Goal: Task Accomplishment & Management: Manage account settings

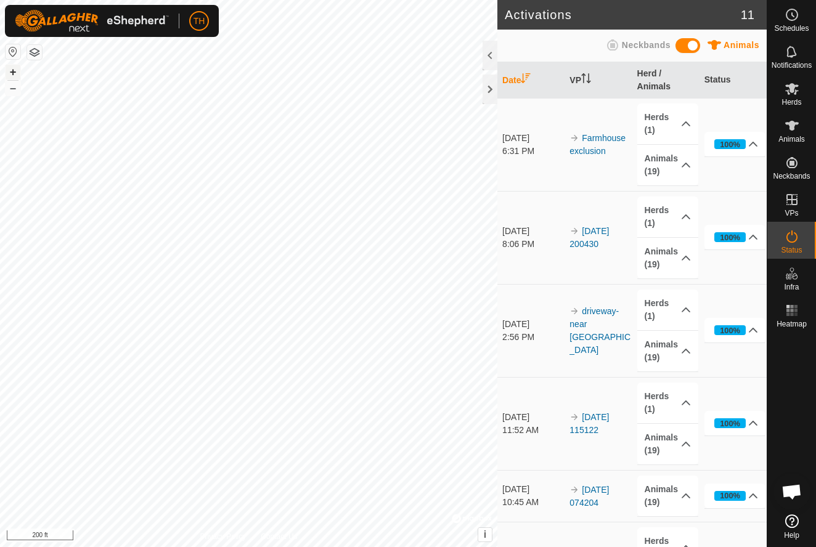
click at [15, 70] on button "+" at bounding box center [13, 72] width 15 height 15
click at [12, 71] on button "+" at bounding box center [13, 72] width 15 height 15
click at [13, 71] on button "+" at bounding box center [13, 72] width 15 height 15
click at [15, 89] on button "–" at bounding box center [13, 88] width 15 height 15
click at [14, 92] on button "–" at bounding box center [13, 88] width 15 height 15
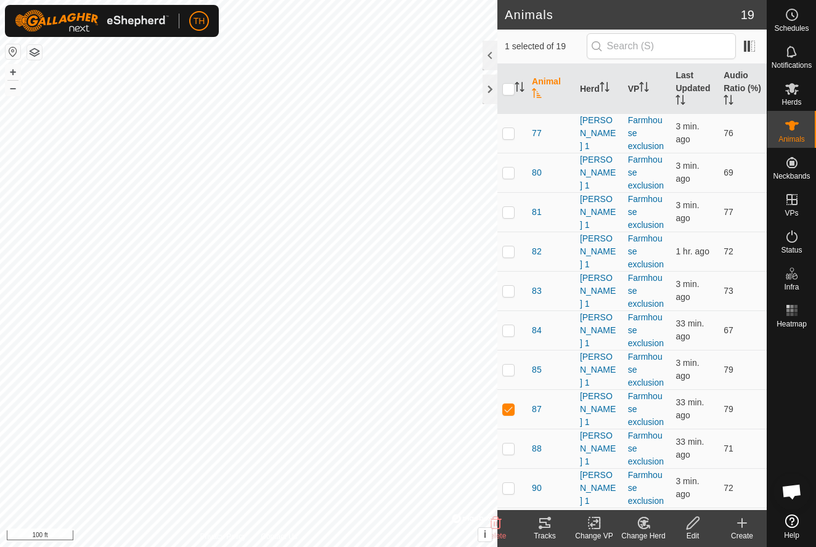
click at [547, 525] on icon at bounding box center [544, 523] width 11 height 10
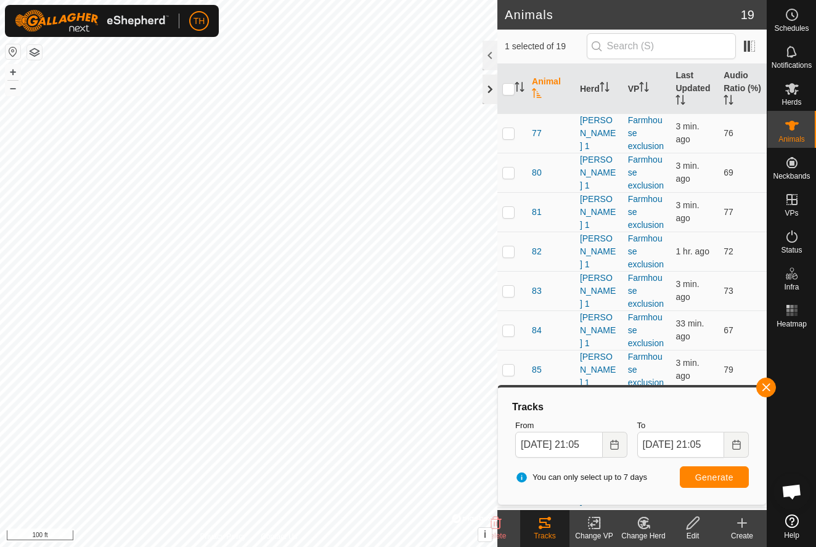
click at [490, 90] on div at bounding box center [489, 90] width 15 height 30
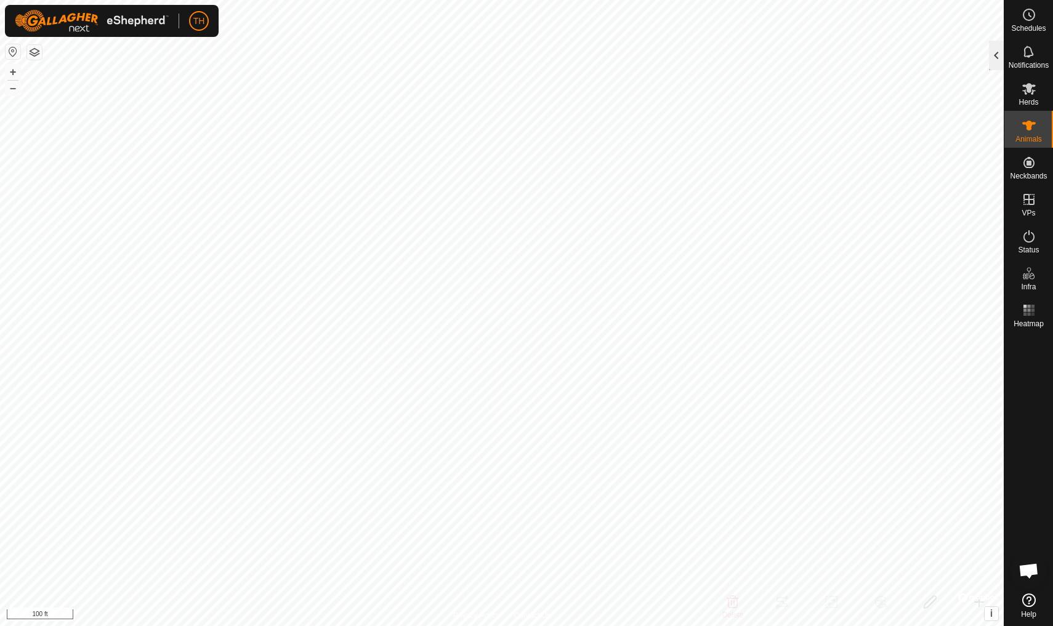
click at [815, 55] on div at bounding box center [996, 56] width 15 height 30
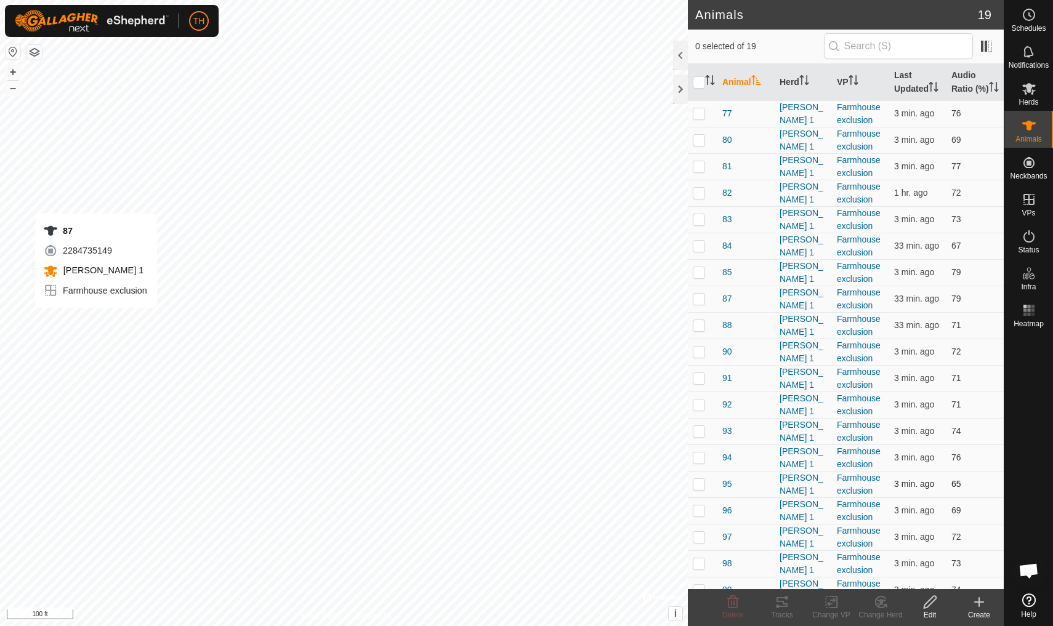
checkbox input "true"
click at [784, 546] on icon at bounding box center [782, 602] width 11 height 10
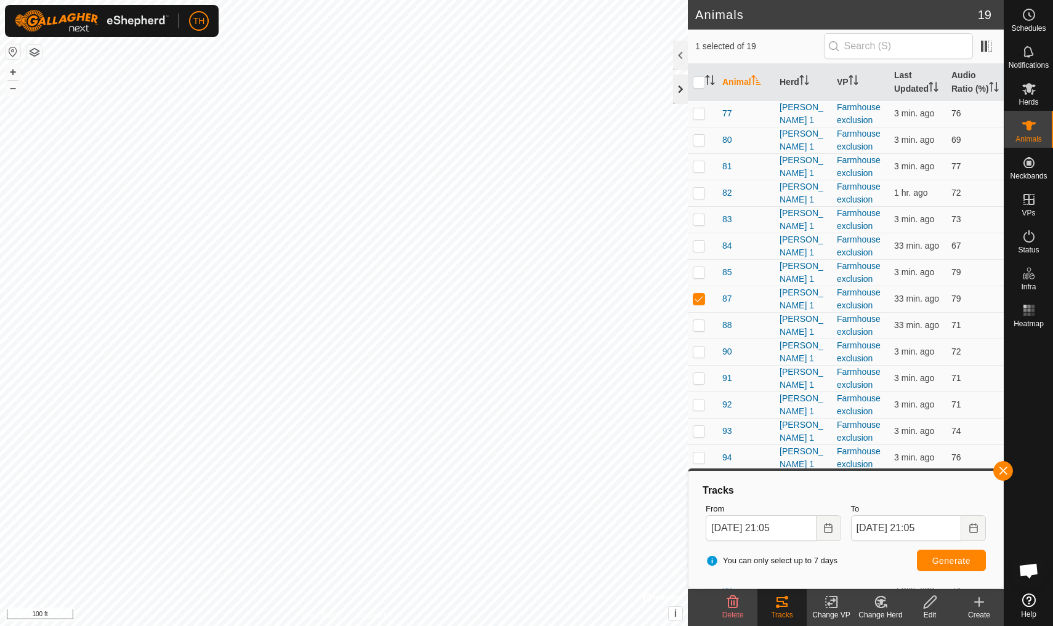
click at [682, 92] on div at bounding box center [680, 90] width 15 height 30
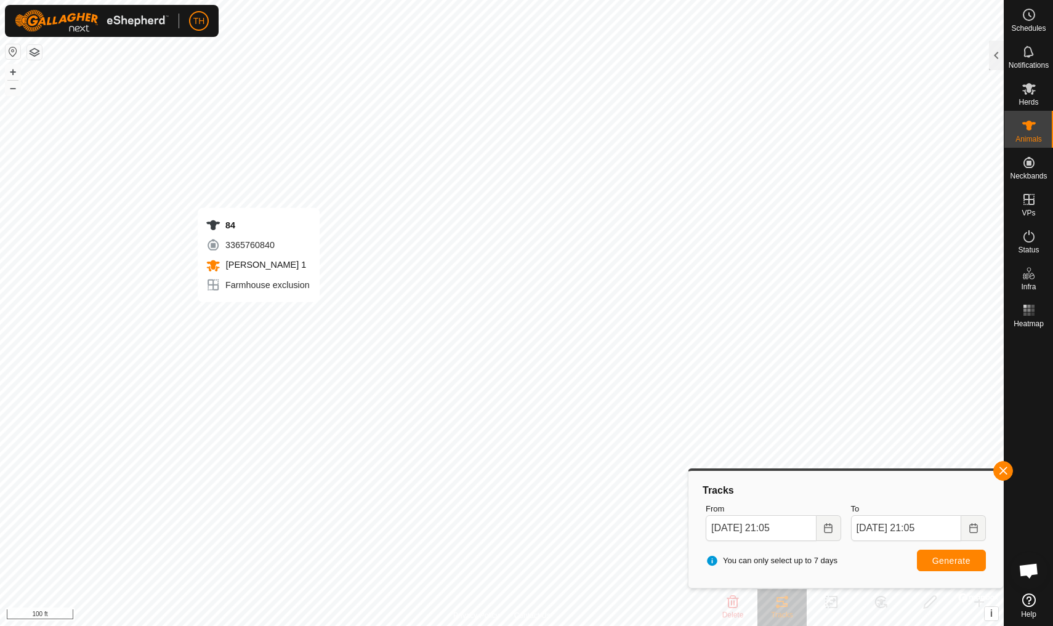
checkbox input "true"
checkbox input "false"
click at [815, 546] on span "Generate" at bounding box center [952, 561] width 38 height 10
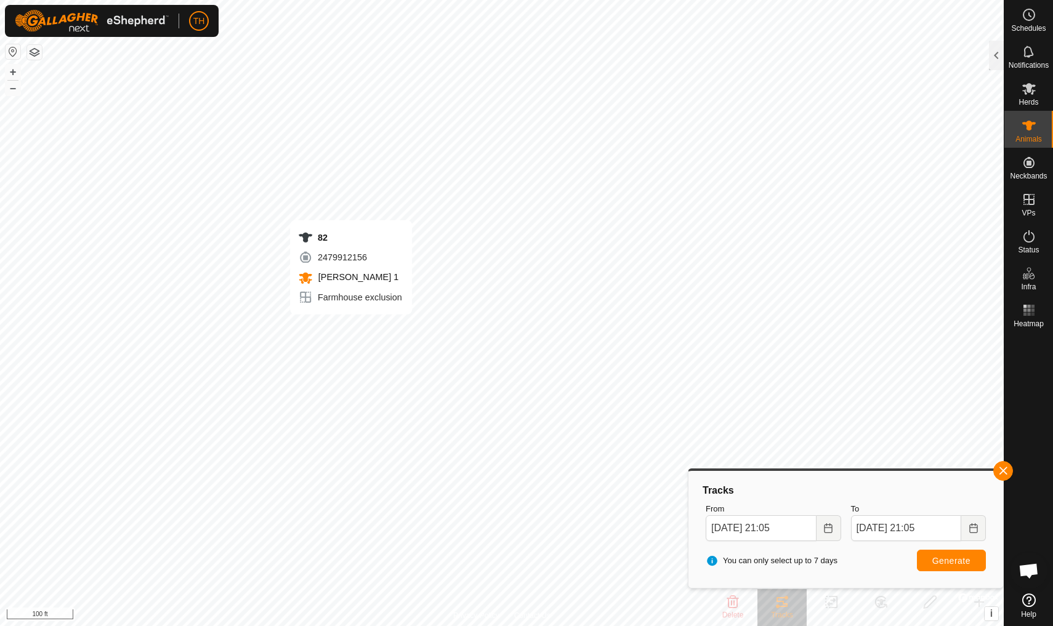
checkbox input "true"
checkbox input "false"
click at [815, 546] on span "Generate" at bounding box center [952, 561] width 38 height 10
checkbox input "false"
checkbox input "true"
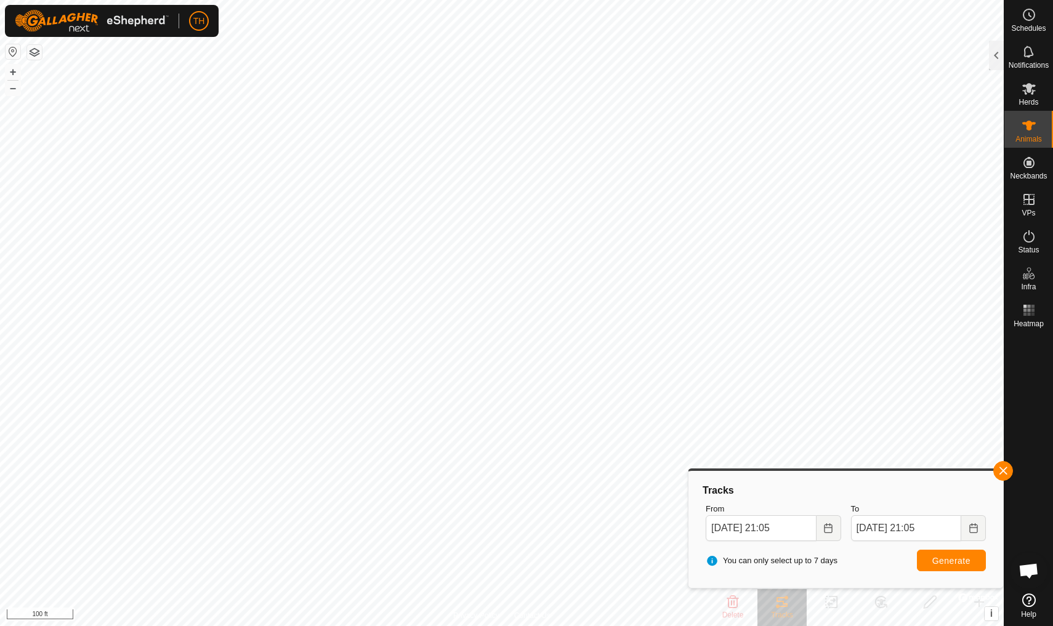
click at [815, 546] on span "Generate" at bounding box center [952, 561] width 38 height 10
checkbox input "true"
checkbox input "false"
click at [815, 546] on span "Generate" at bounding box center [952, 561] width 38 height 10
checkbox input "false"
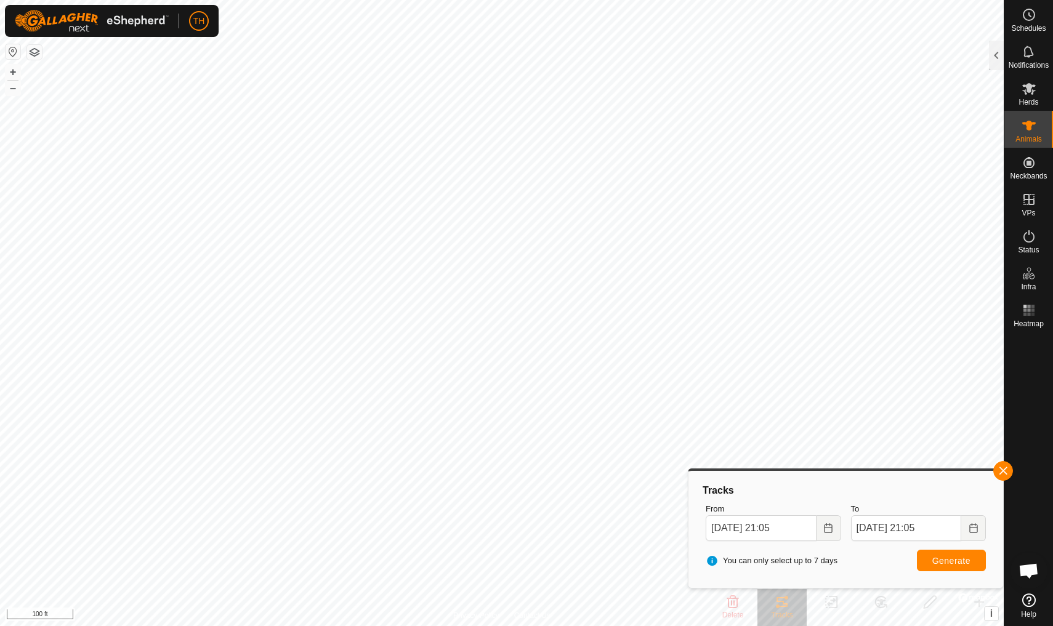
click at [815, 546] on span "Generate" at bounding box center [952, 561] width 38 height 10
checkbox input "false"
checkbox input "true"
click at [815, 546] on span "Generate" at bounding box center [952, 561] width 38 height 10
checkbox input "true"
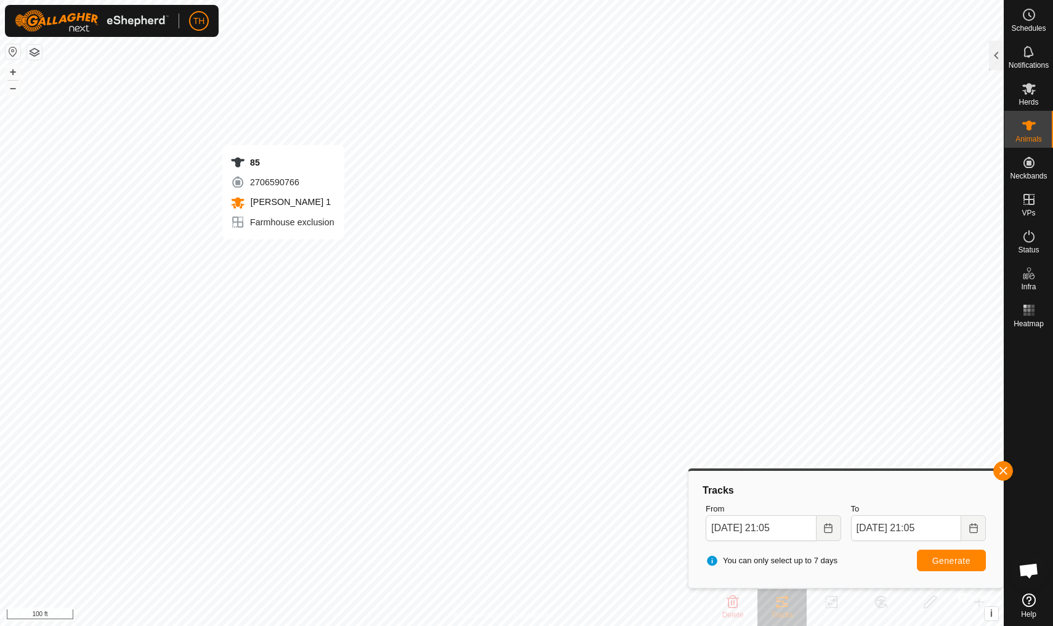
checkbox input "false"
click at [815, 546] on span "Generate" at bounding box center [952, 561] width 38 height 10
click at [815, 468] on span "button" at bounding box center [1003, 471] width 10 height 10
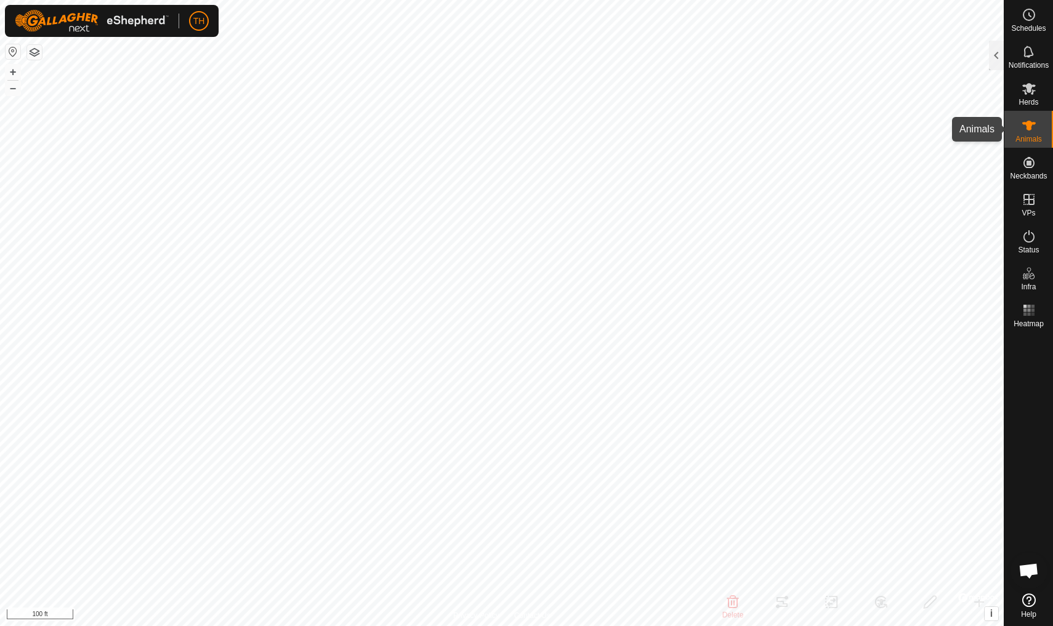
click at [815, 126] on icon at bounding box center [1029, 125] width 15 height 15
click at [815, 54] on div at bounding box center [996, 56] width 15 height 30
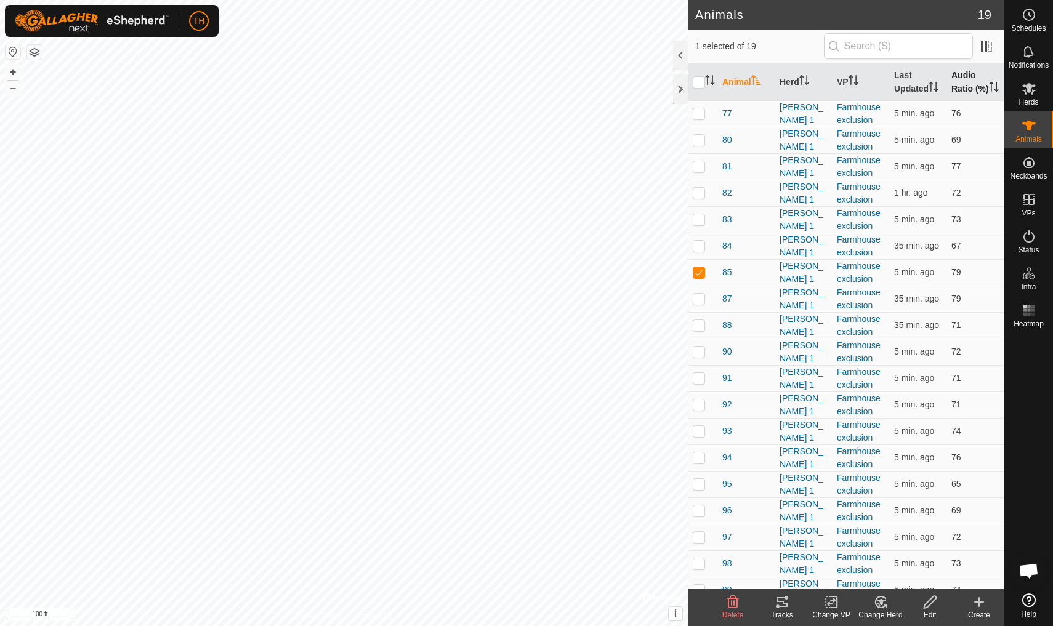
click at [815, 83] on th "Audio Ratio (%)" at bounding box center [975, 82] width 57 height 37
click at [700, 118] on p-checkbox at bounding box center [699, 113] width 12 height 10
checkbox input "false"
click at [680, 89] on div at bounding box center [680, 90] width 15 height 30
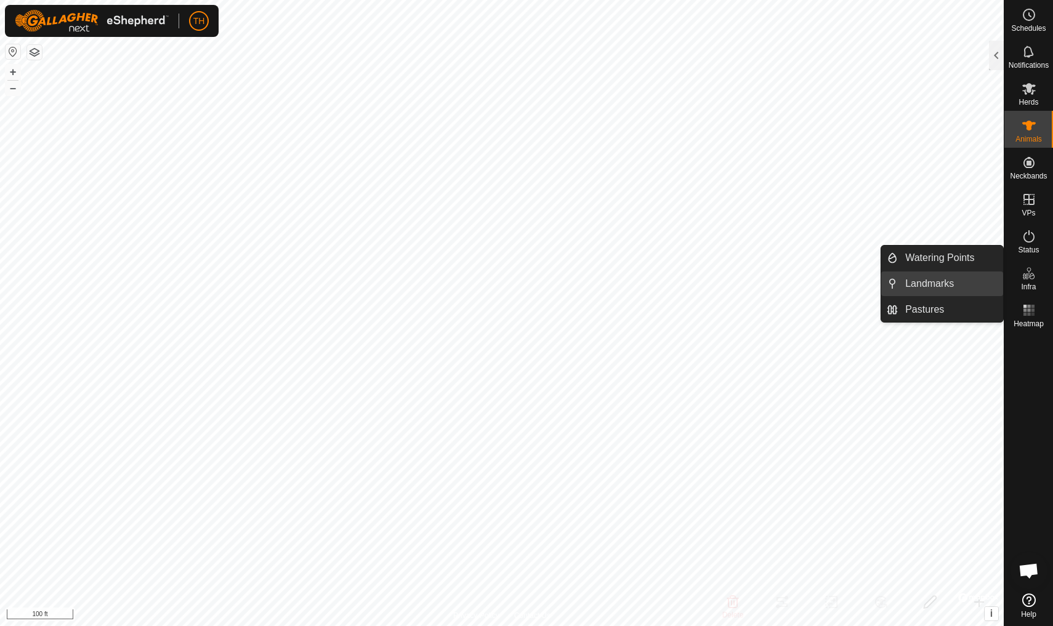
click at [815, 285] on span "Landmarks" at bounding box center [929, 284] width 49 height 15
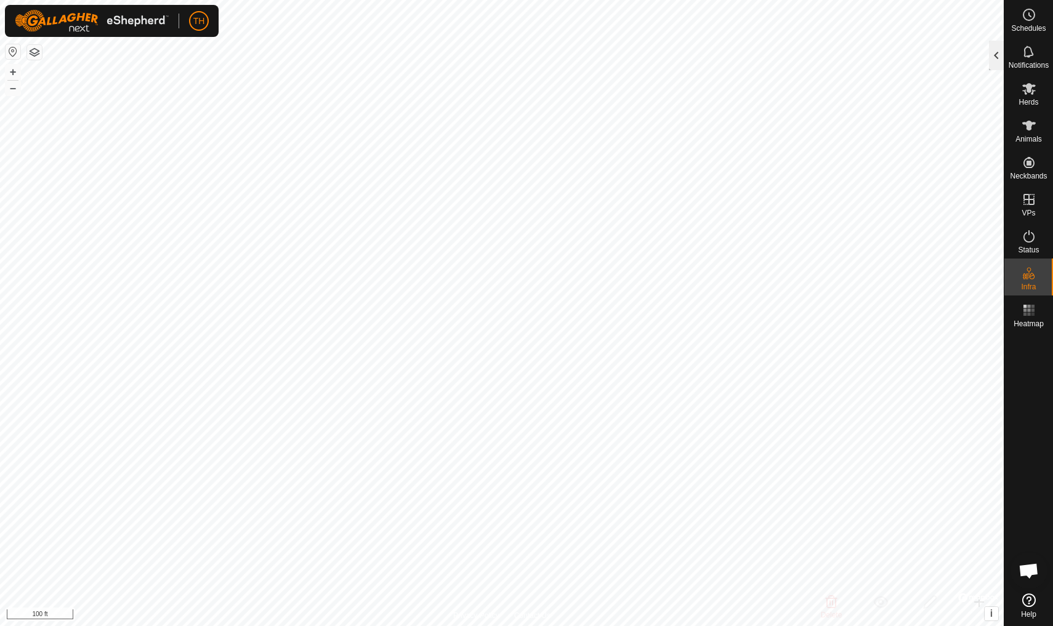
click at [815, 53] on div at bounding box center [996, 56] width 15 height 30
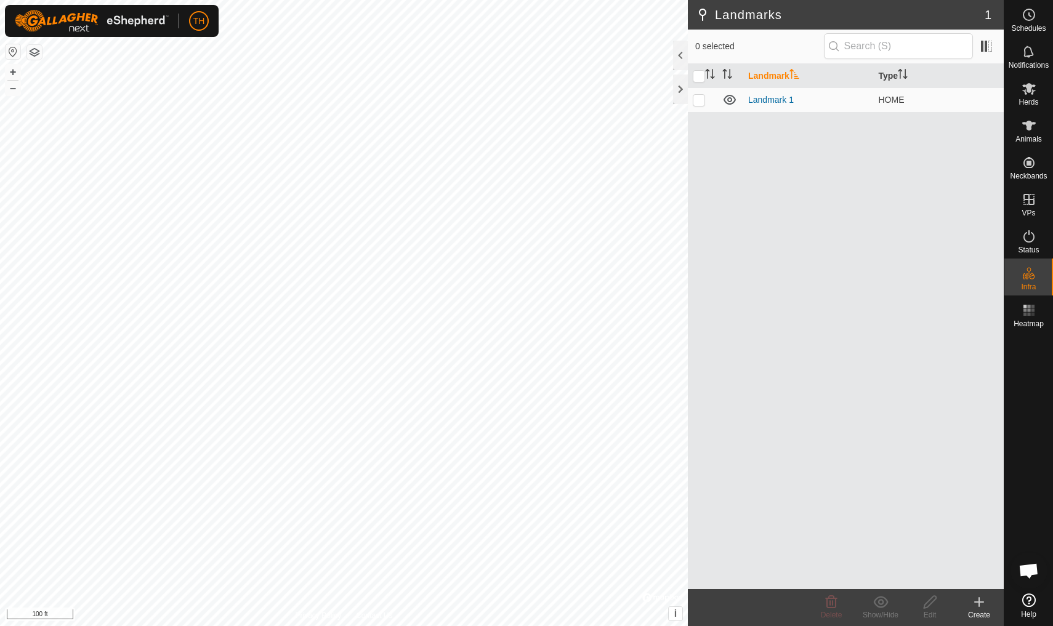
click at [815, 546] on icon at bounding box center [979, 602] width 9 height 0
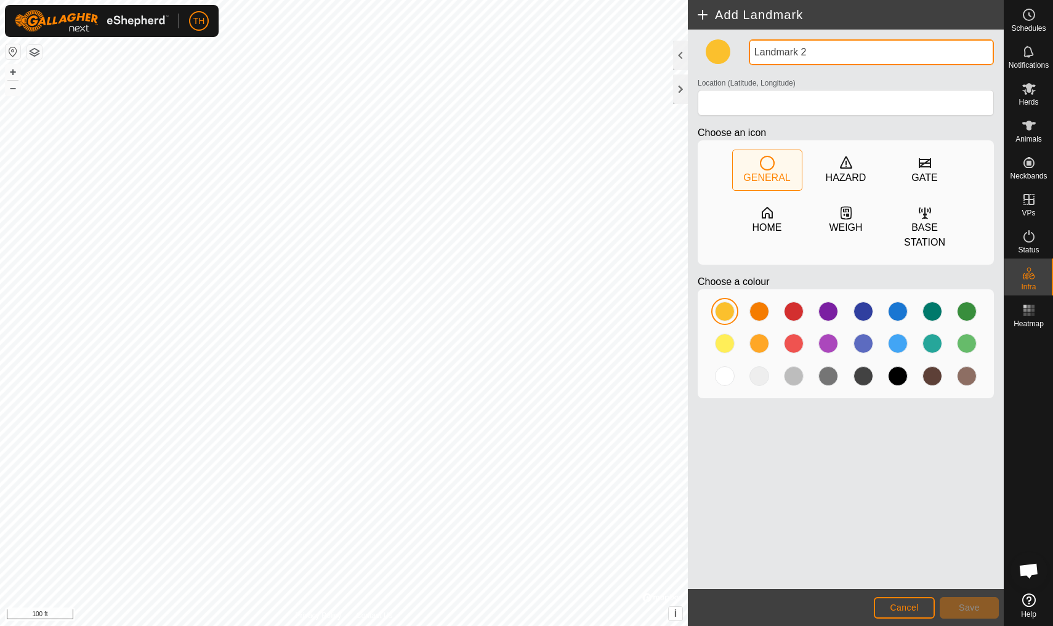
click at [815, 52] on input "Landmark 2" at bounding box center [871, 52] width 245 height 26
type input "L"
type input "Corrals"
type input "35.849487, -99.856918"
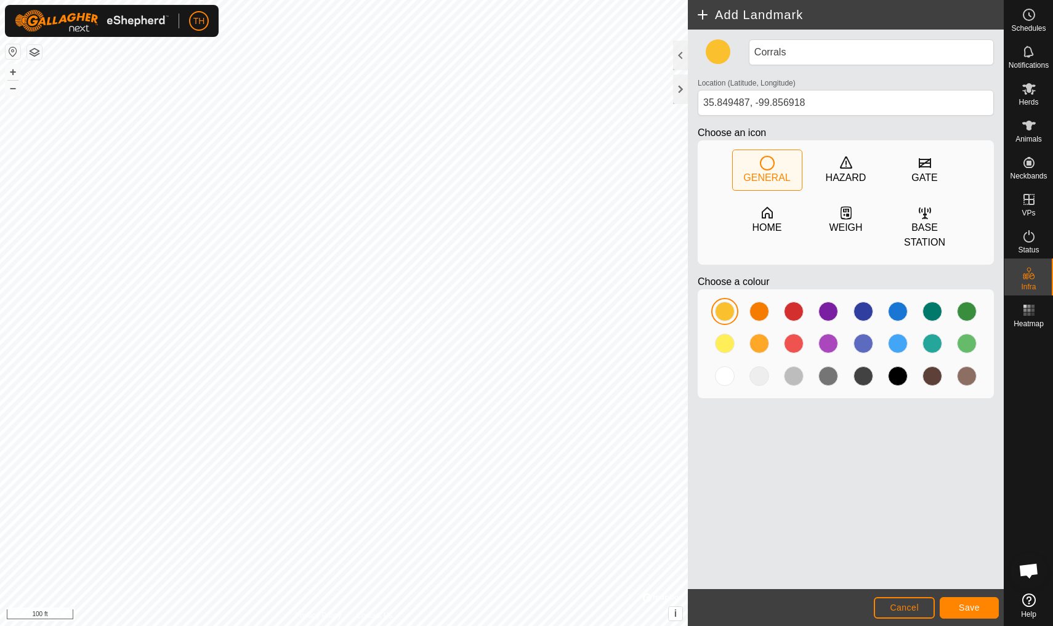
click at [815, 546] on span "Save" at bounding box center [969, 608] width 21 height 10
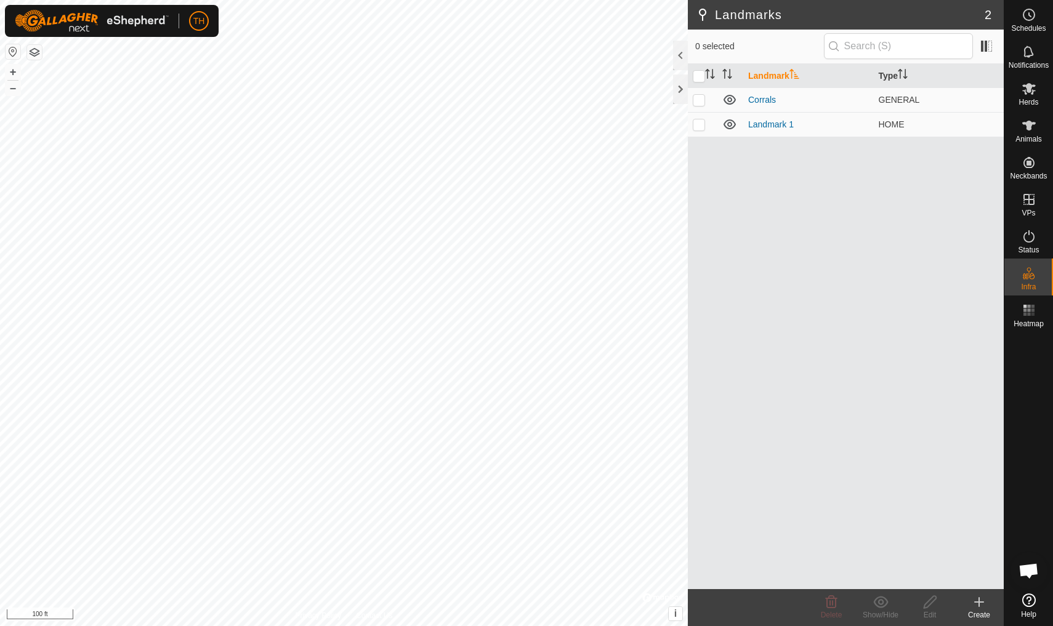
click at [282, 0] on html "TH Schedules Notifications Herds Animals Neckbands VPs Status Infra Heatmap Hel…" at bounding box center [526, 313] width 1053 height 626
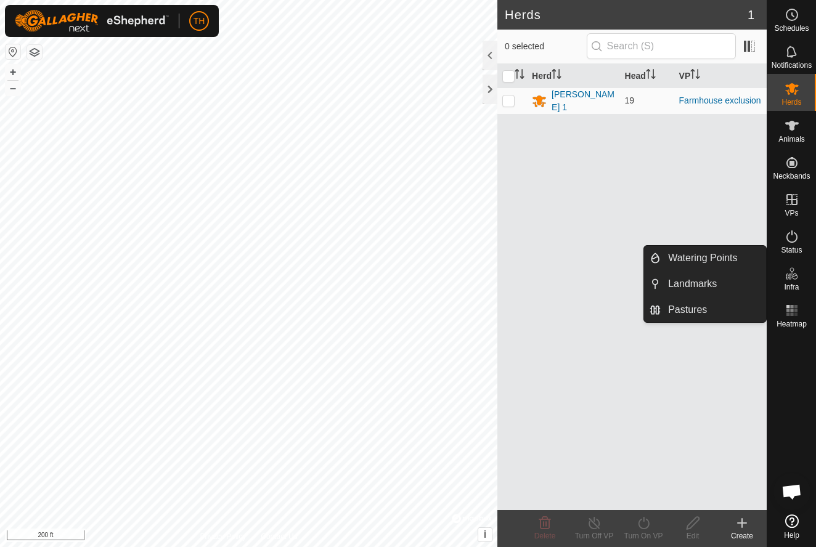
click at [792, 279] on icon at bounding box center [791, 273] width 15 height 15
click at [693, 311] on link "Pastures" at bounding box center [712, 310] width 105 height 25
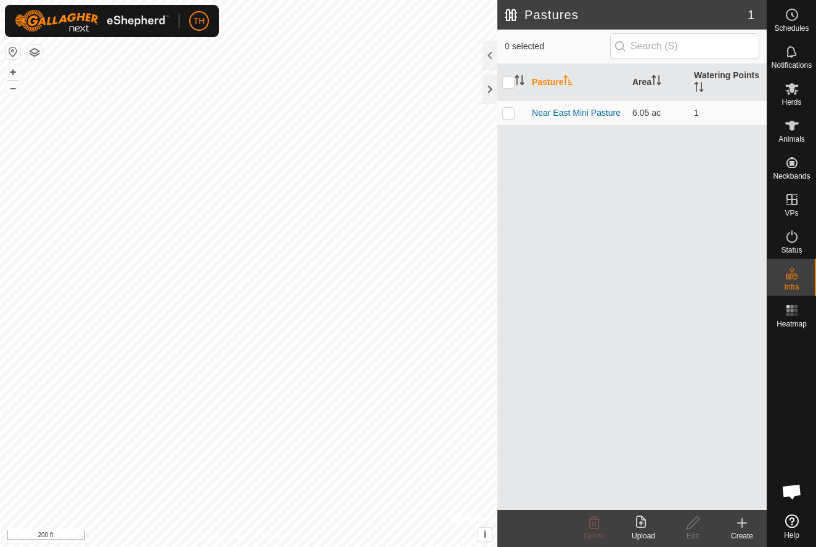
click at [642, 523] on icon at bounding box center [641, 522] width 10 height 12
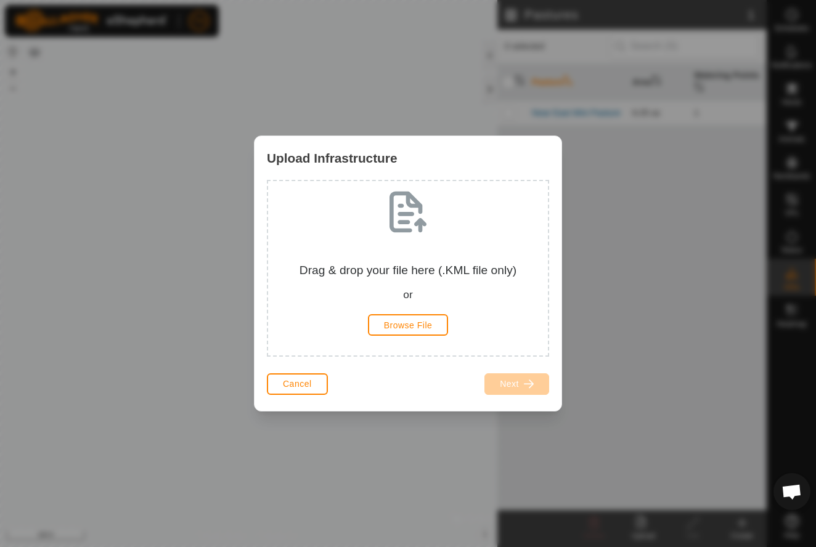
click at [406, 327] on span "Browse File" at bounding box center [408, 325] width 49 height 10
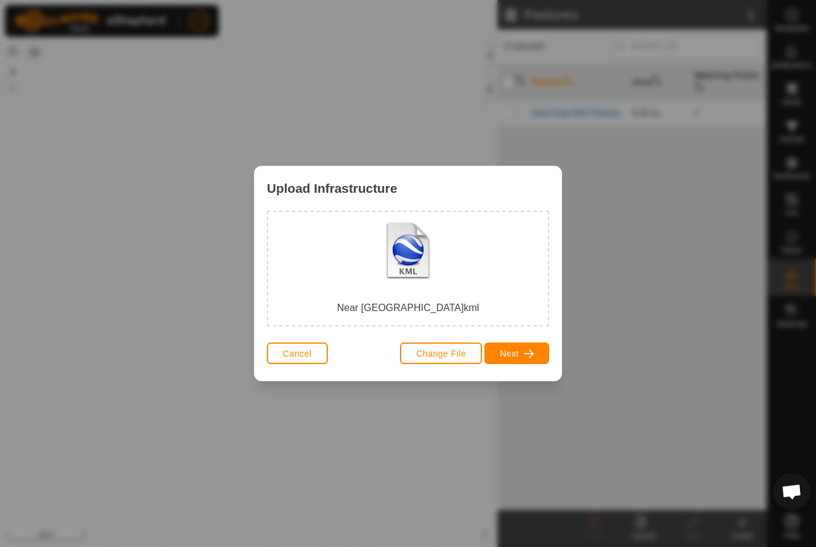
click at [514, 355] on span "Next" at bounding box center [509, 354] width 19 height 10
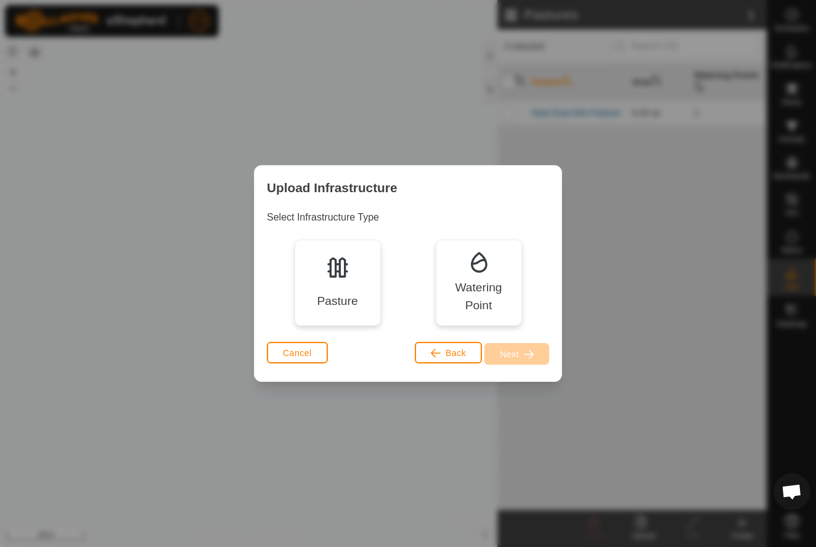
click at [341, 277] on img at bounding box center [337, 267] width 25 height 25
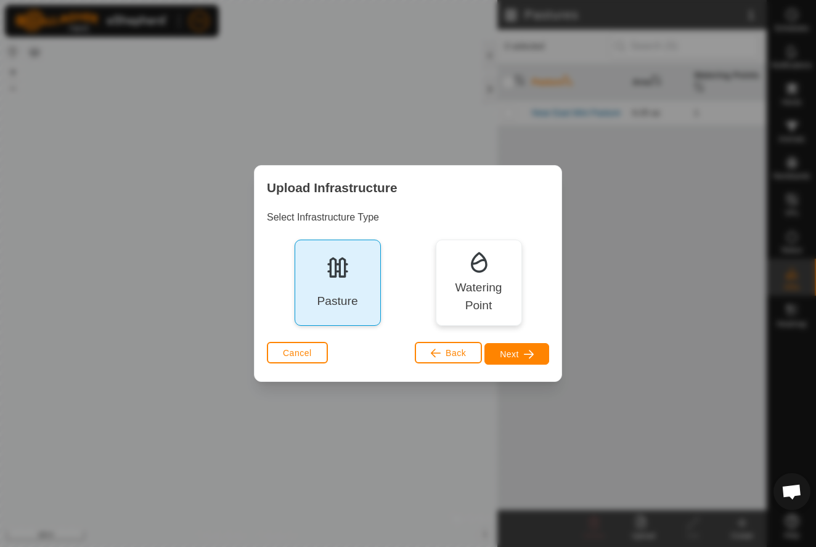
click at [528, 355] on span "button" at bounding box center [529, 354] width 10 height 10
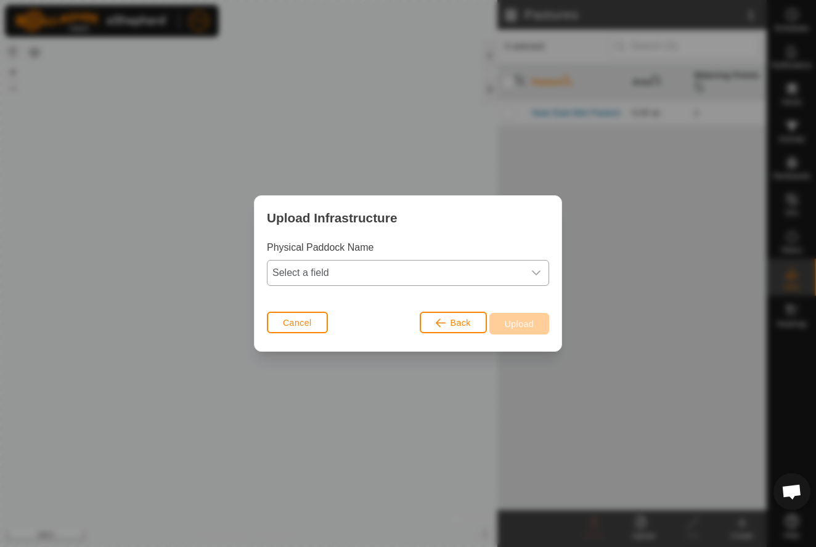
click at [395, 275] on span "Select a field" at bounding box center [395, 273] width 256 height 25
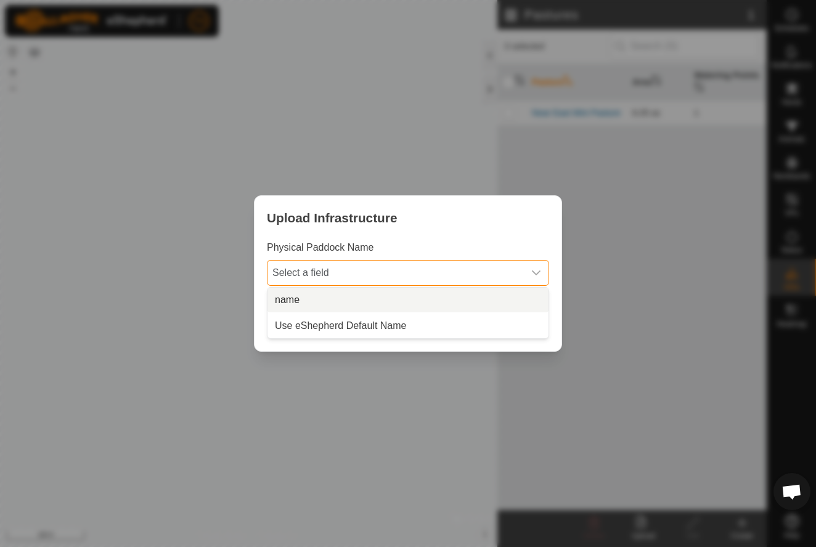
click at [330, 301] on li "name" at bounding box center [407, 300] width 281 height 25
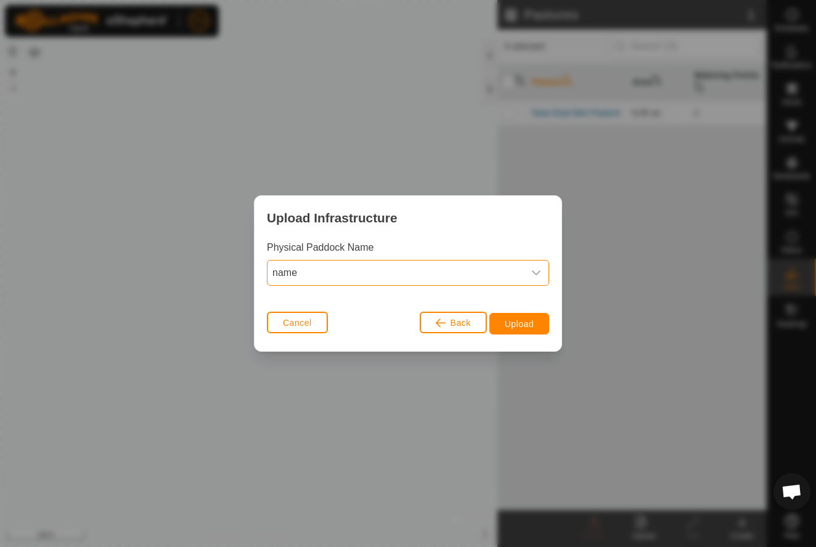
click at [519, 325] on span "Upload" at bounding box center [518, 324] width 29 height 10
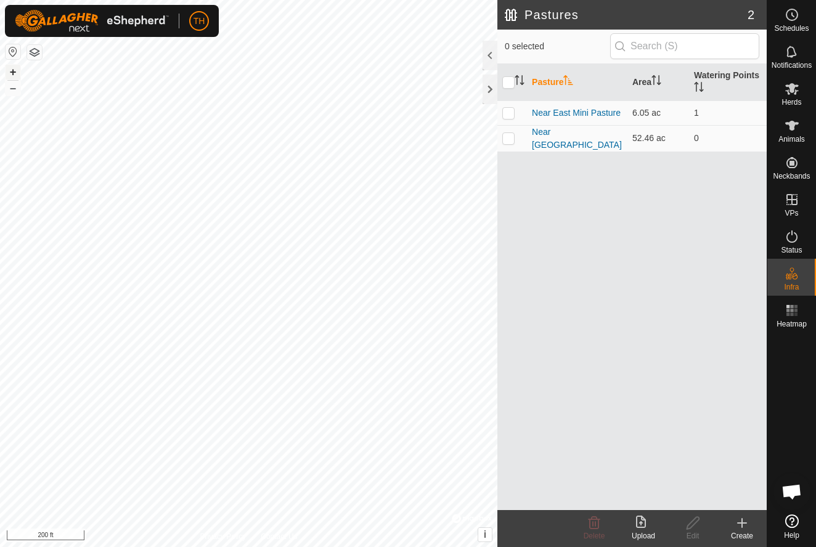
click at [14, 71] on button "+" at bounding box center [13, 72] width 15 height 15
click at [739, 528] on icon at bounding box center [741, 523] width 15 height 15
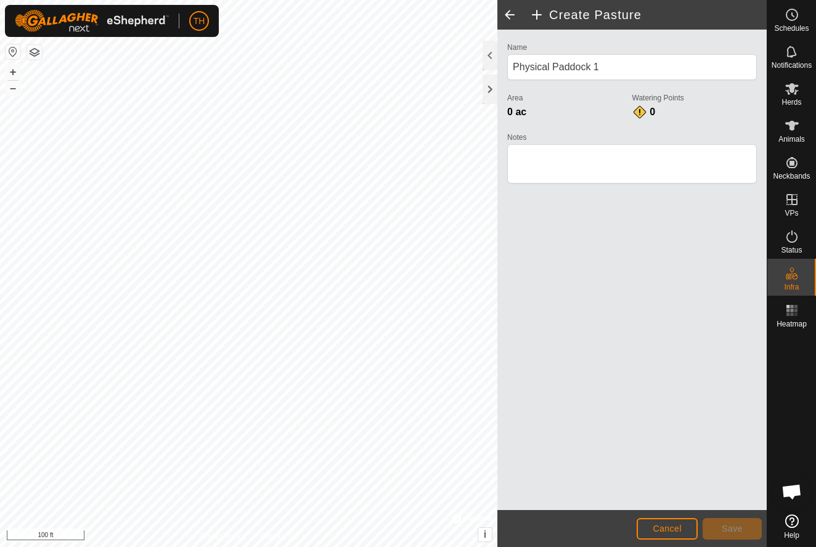
click at [685, 525] on button "Cancel" at bounding box center [666, 529] width 61 height 22
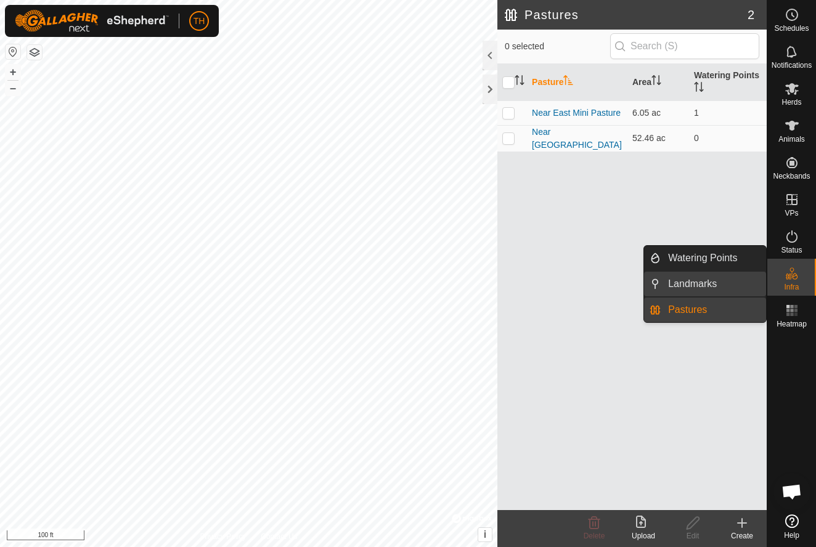
click at [703, 281] on span "Landmarks" at bounding box center [692, 284] width 49 height 15
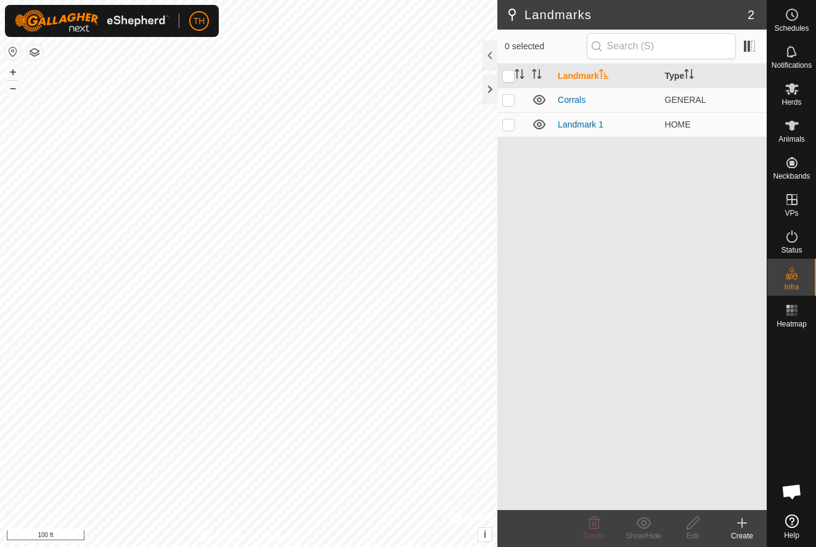
click at [742, 524] on icon at bounding box center [742, 523] width 0 height 9
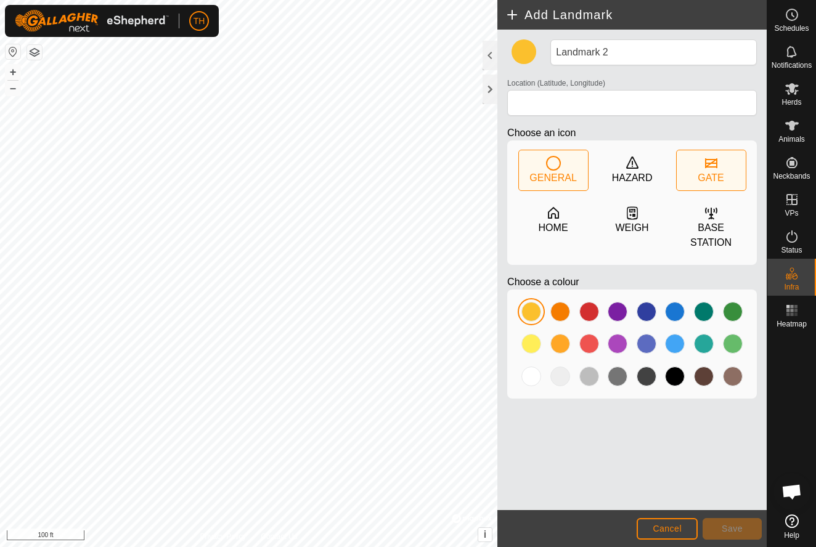
click at [708, 164] on icon at bounding box center [711, 163] width 12 height 10
type input "35.849324, -99.853954"
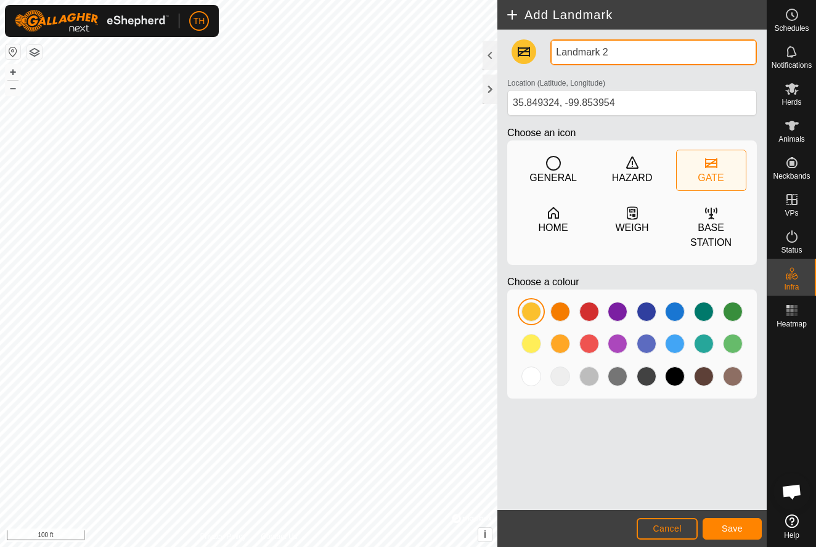
click at [631, 52] on input "Landmark 2" at bounding box center [653, 52] width 206 height 26
type input "L"
type input "Near east mini pasture north gate"
click at [726, 524] on span "Save" at bounding box center [731, 529] width 21 height 10
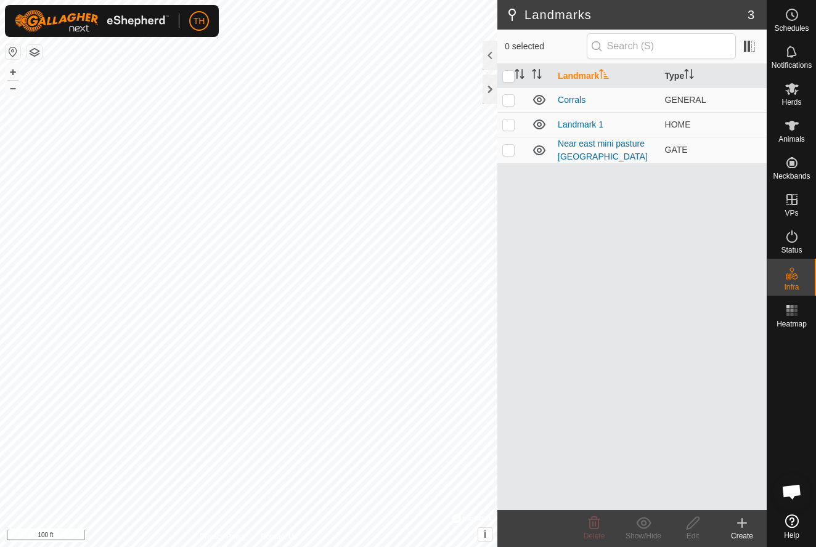
click at [742, 524] on icon at bounding box center [742, 523] width 0 height 9
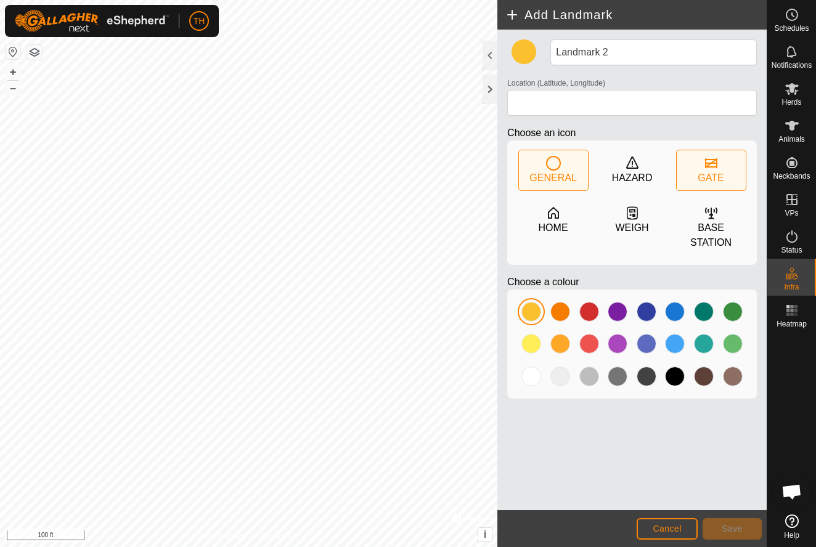
click at [705, 171] on div "GATE" at bounding box center [710, 178] width 26 height 15
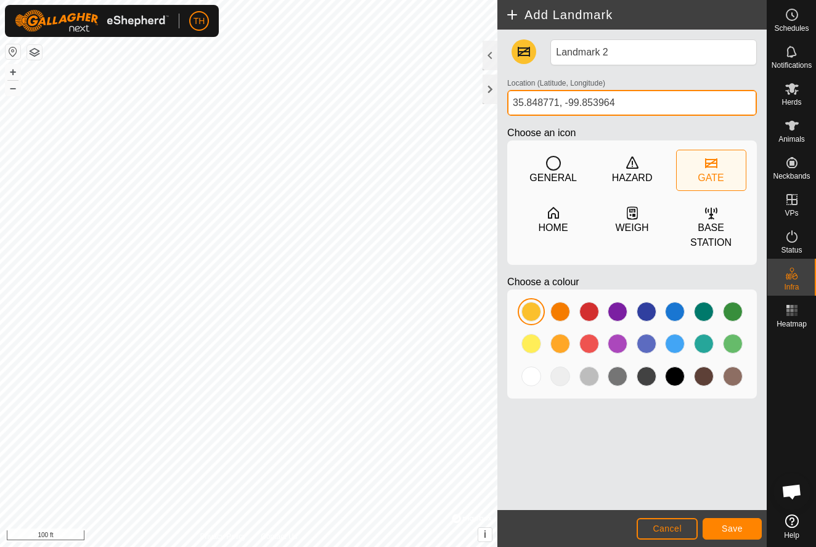
click at [623, 100] on input "35.848771, -99.853964" at bounding box center [631, 103] width 249 height 26
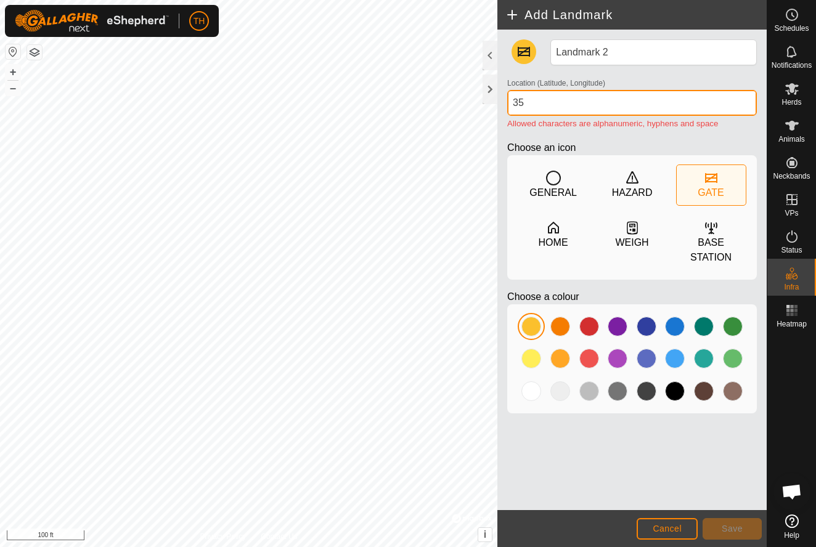
type input "3"
type input "n"
click at [602, 100] on input "Near east mini pasture S gate" at bounding box center [631, 103] width 249 height 26
click at [647, 103] on input "Near east mini pasture S gate" at bounding box center [631, 103] width 249 height 26
type input "N"
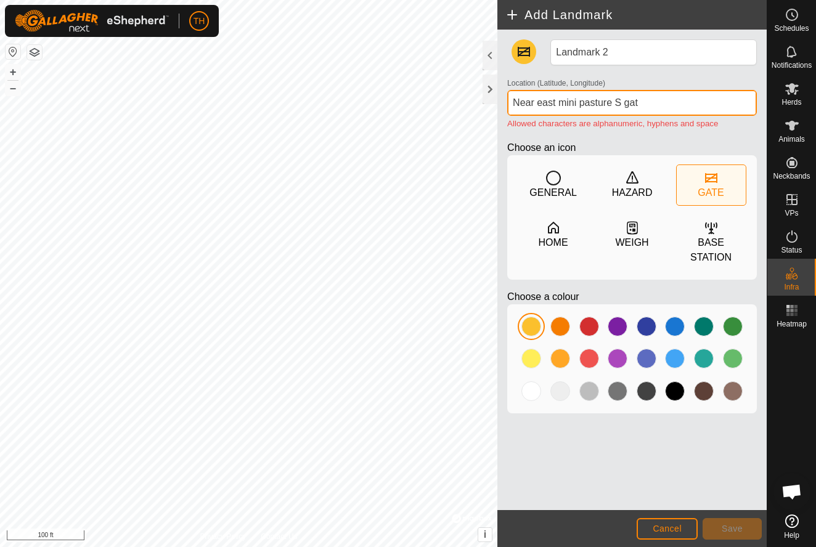
type input "Near east mini pasture S gate"
click at [653, 103] on input "Near east mini pasture S gate" at bounding box center [631, 103] width 249 height 26
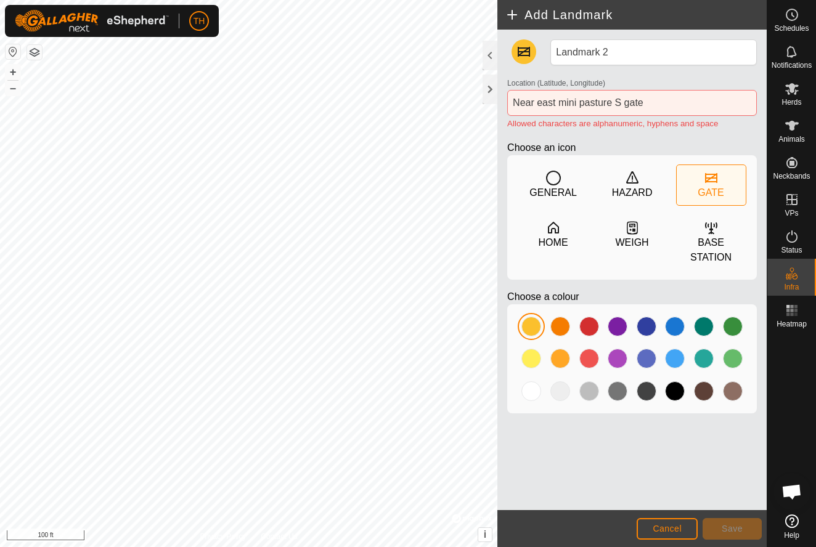
click at [659, 532] on span "Cancel" at bounding box center [666, 529] width 29 height 10
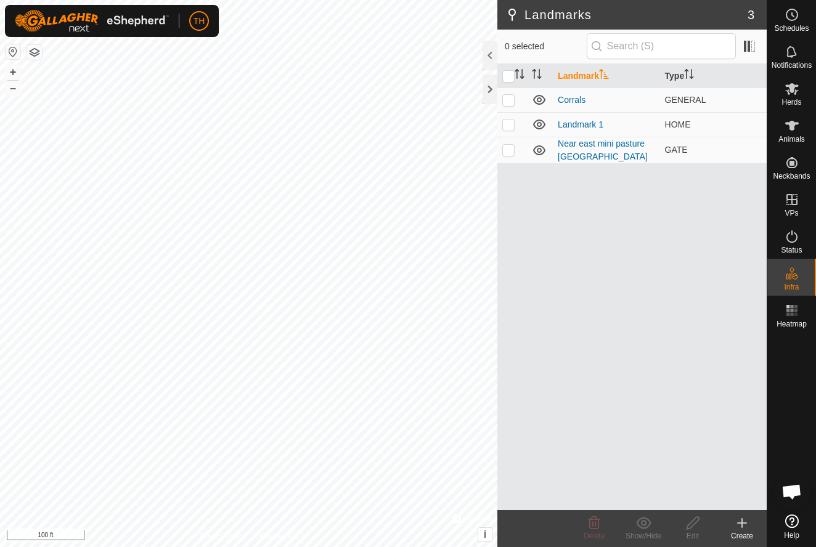
click at [742, 526] on icon at bounding box center [742, 523] width 0 height 9
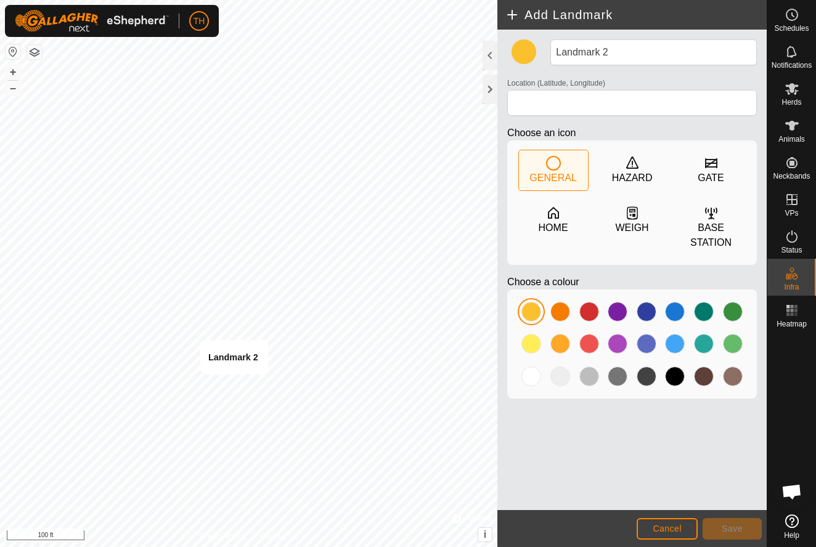
type input "35.848771, -99.853964"
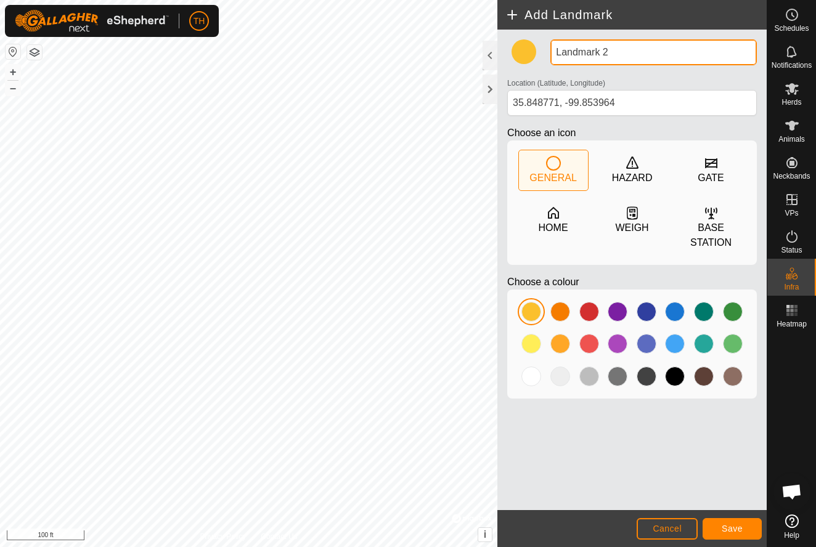
click at [620, 54] on input "Landmark 2" at bounding box center [653, 52] width 206 height 26
type input "L"
type input "Near east mini pasture south gate"
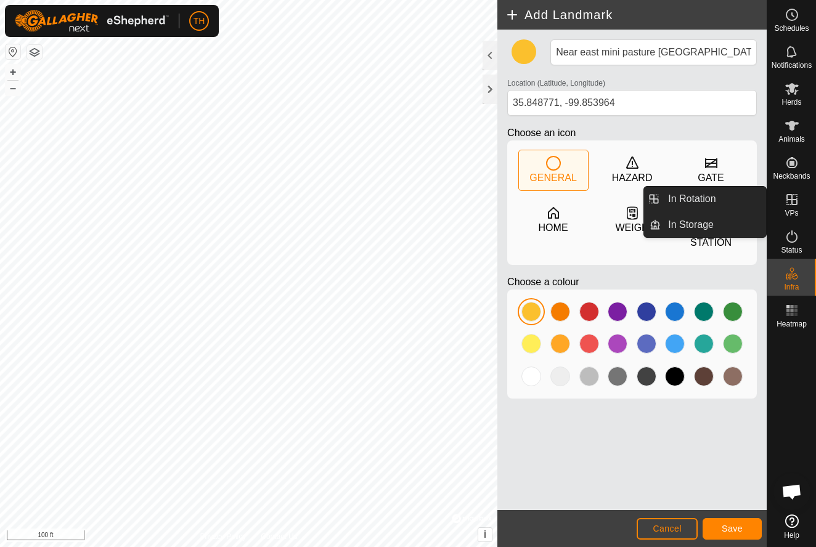
click at [729, 527] on span "Save" at bounding box center [731, 529] width 21 height 10
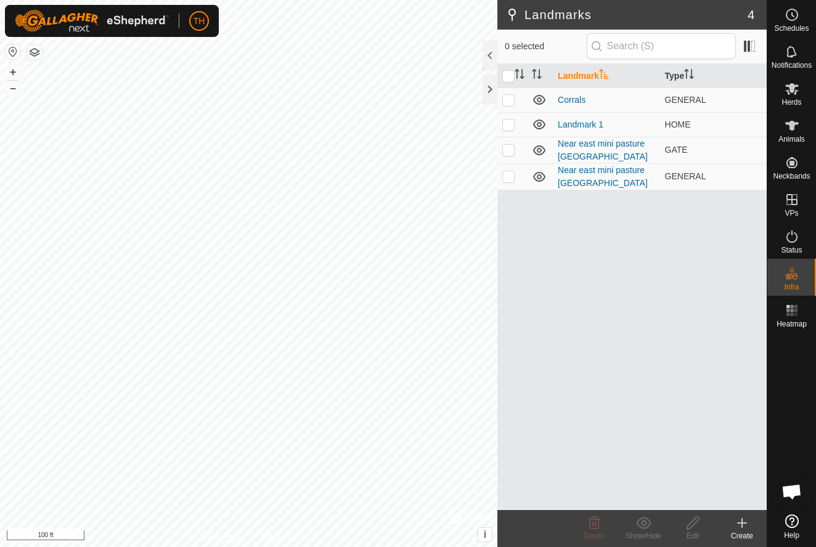
click at [738, 523] on icon at bounding box center [741, 523] width 9 height 0
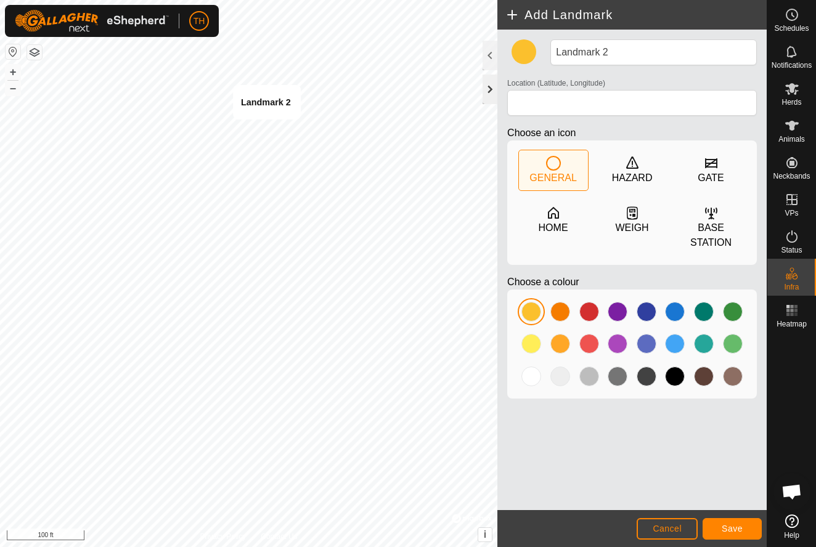
type input "35.849671, -99.853822"
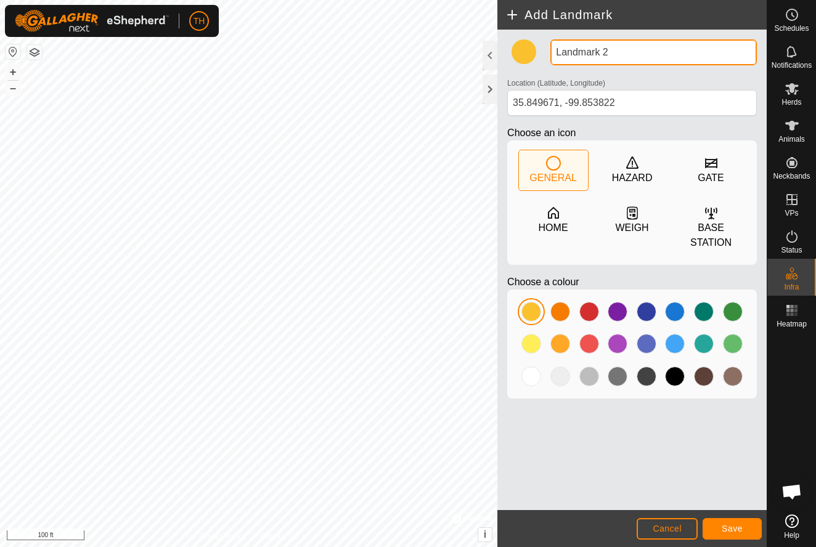
click at [617, 51] on input "Landmark 2" at bounding box center [653, 52] width 206 height 26
type input "L"
type input "Near east pasture west cattle guard"
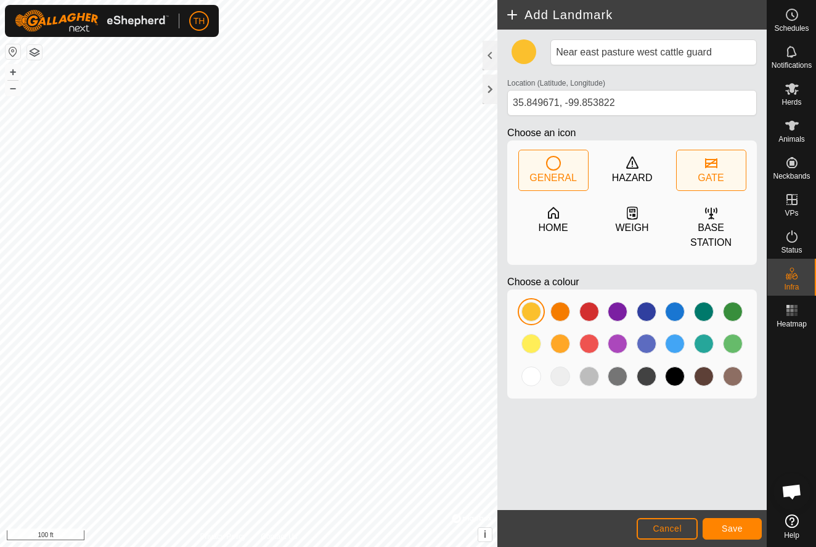
click at [708, 166] on icon at bounding box center [710, 163] width 15 height 15
click at [729, 528] on span "Save" at bounding box center [731, 529] width 21 height 10
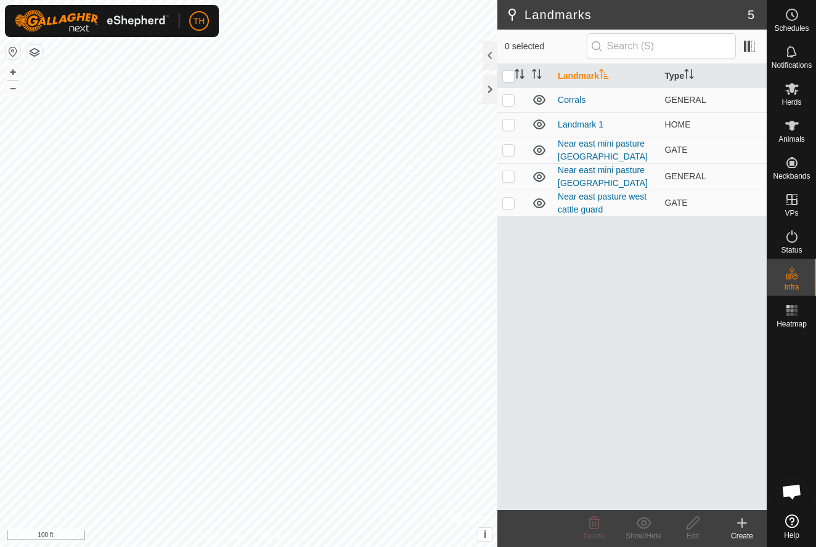
click at [0, 195] on html "TH Schedules Notifications Herds Animals Neckbands VPs Status Infra Heatmap Hel…" at bounding box center [408, 273] width 816 height 547
click at [740, 528] on icon at bounding box center [741, 523] width 15 height 15
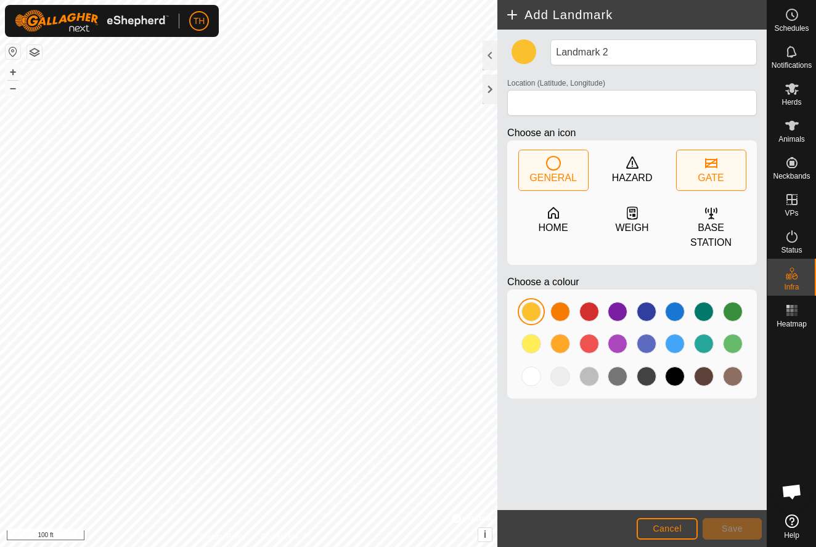
click at [710, 176] on div "GATE" at bounding box center [710, 178] width 26 height 15
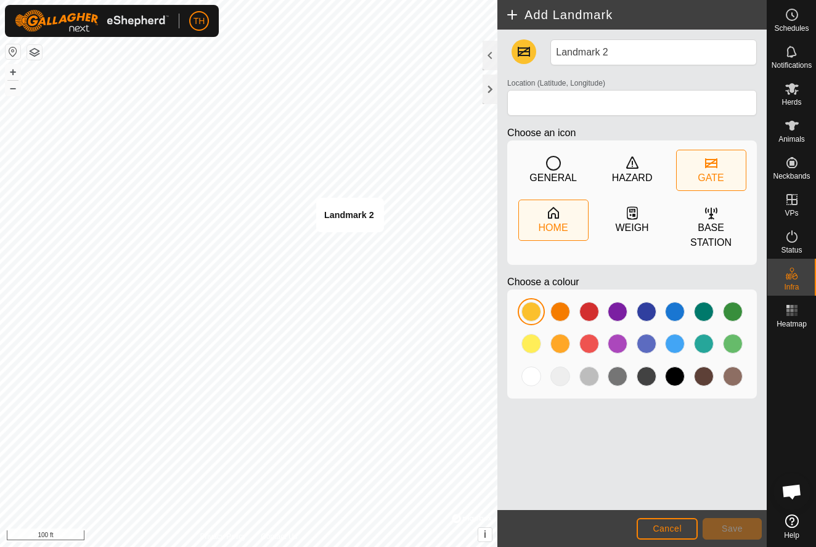
type input "35.849390, -99.850081"
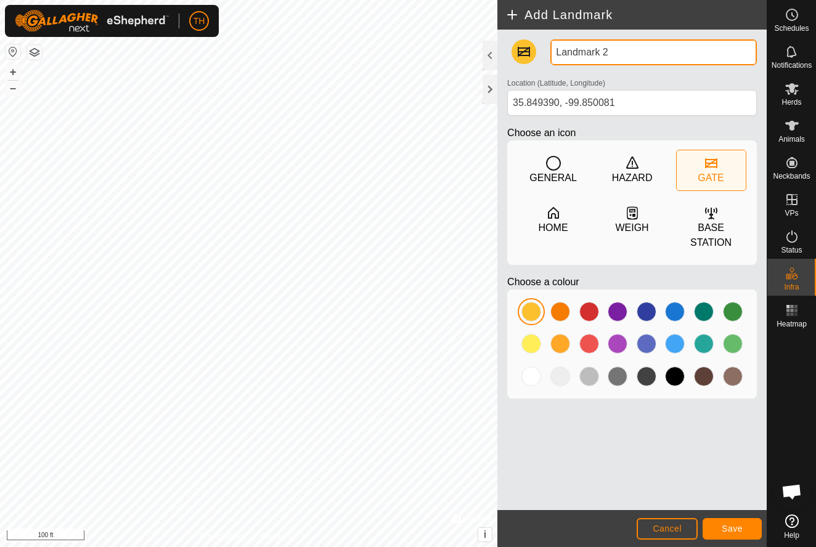
click at [617, 50] on input "Landmark 2" at bounding box center [653, 52] width 206 height 26
type input "L"
type input "Near east pasture east cattle guard"
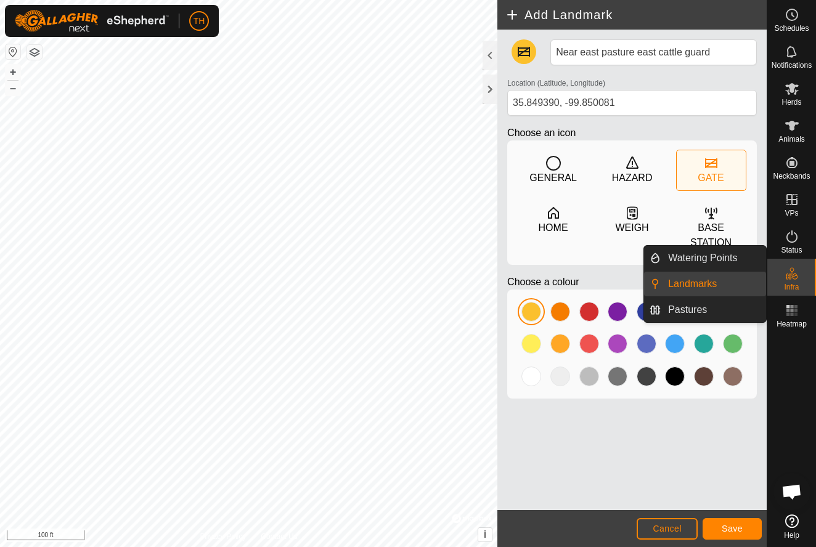
click at [732, 527] on span "Save" at bounding box center [731, 529] width 21 height 10
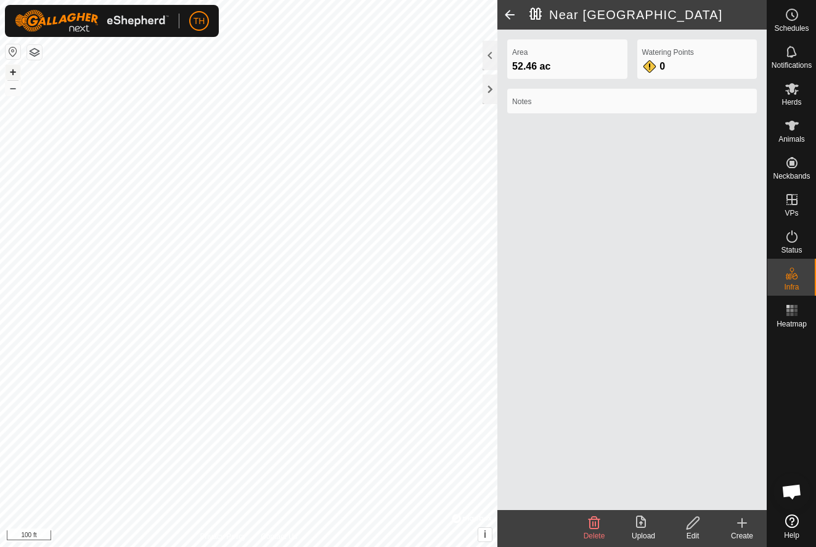
click at [15, 71] on button "+" at bounding box center [13, 72] width 15 height 15
click at [512, 14] on span at bounding box center [509, 15] width 25 height 30
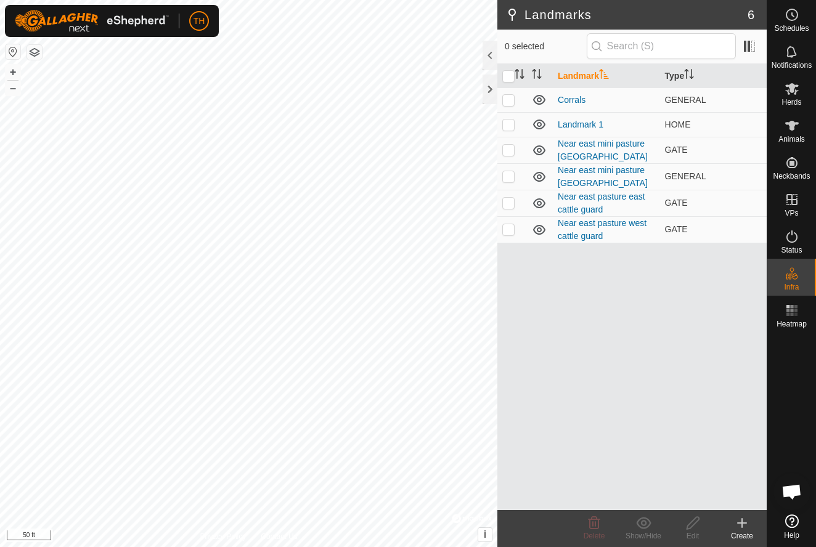
click at [745, 526] on icon at bounding box center [741, 523] width 15 height 15
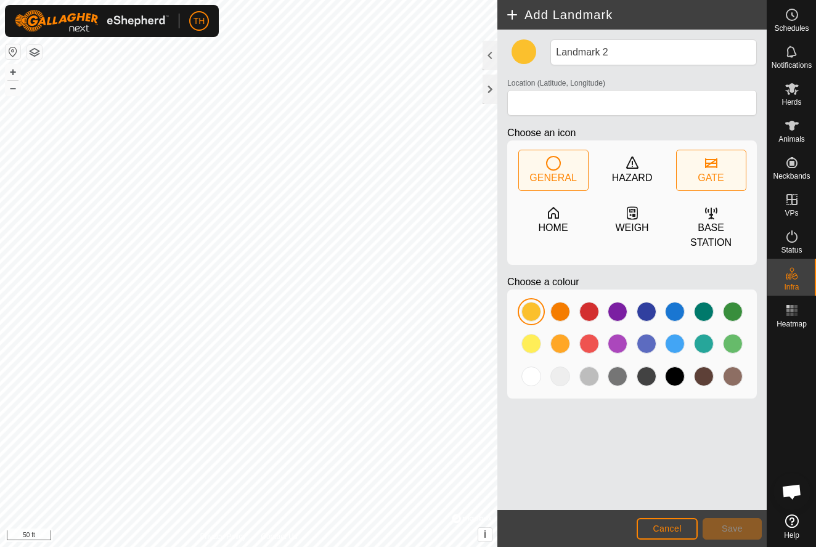
click at [709, 163] on icon at bounding box center [711, 163] width 12 height 10
type input "35.856033, -99.853697"
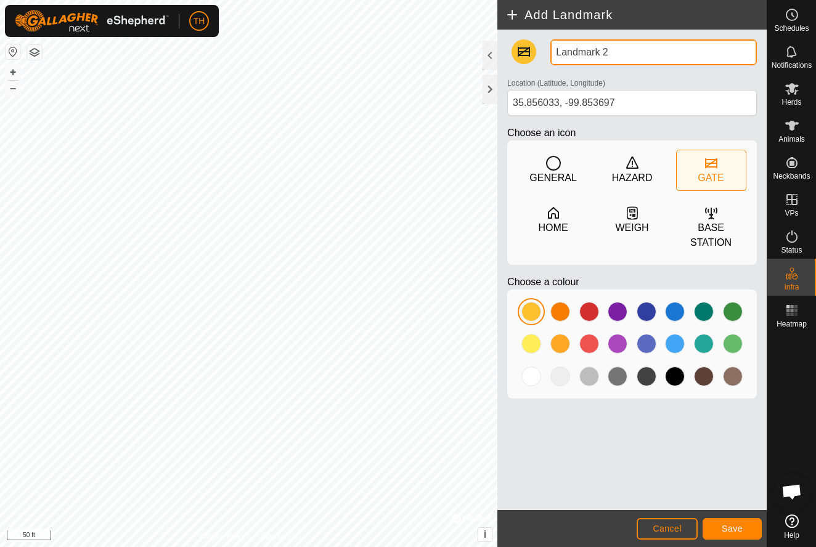
click at [617, 45] on input "Landmark 2" at bounding box center [653, 52] width 206 height 26
type input "L"
type input "Near east pasture north gate"
click at [731, 527] on span "Save" at bounding box center [731, 529] width 21 height 10
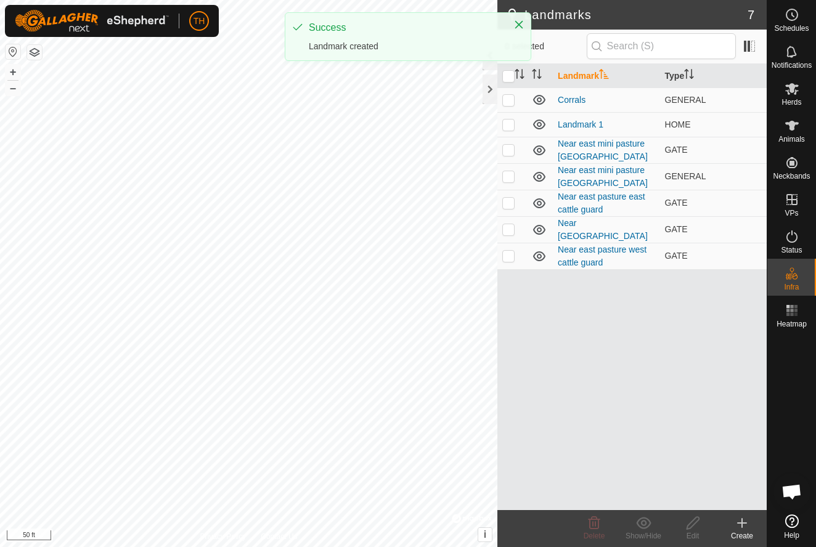
click at [12, 28] on div "TH Schedules Notifications Herds Animals Neckbands VPs Status Infra Heatmap Hel…" at bounding box center [408, 273] width 816 height 547
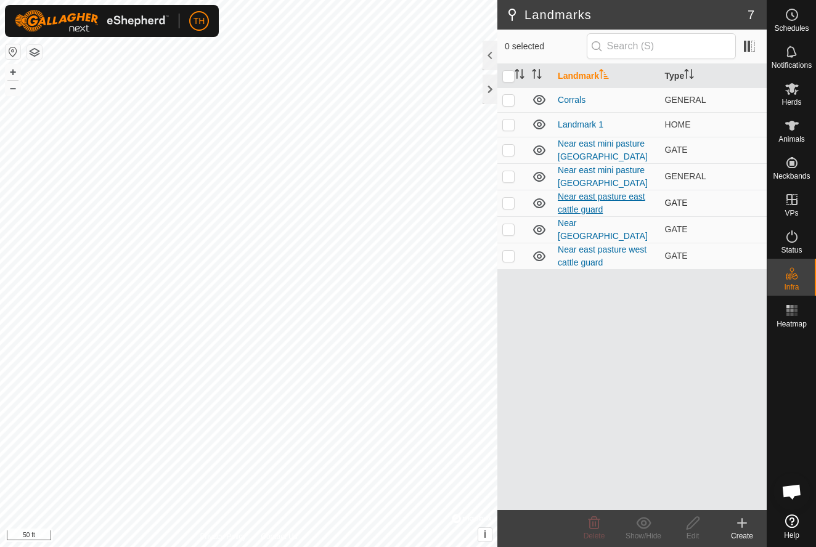
click at [593, 195] on link "Near east pasture east cattle guard" at bounding box center [600, 203] width 87 height 23
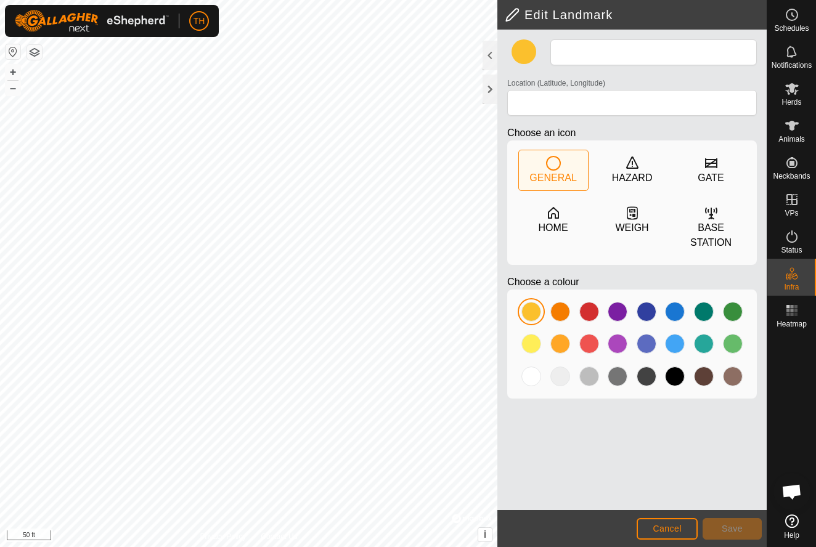
type input "Near east pasture east cattle guard"
type input "35.849390, -99.850081"
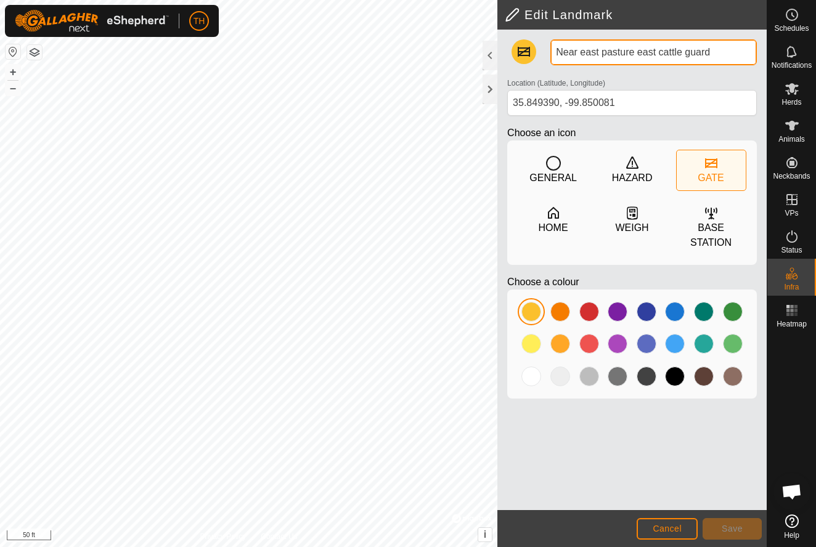
click at [657, 51] on input "Near east pasture east cattle guard" at bounding box center [653, 52] width 206 height 26
type input "Near east pasture SE cattle guard"
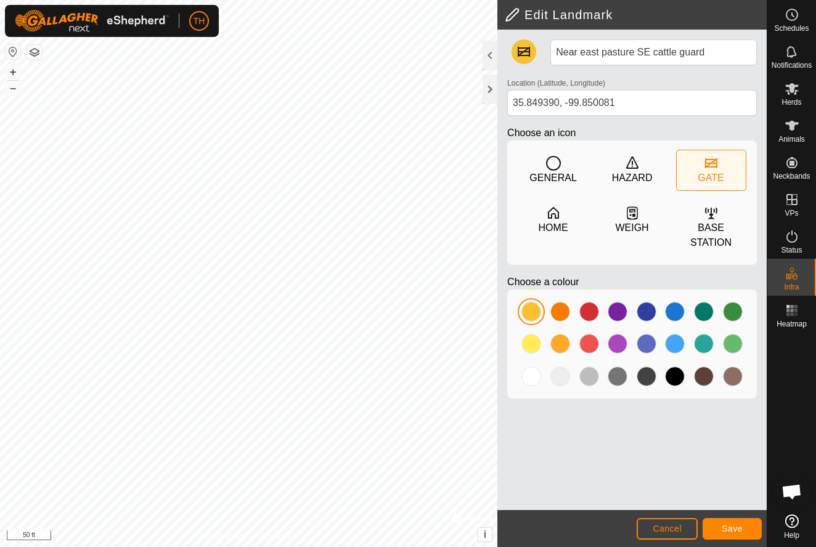
click at [731, 525] on span "Save" at bounding box center [731, 529] width 21 height 10
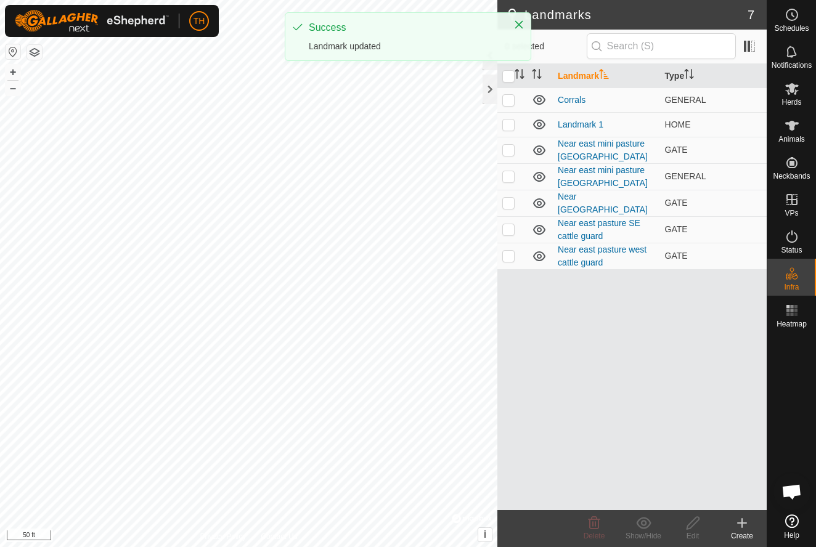
click at [294, 546] on html "TH Schedules Notifications Herds Animals Neckbands VPs Status Infra Heatmap Hel…" at bounding box center [408, 273] width 816 height 547
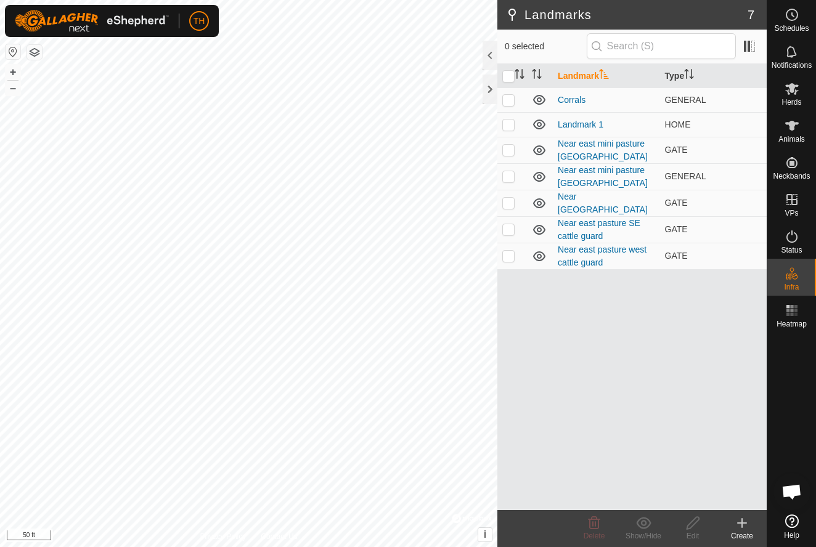
click at [742, 523] on icon at bounding box center [741, 523] width 9 height 0
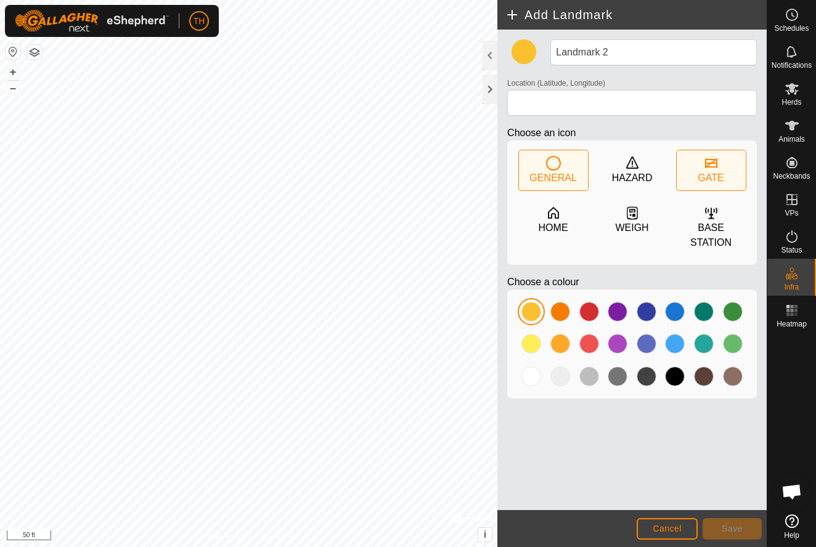
click at [710, 167] on icon at bounding box center [711, 163] width 12 height 10
type input "35.855985, -99.850962"
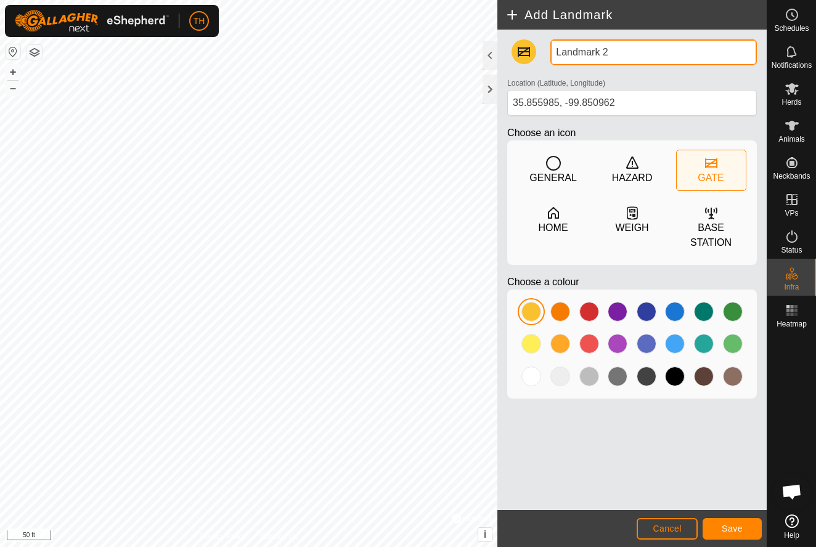
click at [622, 54] on input "Landmark 2" at bounding box center [653, 52] width 206 height 26
type input "L"
type input "Near [GEOGRAPHIC_DATA]"
click at [727, 528] on span "Save" at bounding box center [731, 529] width 21 height 10
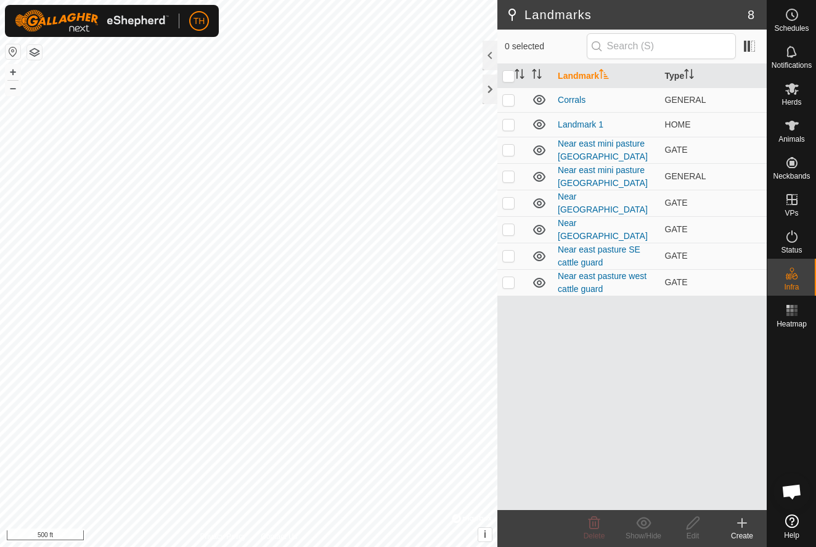
click at [739, 519] on icon at bounding box center [741, 523] width 15 height 15
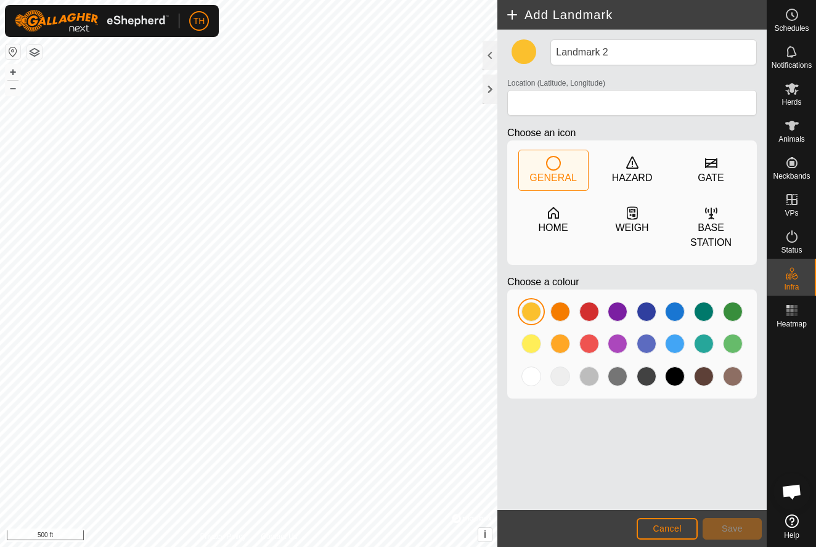
click at [659, 532] on span "Cancel" at bounding box center [666, 529] width 29 height 10
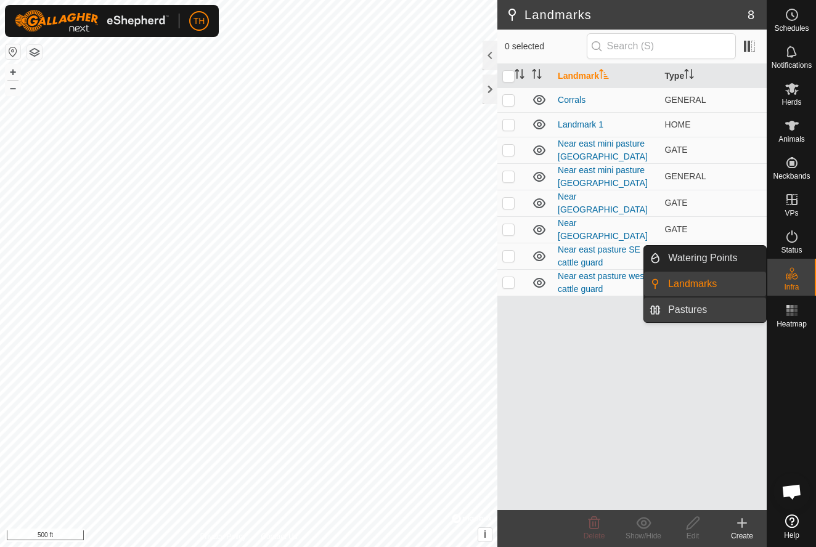
click at [692, 311] on span "Pastures" at bounding box center [687, 309] width 39 height 15
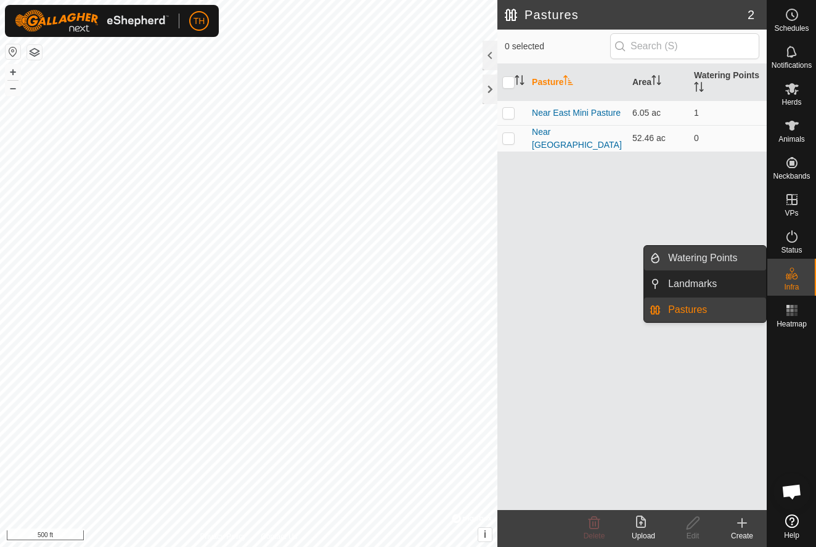
click at [712, 259] on span "Watering Points" at bounding box center [702, 258] width 69 height 15
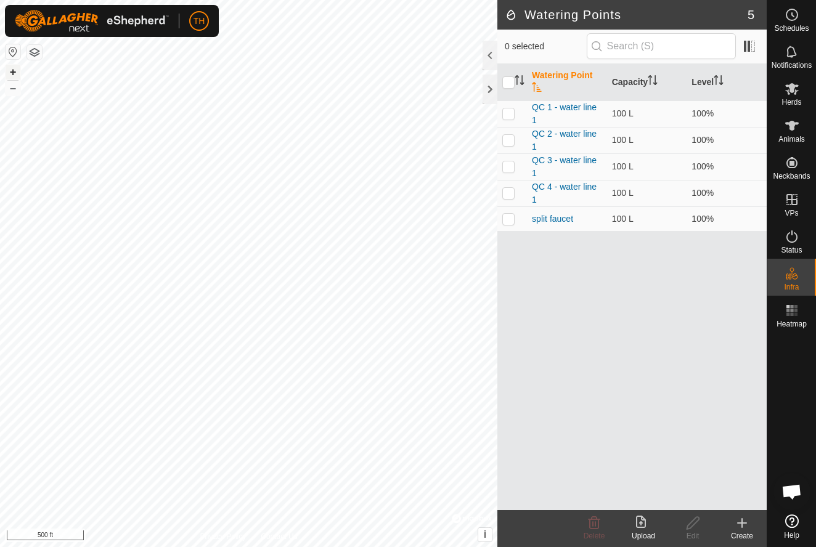
click at [8, 73] on button "+" at bounding box center [13, 72] width 15 height 15
click at [12, 69] on button "+" at bounding box center [13, 72] width 15 height 15
click at [741, 523] on icon at bounding box center [741, 523] width 9 height 0
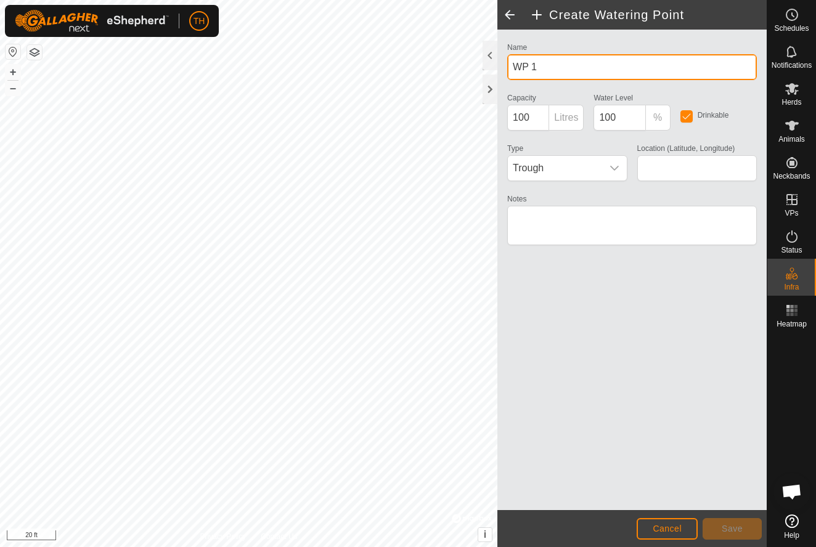
click at [577, 61] on input "WP 1" at bounding box center [631, 67] width 249 height 26
type input "W"
type input "300 gallon stock tank"
click at [565, 118] on p-inputgroup-addon "Litres" at bounding box center [566, 118] width 34 height 26
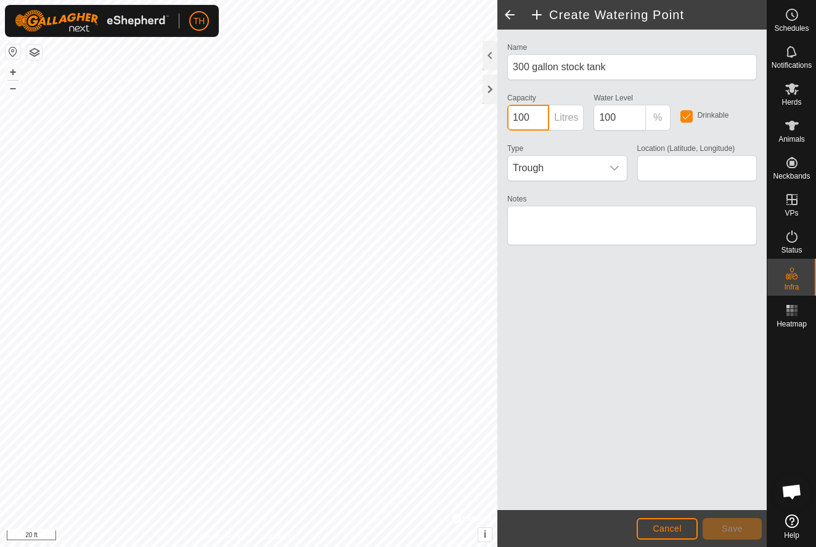
click at [540, 117] on input "100" at bounding box center [528, 118] width 42 height 26
type input "1"
type input "300"
click at [617, 166] on icon "dropdown trigger" at bounding box center [614, 168] width 9 height 5
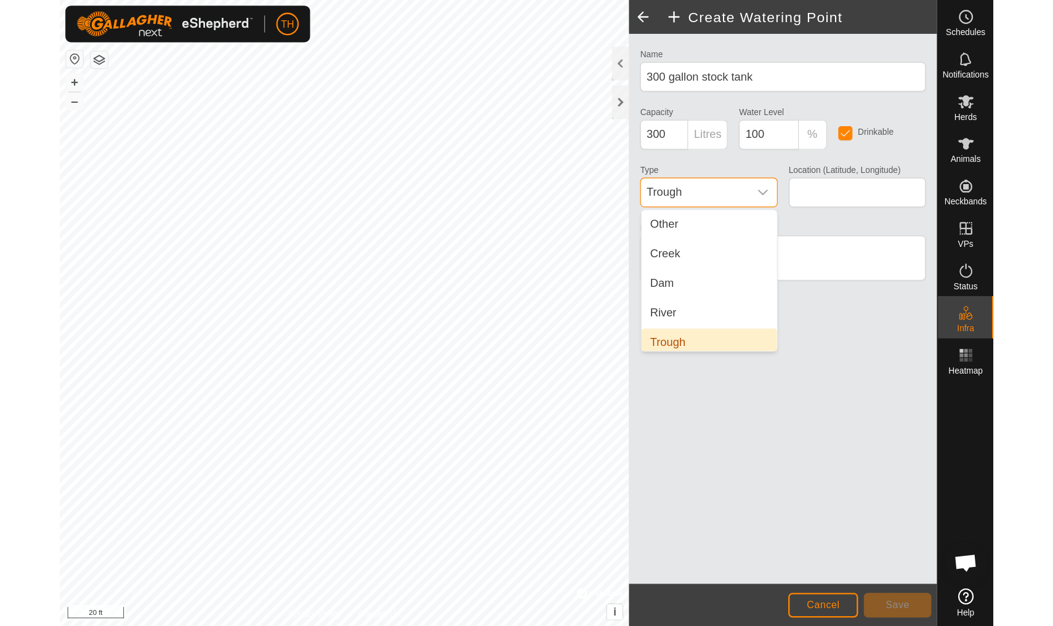
scroll to position [5, 0]
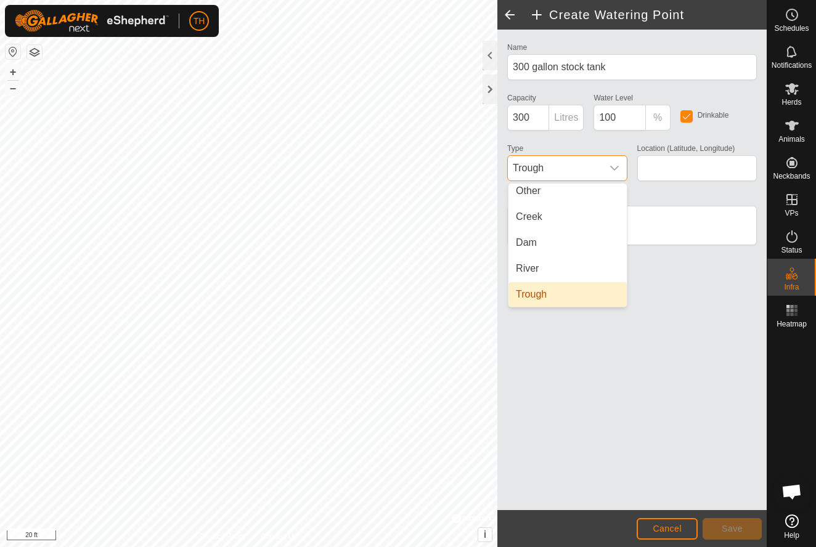
click at [545, 293] on span "Trough" at bounding box center [531, 294] width 31 height 15
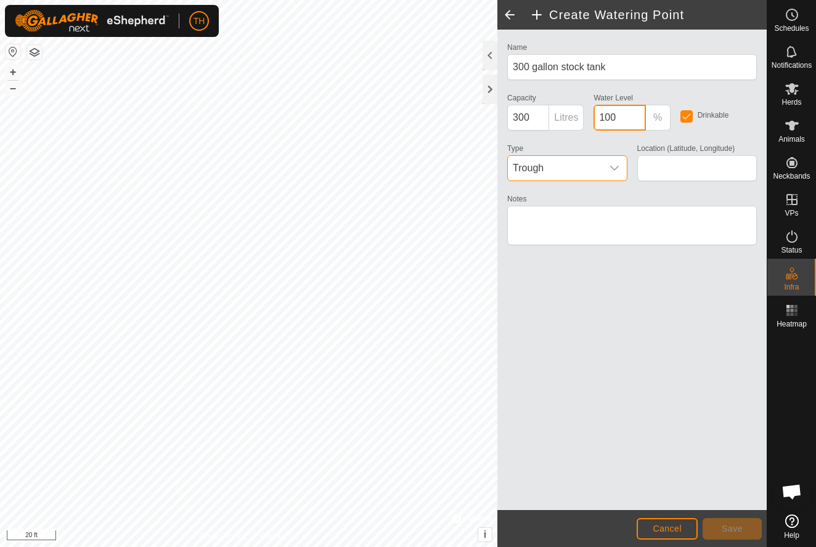
click at [627, 121] on input "100" at bounding box center [619, 118] width 52 height 26
type input "1"
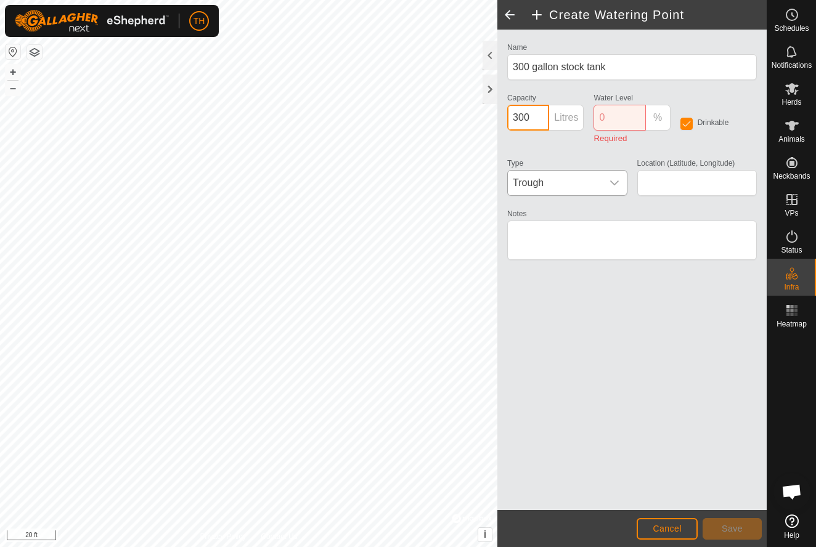
click at [533, 121] on input "300" at bounding box center [528, 118] width 42 height 26
click at [615, 118] on input "Water Level" at bounding box center [619, 118] width 52 height 26
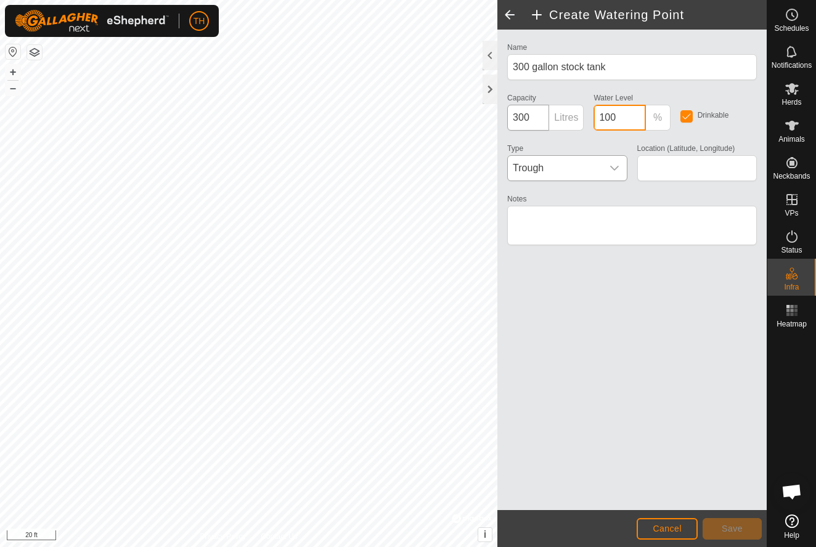
type input "100"
click at [535, 121] on input "300" at bounding box center [528, 118] width 42 height 26
type input "3"
type input "1135"
click at [647, 313] on div "Name 300 gallon stock tank Capacity 1135 Litres Water Level 100 % Drinkable Typ…" at bounding box center [631, 270] width 269 height 480
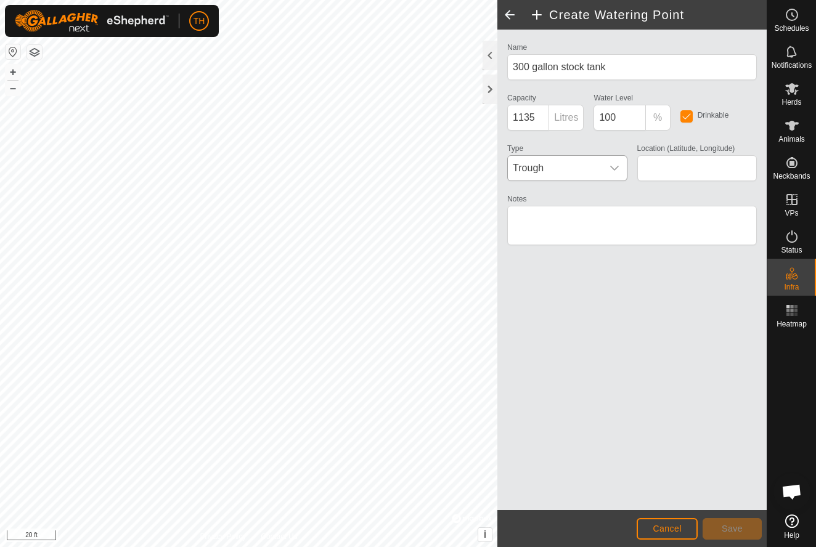
type input "35.849327, -99.853853"
click at [729, 528] on span "Save" at bounding box center [731, 529] width 21 height 10
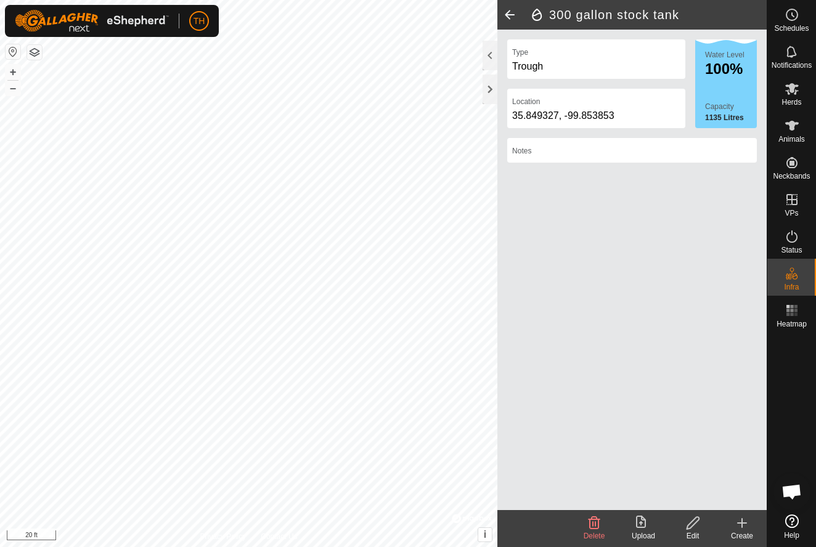
click at [509, 11] on span at bounding box center [509, 15] width 25 height 30
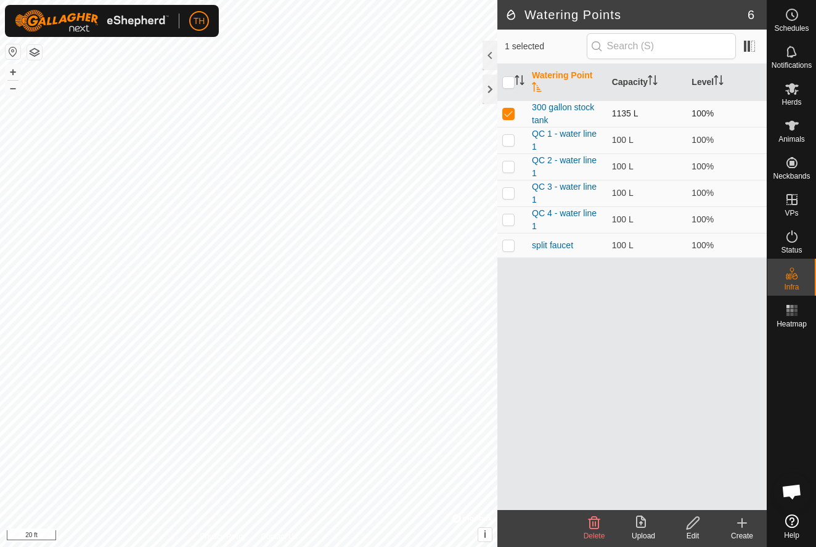
click at [511, 116] on p-checkbox at bounding box center [508, 113] width 12 height 10
checkbox input "false"
click at [490, 54] on div at bounding box center [489, 56] width 15 height 30
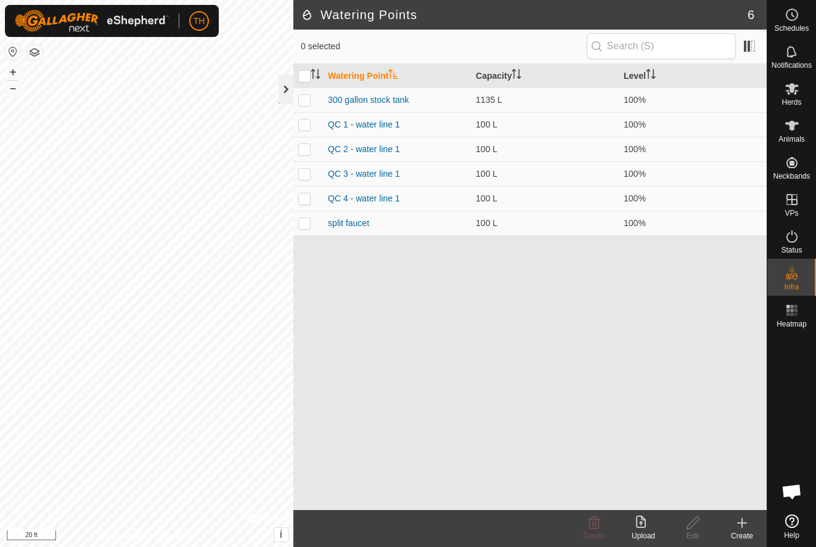
click at [284, 89] on div at bounding box center [285, 90] width 15 height 30
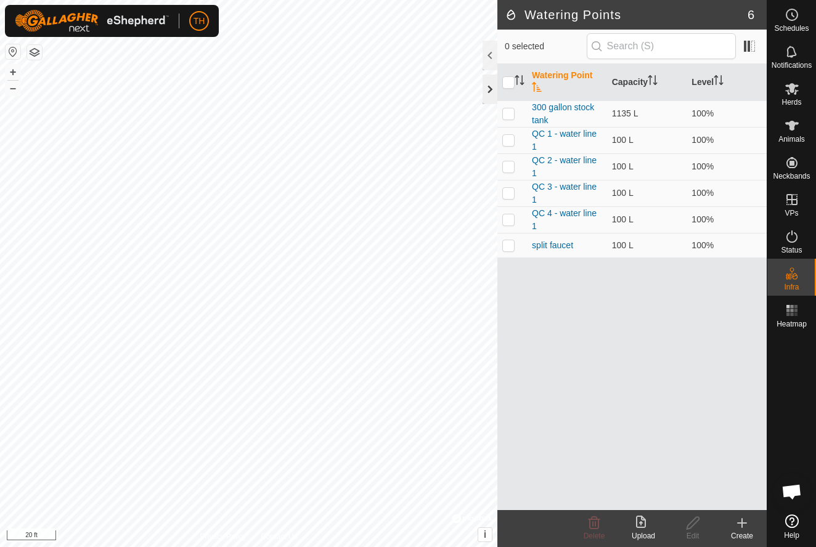
click at [488, 89] on div at bounding box center [489, 90] width 15 height 30
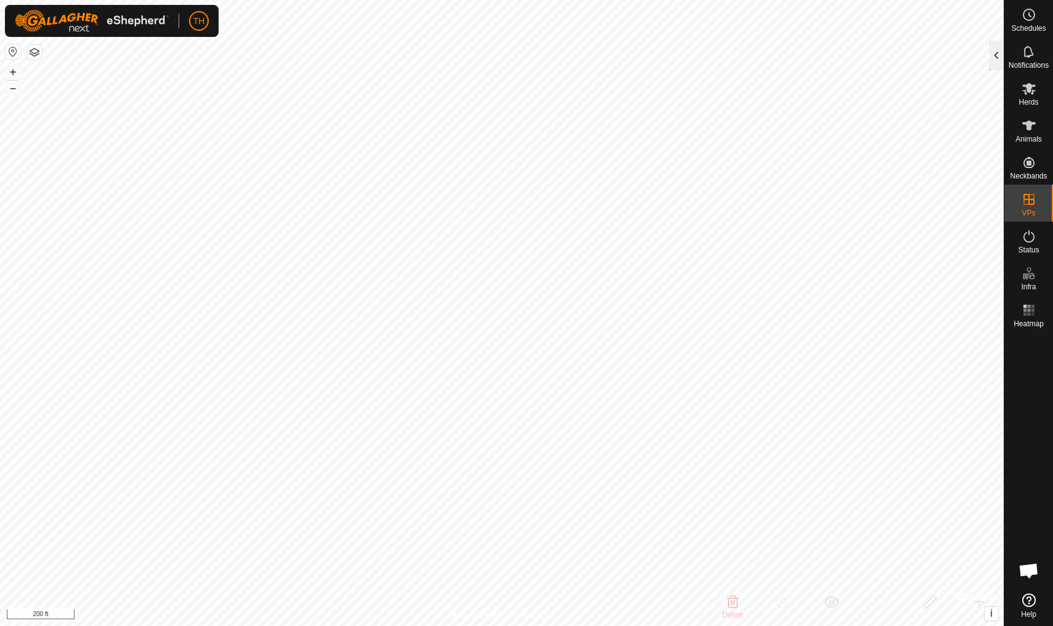
click at [815, 55] on div at bounding box center [996, 56] width 15 height 30
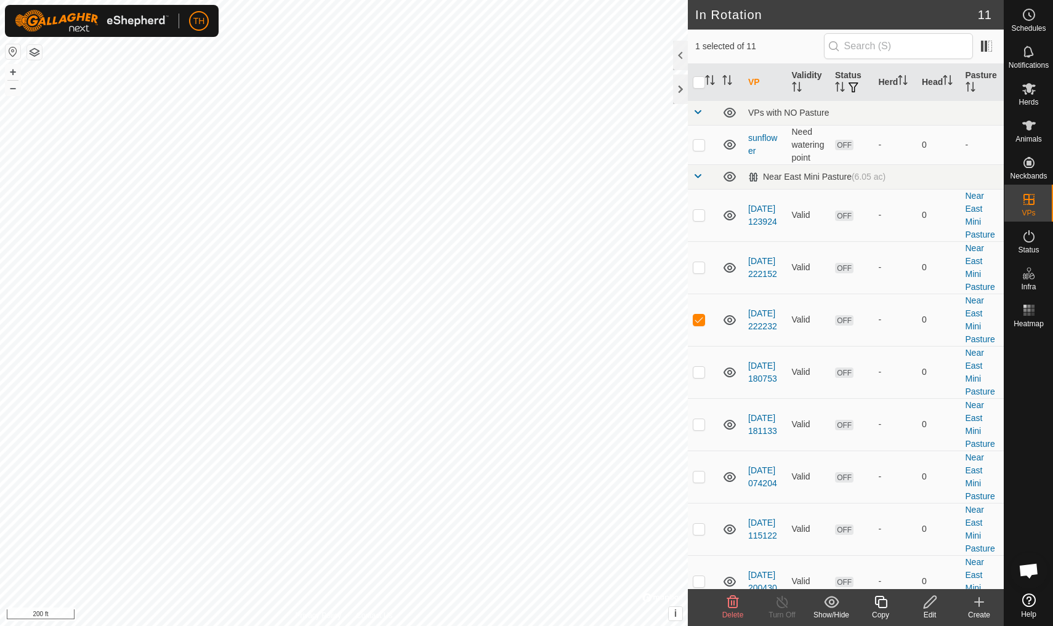
click at [735, 546] on icon at bounding box center [733, 602] width 15 height 15
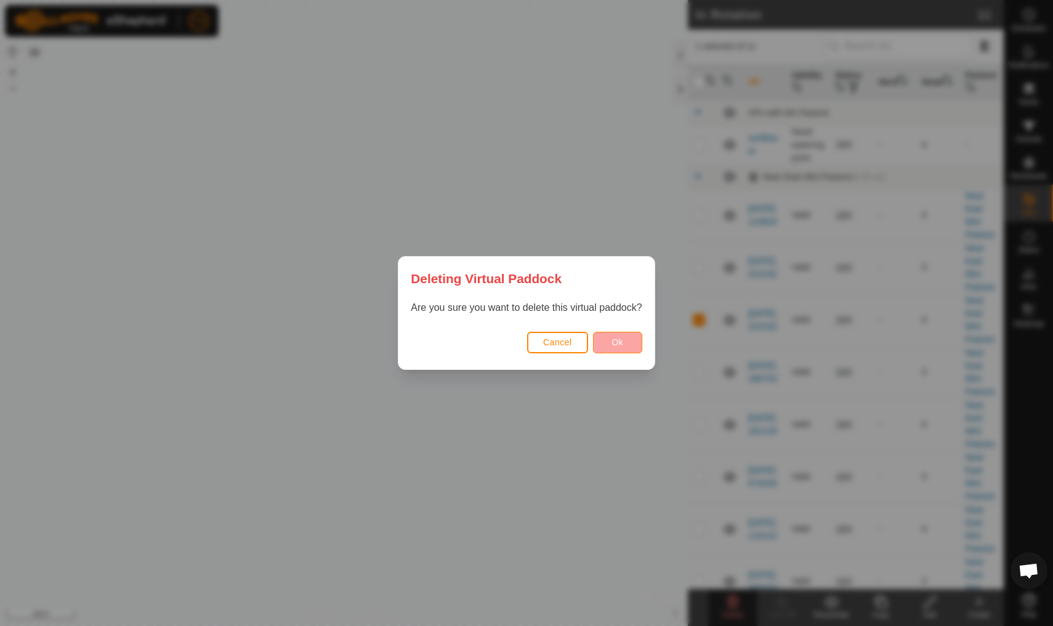
click at [615, 338] on span "Ok" at bounding box center [618, 343] width 12 height 10
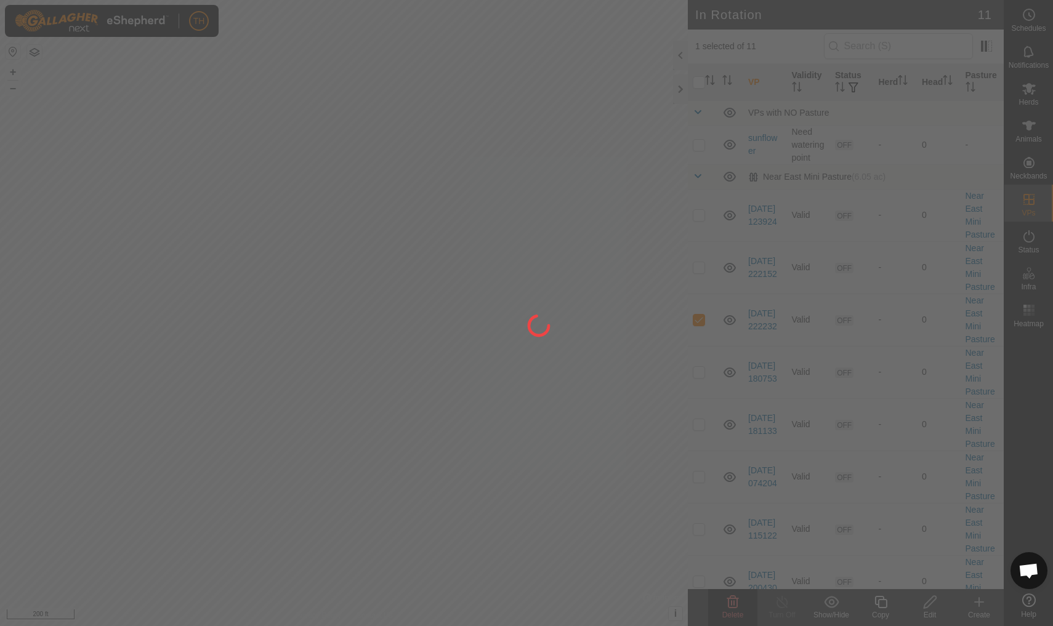
checkbox input "false"
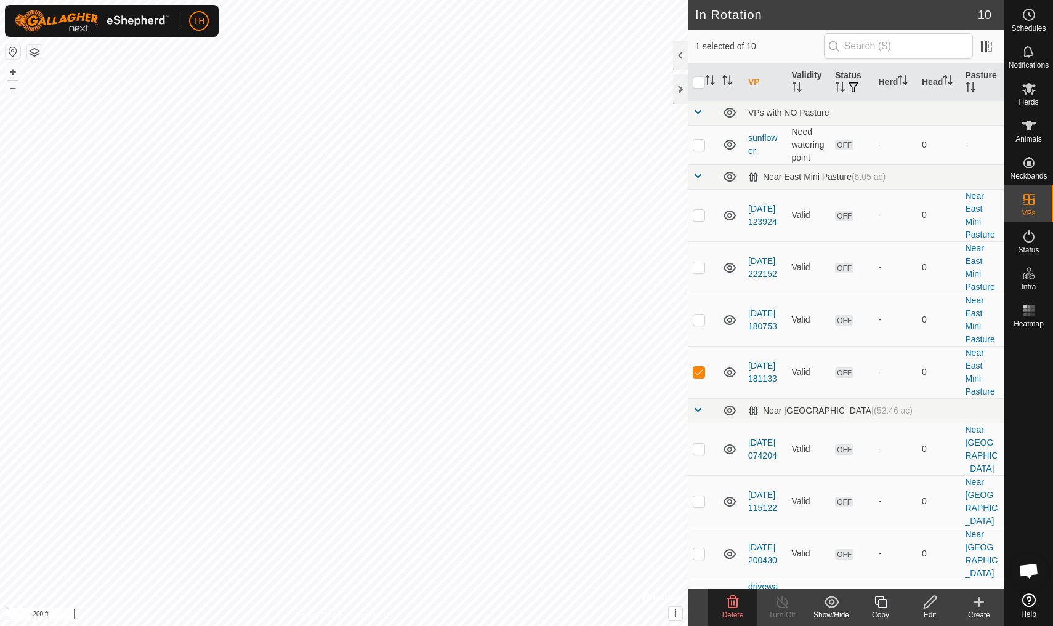
click at [733, 546] on icon at bounding box center [733, 602] width 15 height 15
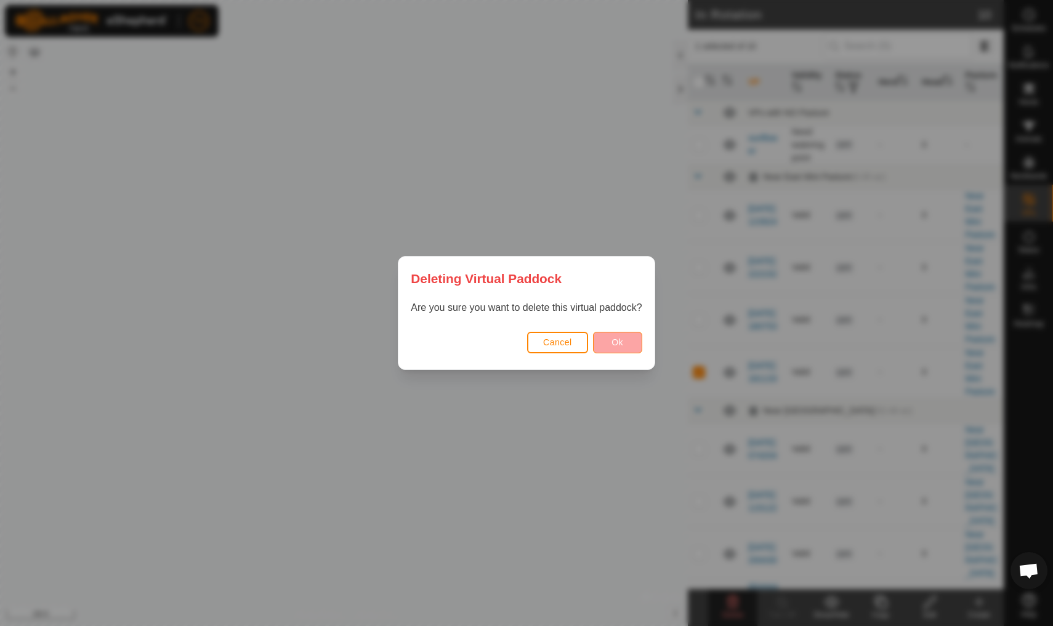
click at [620, 343] on span "Ok" at bounding box center [618, 343] width 12 height 10
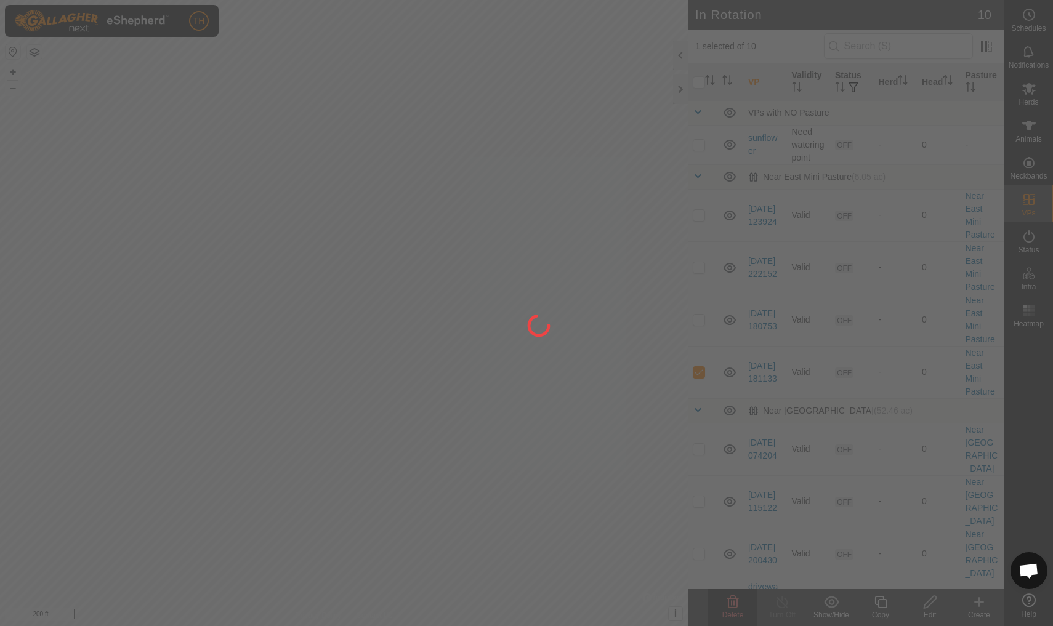
checkbox input "false"
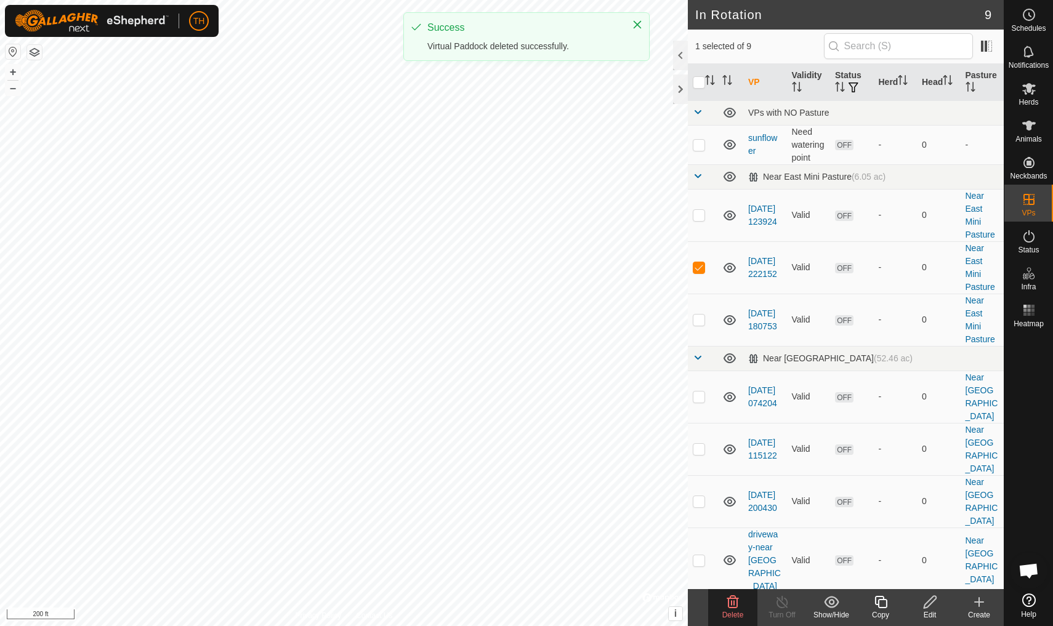
checkbox input "true"
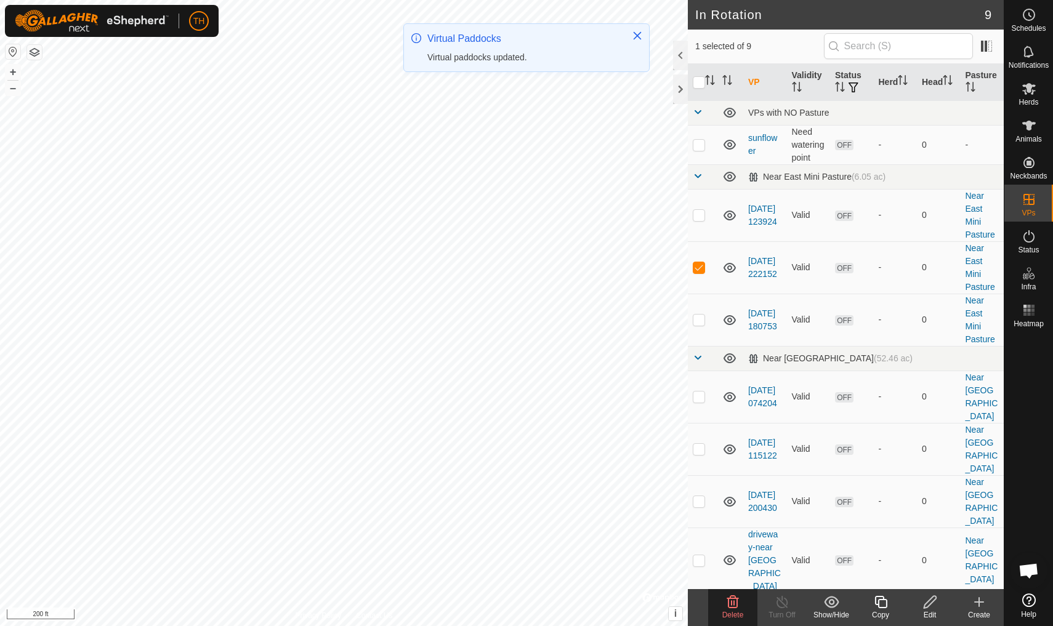
click at [734, 546] on icon at bounding box center [733, 602] width 12 height 12
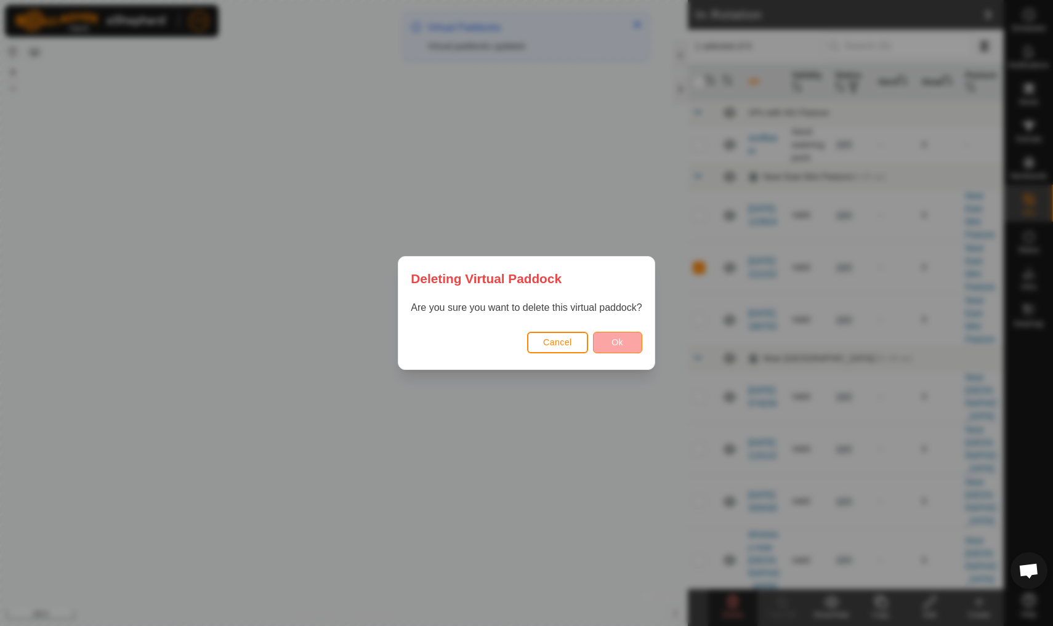
click at [625, 347] on button "Ok" at bounding box center [617, 343] width 49 height 22
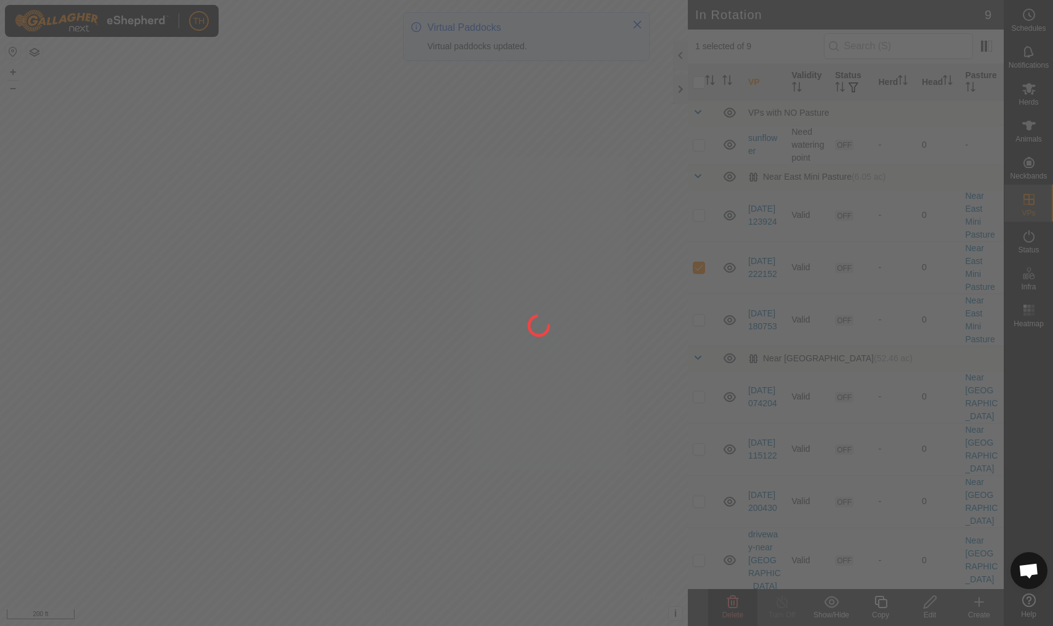
checkbox input "false"
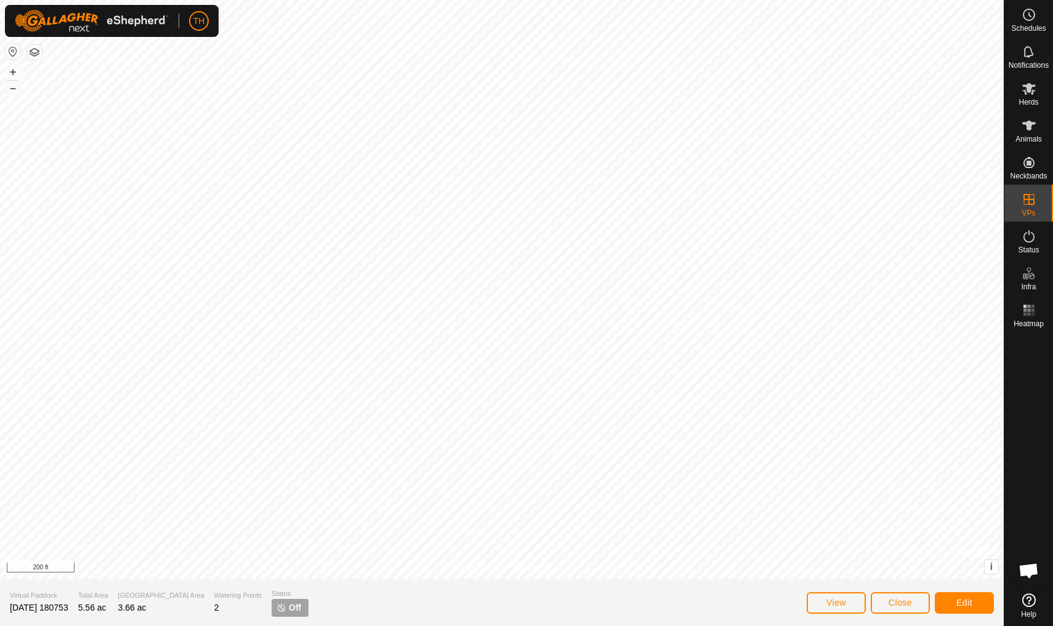
click at [815, 546] on span "Close" at bounding box center [900, 603] width 23 height 10
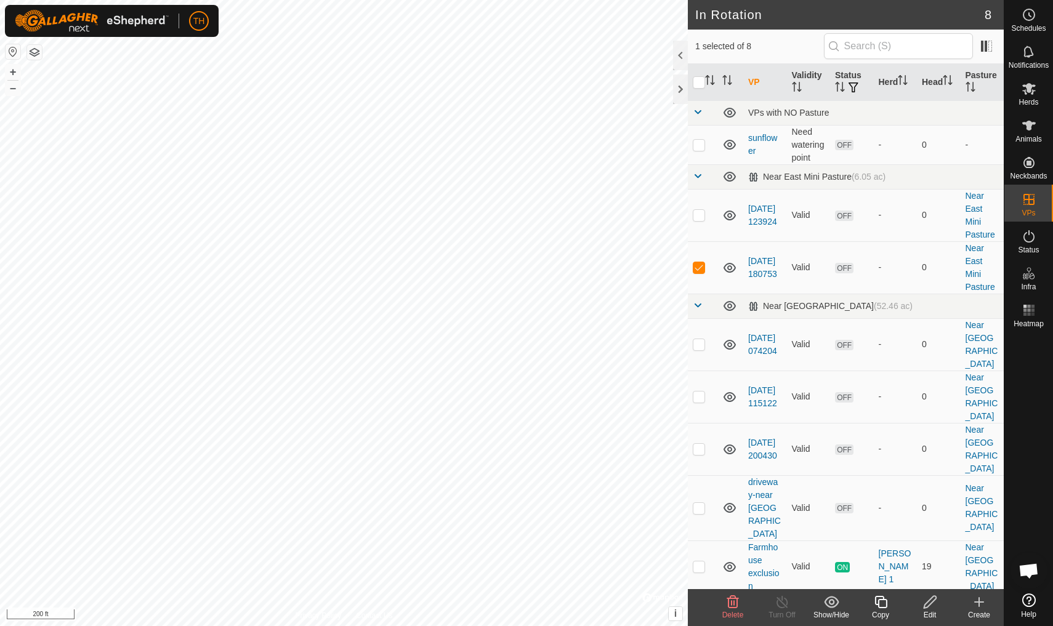
click at [734, 546] on icon at bounding box center [733, 602] width 12 height 12
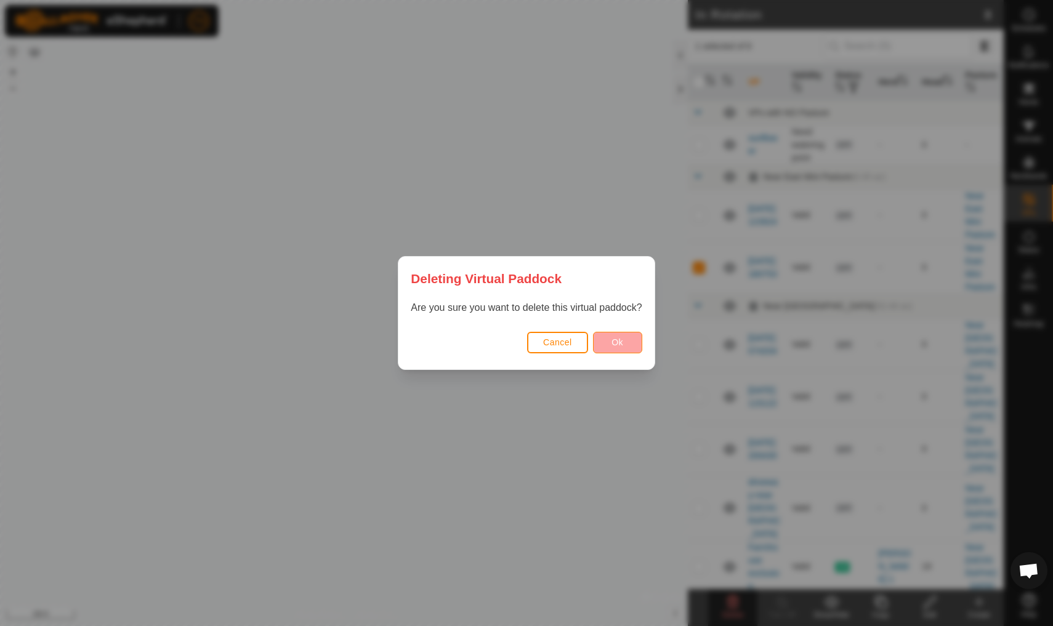
click at [627, 336] on button "Ok" at bounding box center [617, 343] width 49 height 22
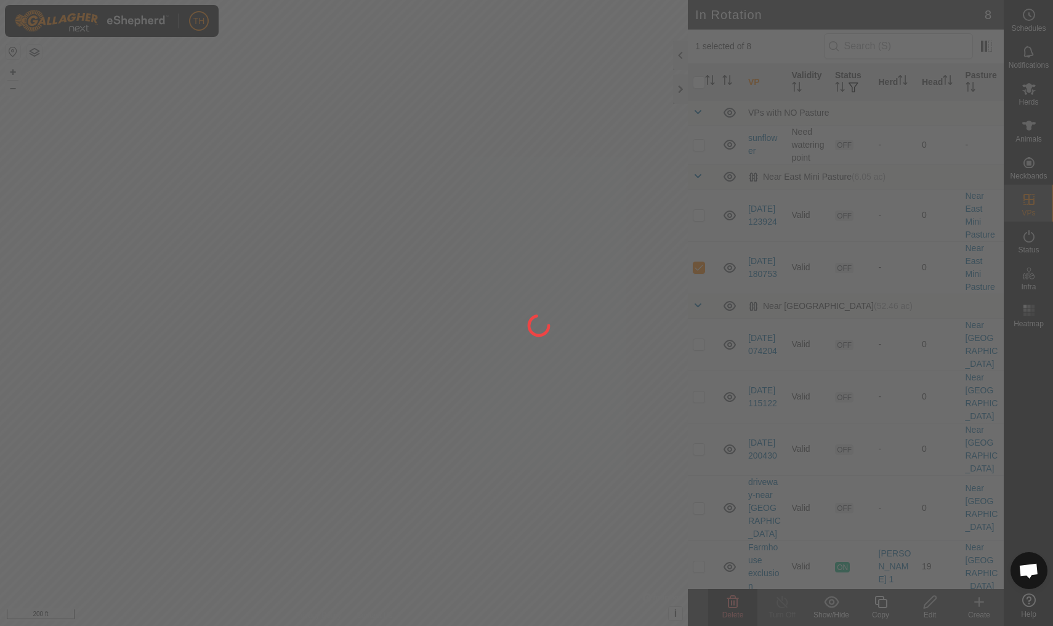
checkbox input "false"
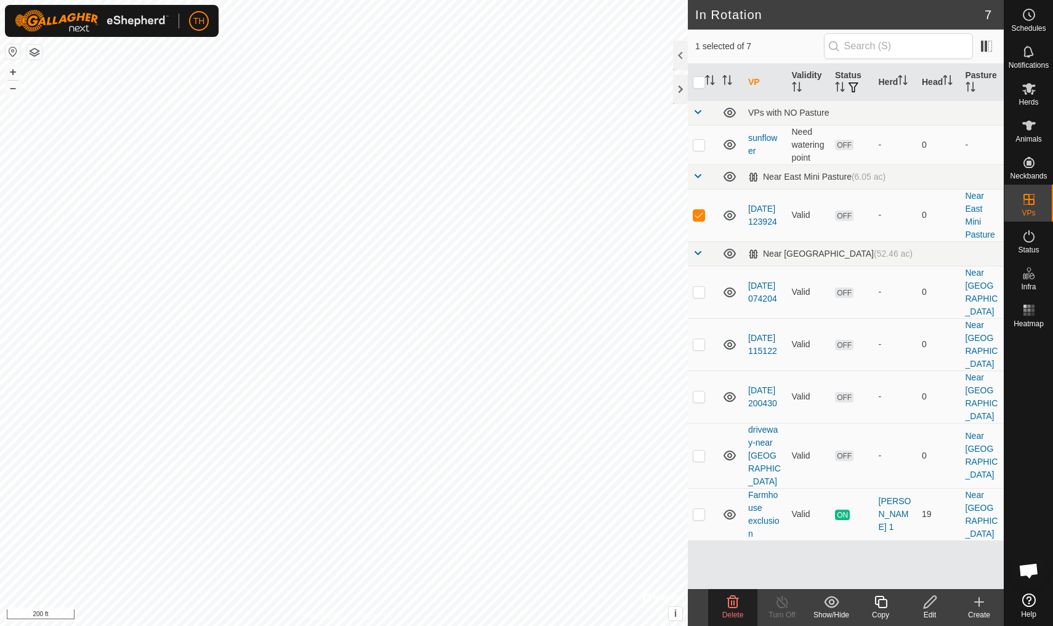
click at [734, 546] on icon at bounding box center [733, 602] width 12 height 12
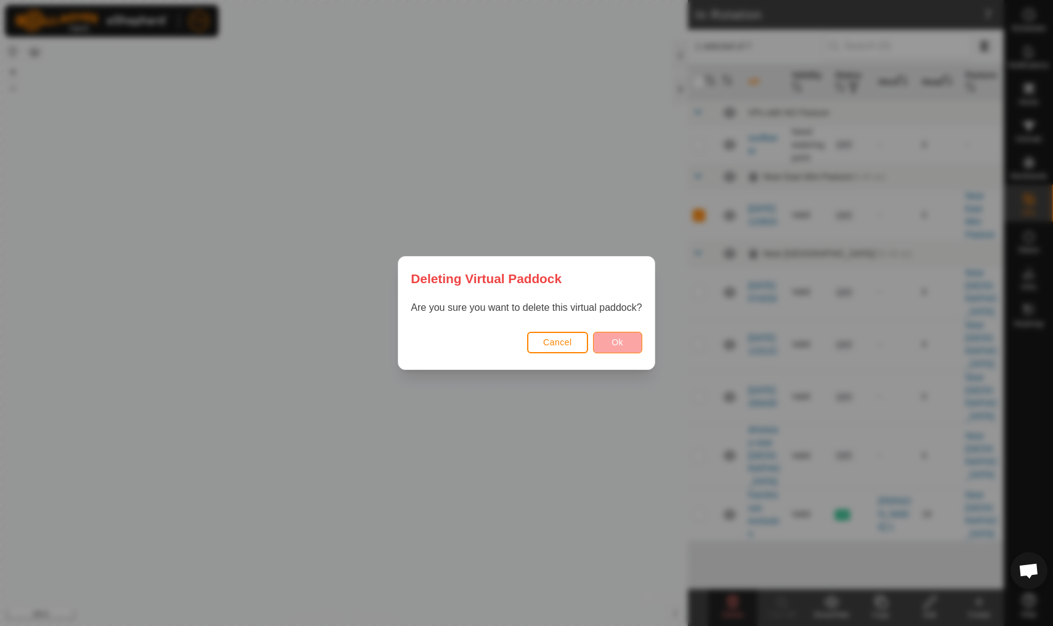
click at [623, 342] on span "Ok" at bounding box center [618, 343] width 12 height 10
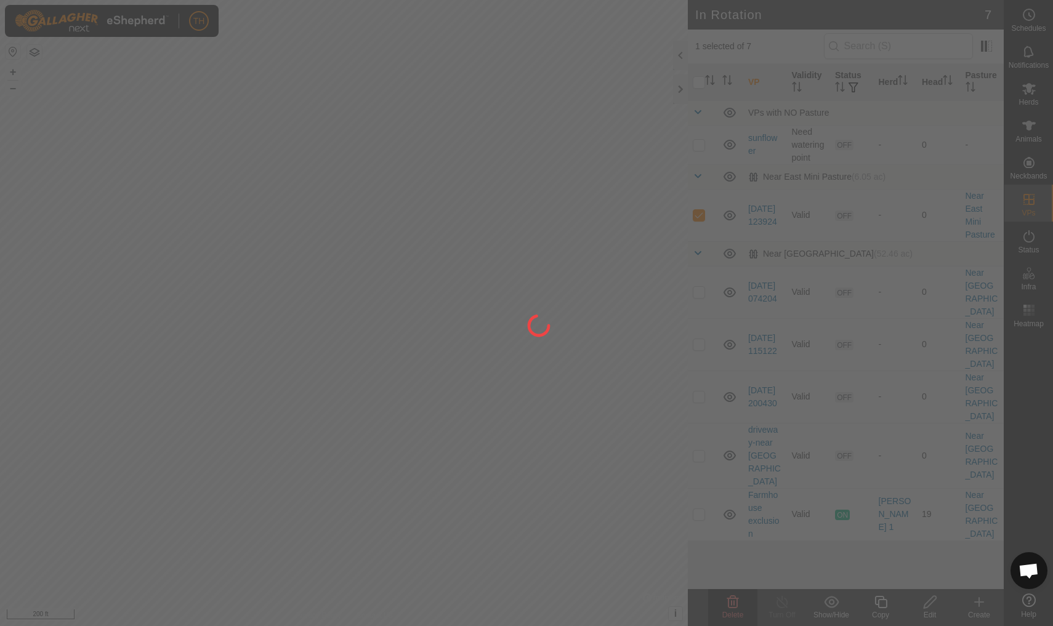
checkbox input "false"
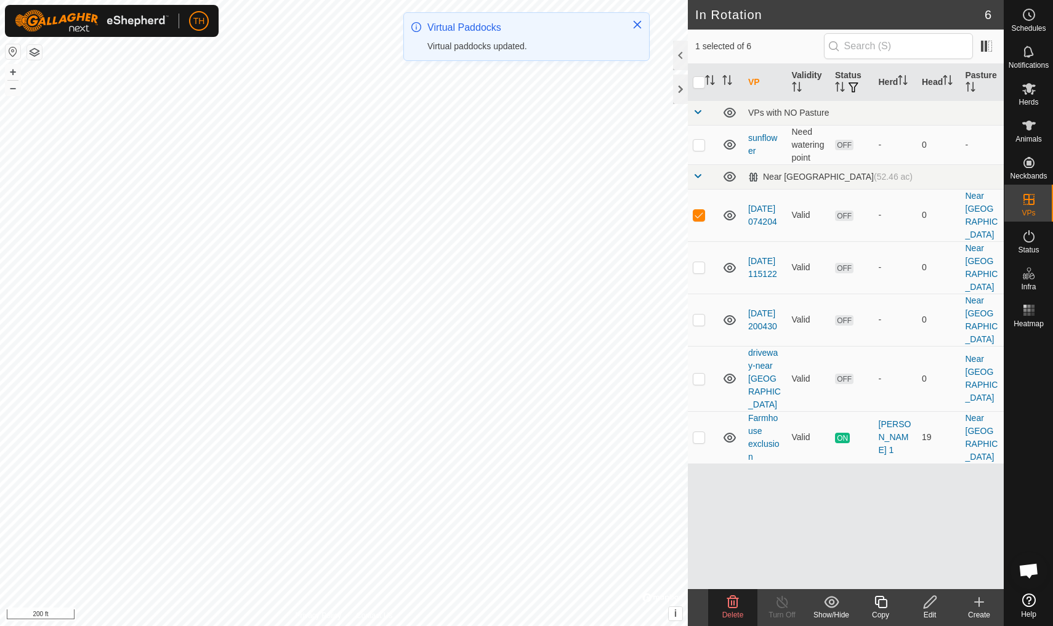
click at [735, 546] on icon at bounding box center [733, 602] width 12 height 12
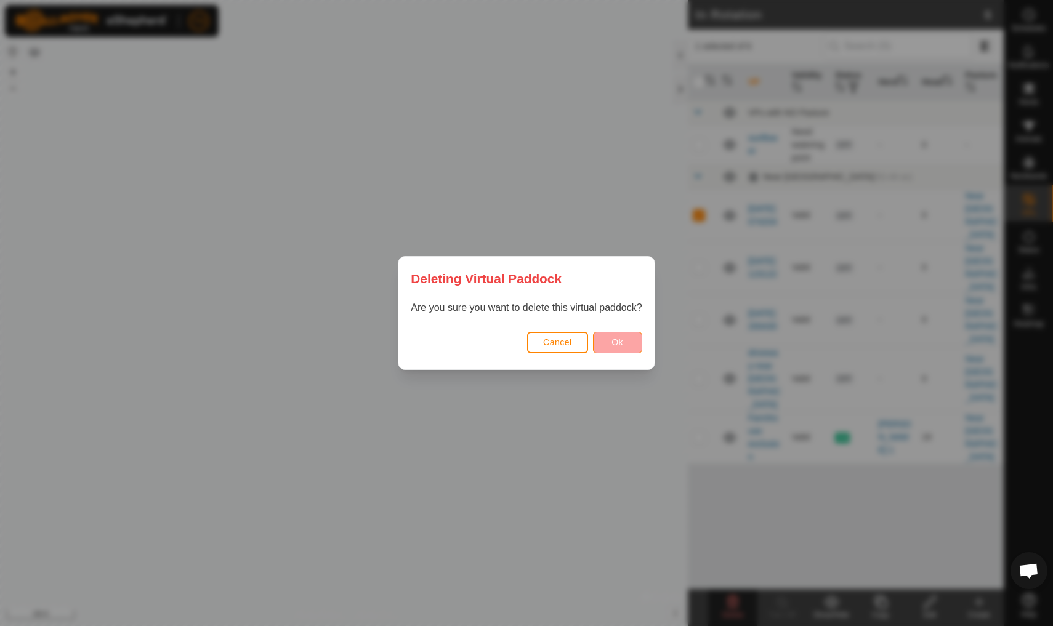
click at [608, 339] on button "Ok" at bounding box center [617, 343] width 49 height 22
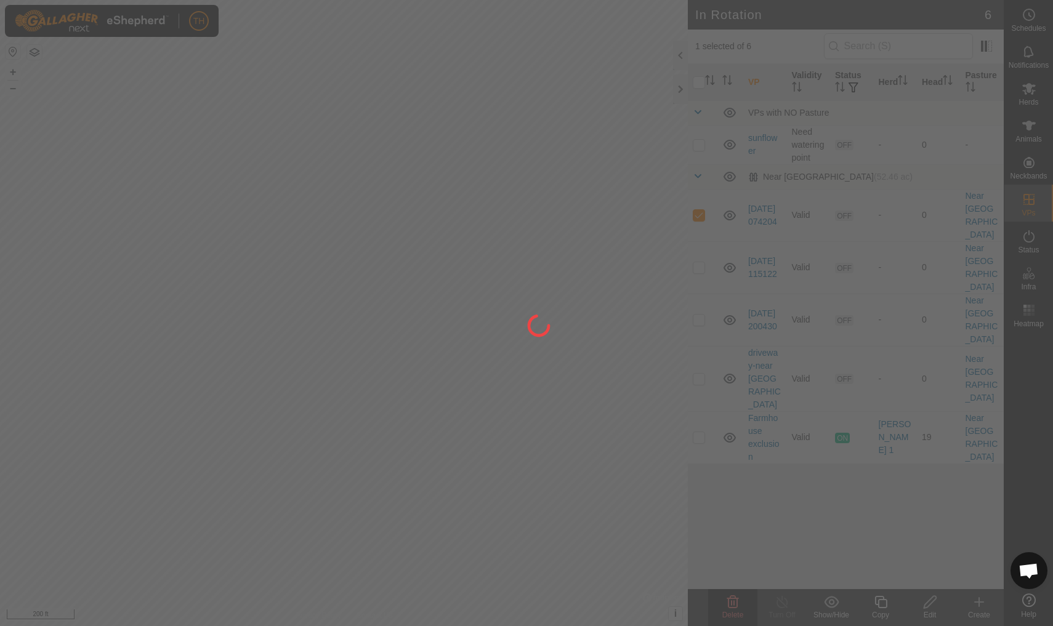
checkbox input "false"
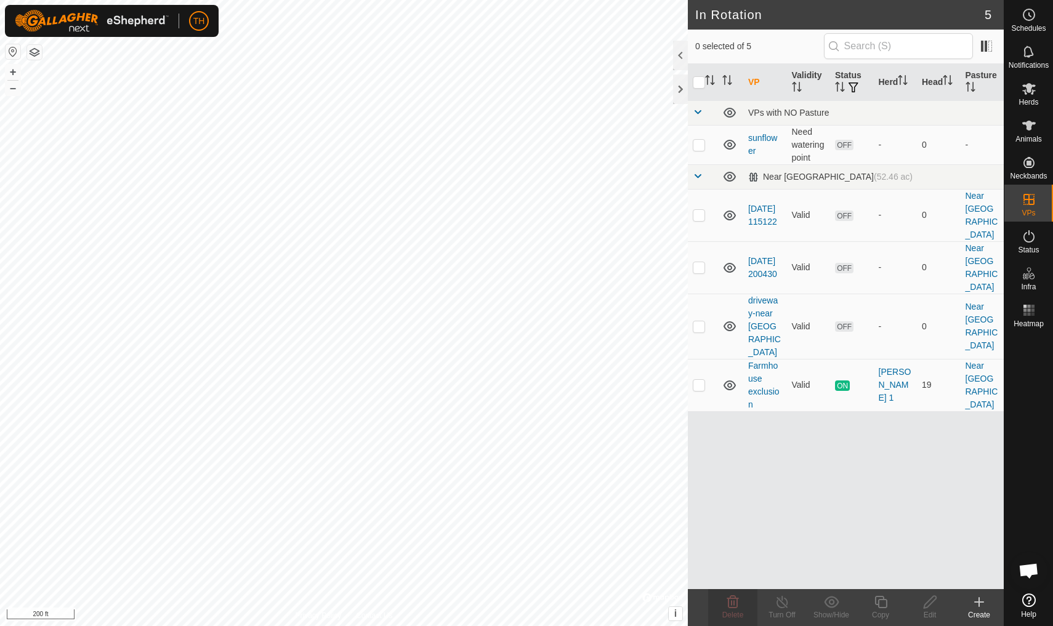
checkbox input "true"
click at [734, 546] on icon at bounding box center [733, 602] width 12 height 12
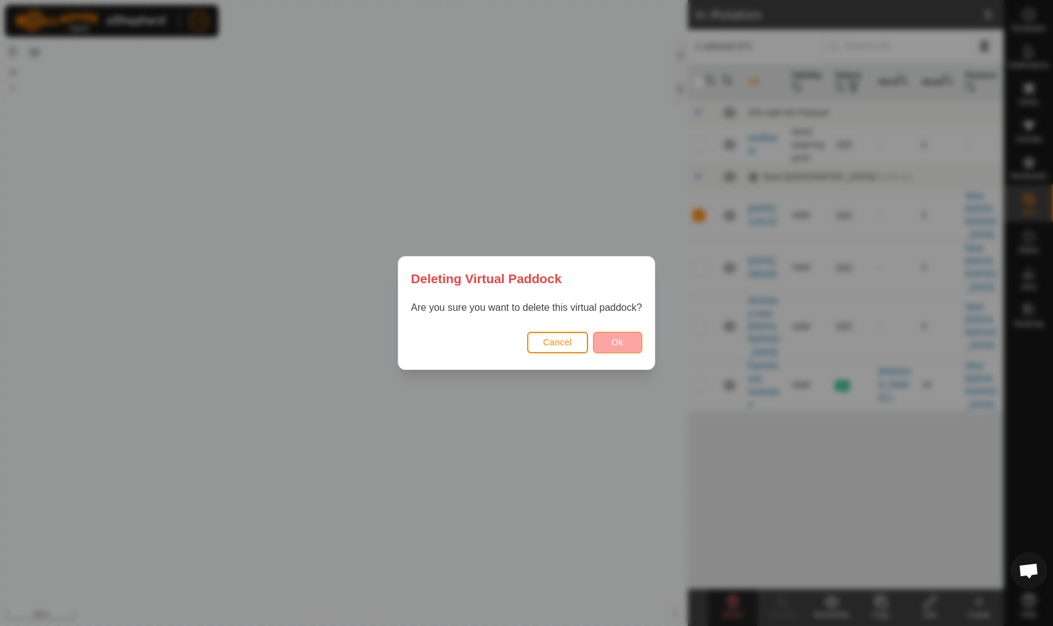
click at [628, 340] on button "Ok" at bounding box center [617, 343] width 49 height 22
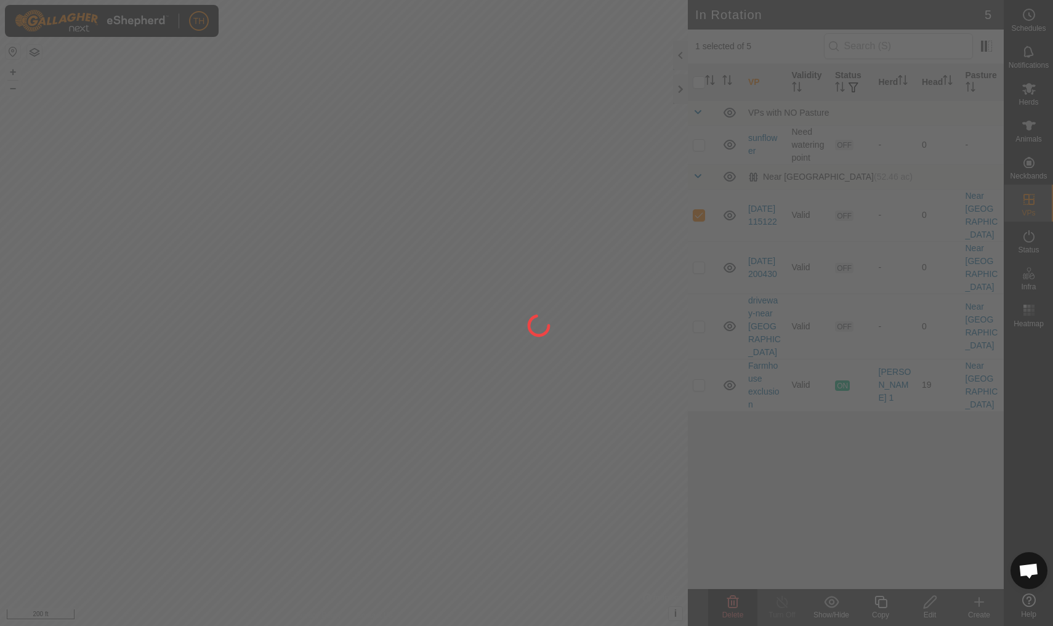
checkbox input "false"
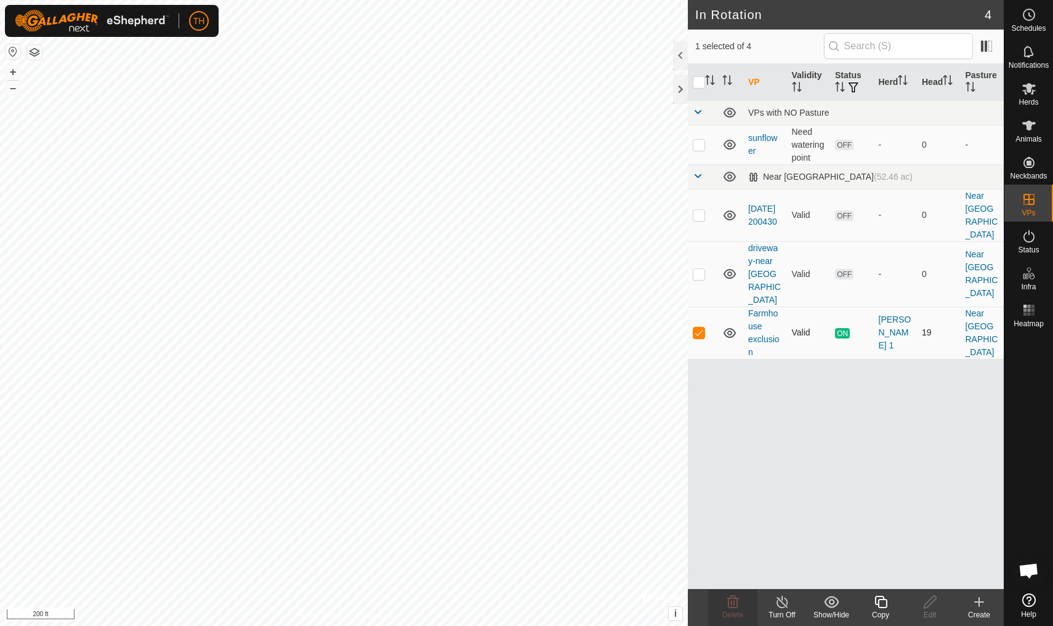
click at [698, 328] on p-checkbox at bounding box center [699, 333] width 12 height 10
checkbox input "false"
click at [700, 145] on p-checkbox at bounding box center [699, 145] width 12 height 10
click at [733, 546] on div "Delete" at bounding box center [732, 615] width 49 height 11
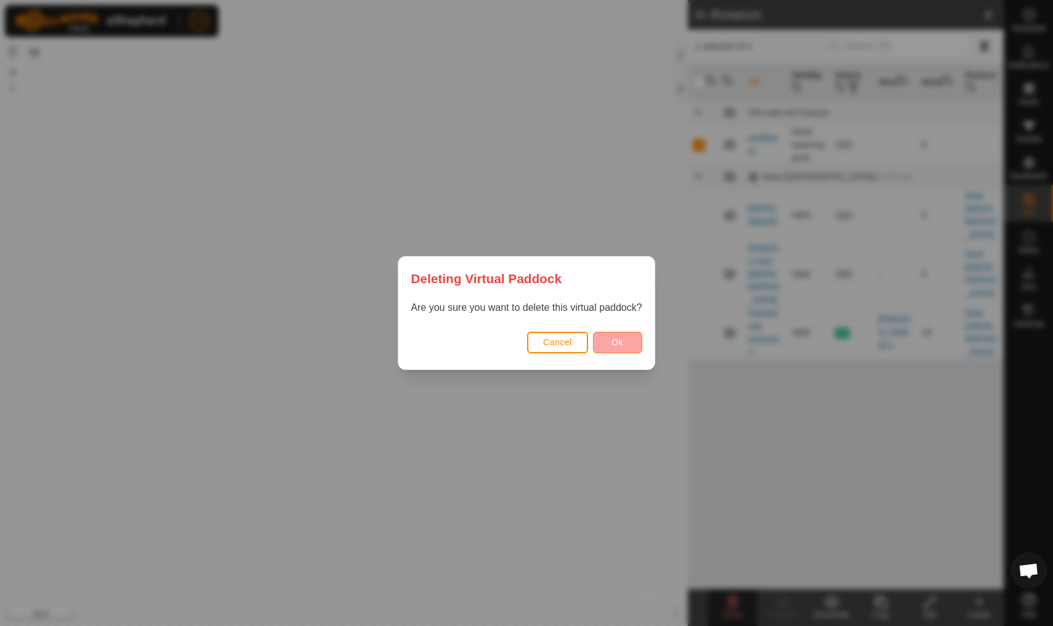
click at [616, 341] on span "Ok" at bounding box center [618, 343] width 12 height 10
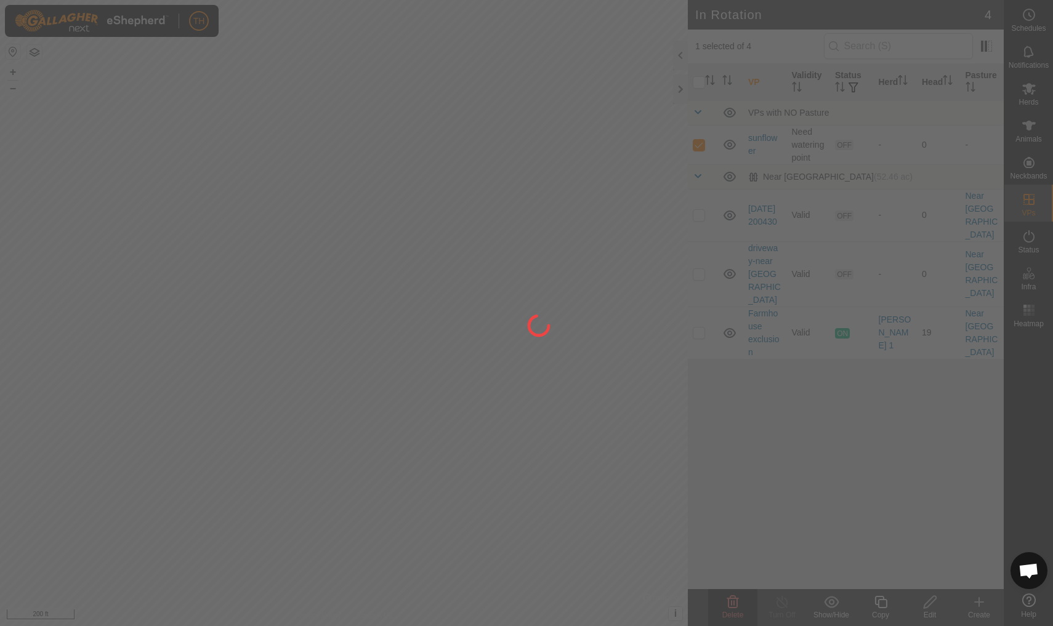
checkbox input "false"
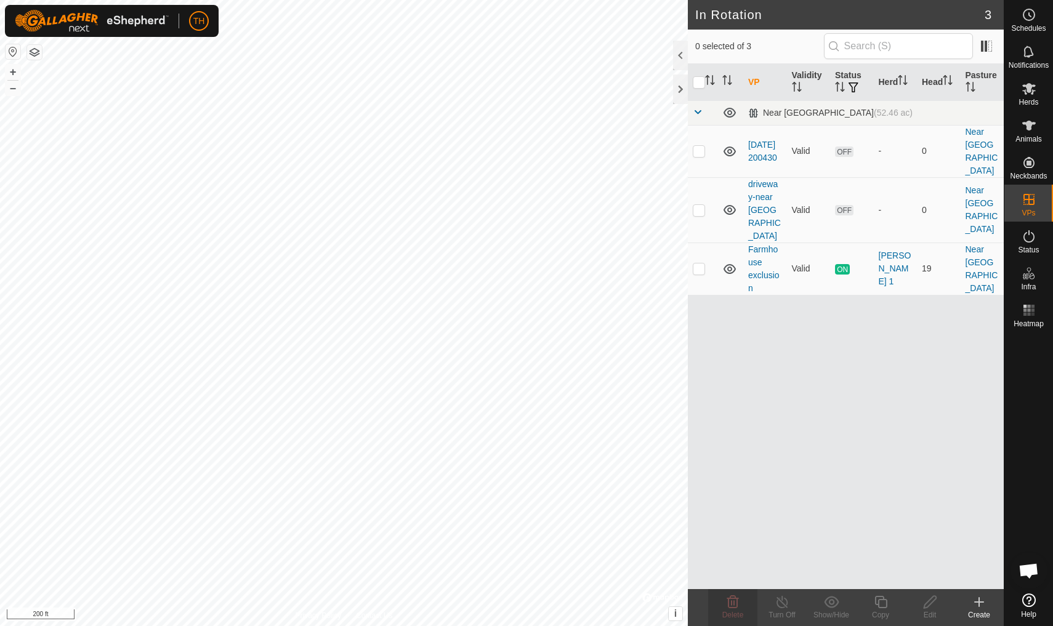
checkbox input "true"
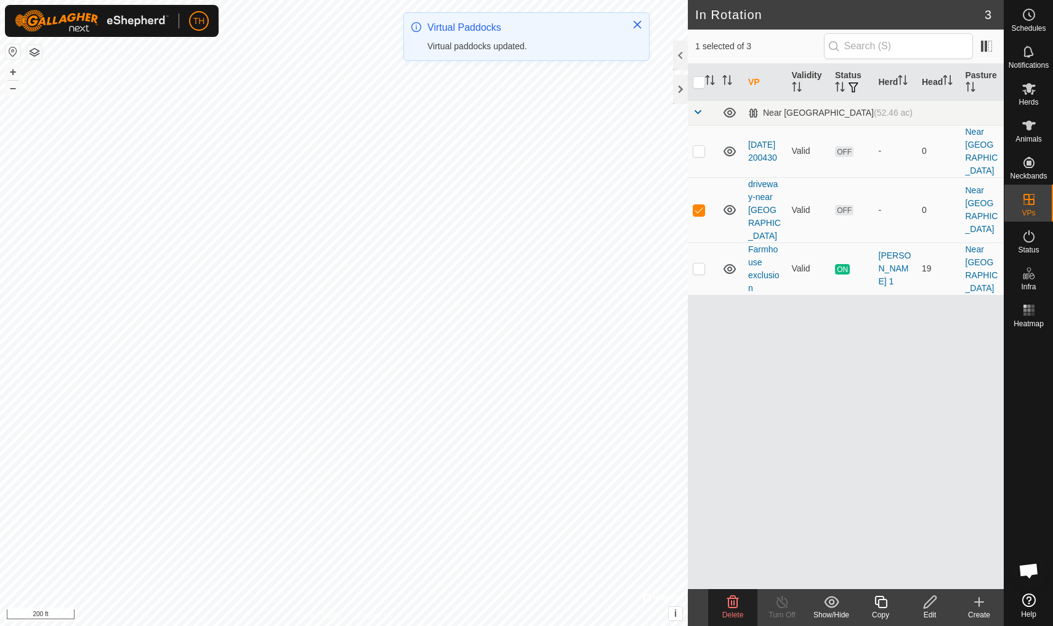
checkbox input "false"
checkbox input "true"
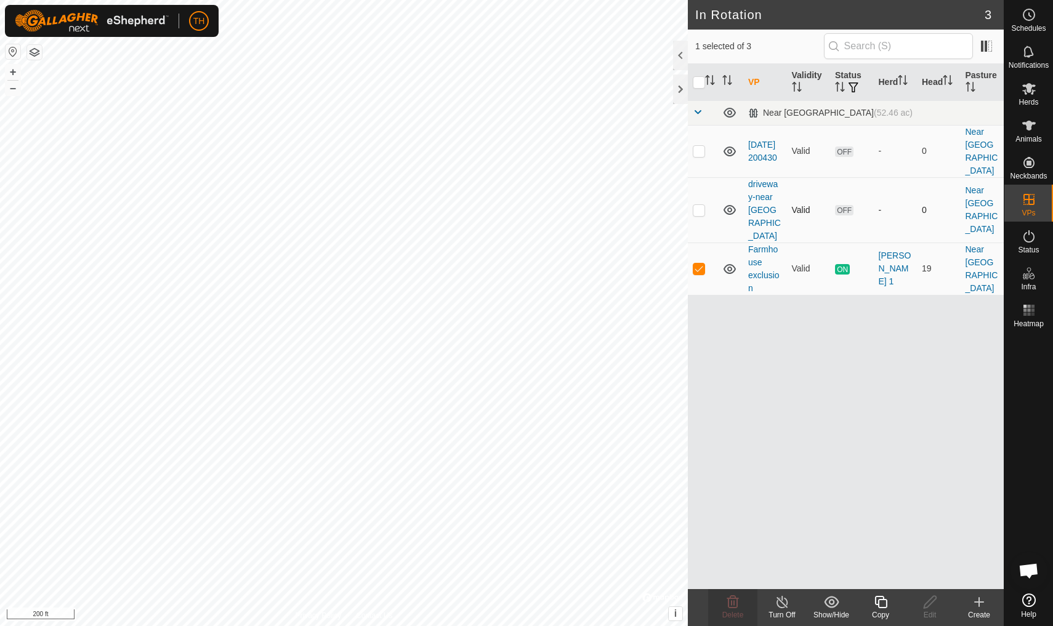
click at [702, 205] on p-checkbox at bounding box center [699, 210] width 12 height 10
checkbox input "true"
click at [698, 264] on p-checkbox at bounding box center [699, 269] width 12 height 10
checkbox input "false"
click at [700, 205] on p-checkbox at bounding box center [699, 210] width 12 height 10
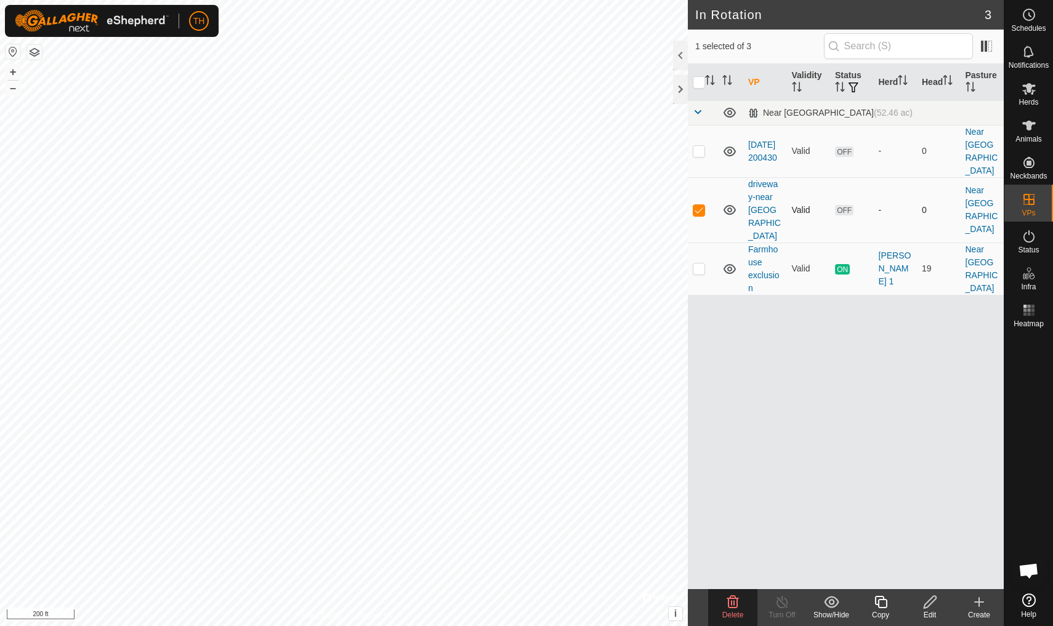
checkbox input "false"
click at [701, 146] on p-checkbox at bounding box center [699, 151] width 12 height 10
checkbox input "false"
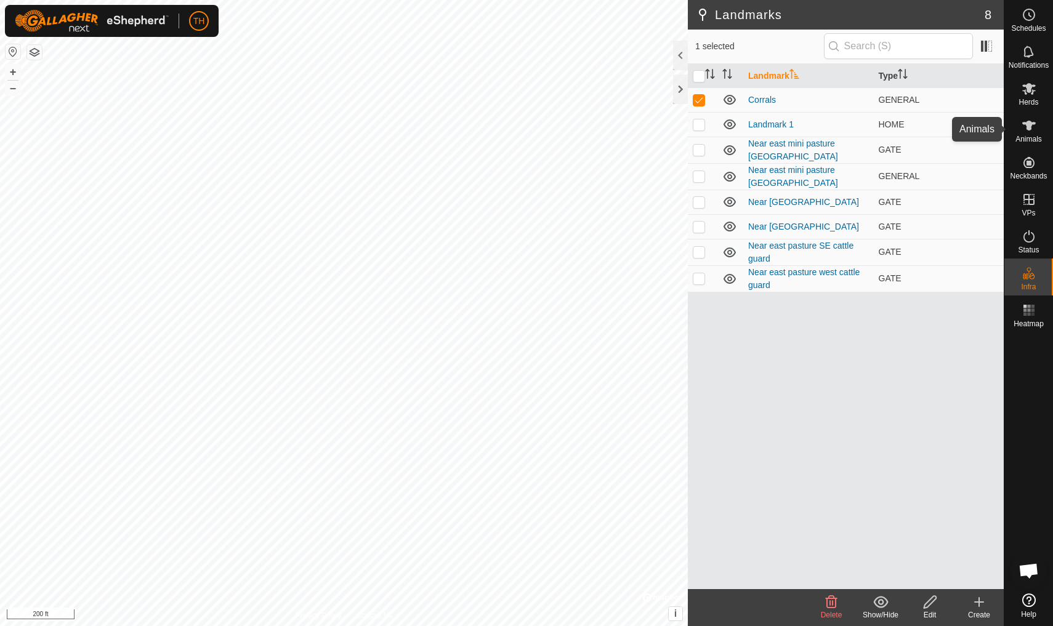
click at [815, 130] on icon at bounding box center [1029, 126] width 14 height 10
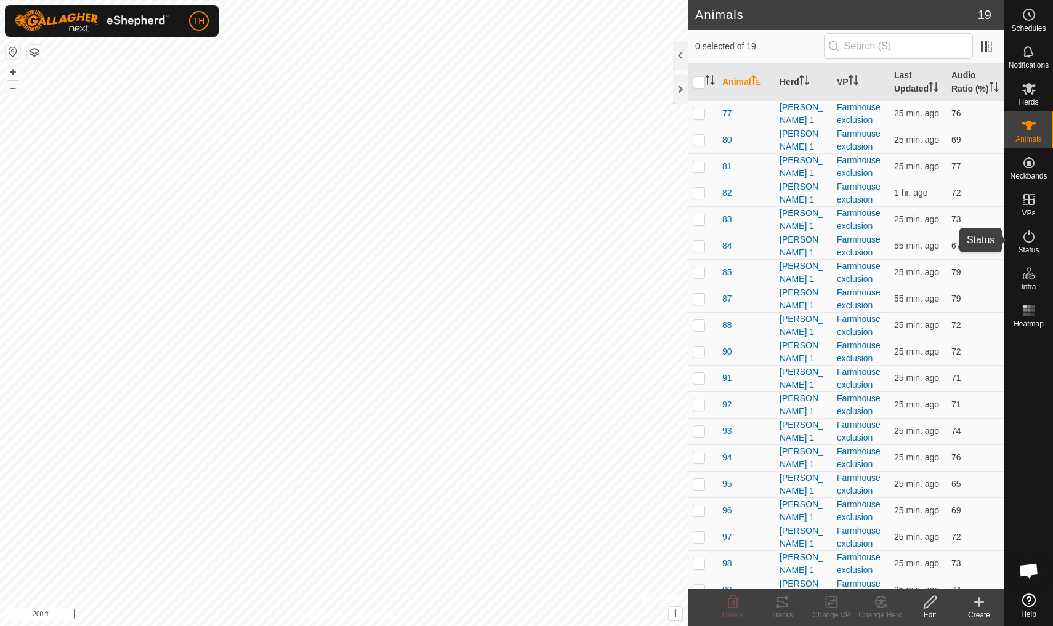
click at [815, 237] on icon at bounding box center [1029, 236] width 15 height 15
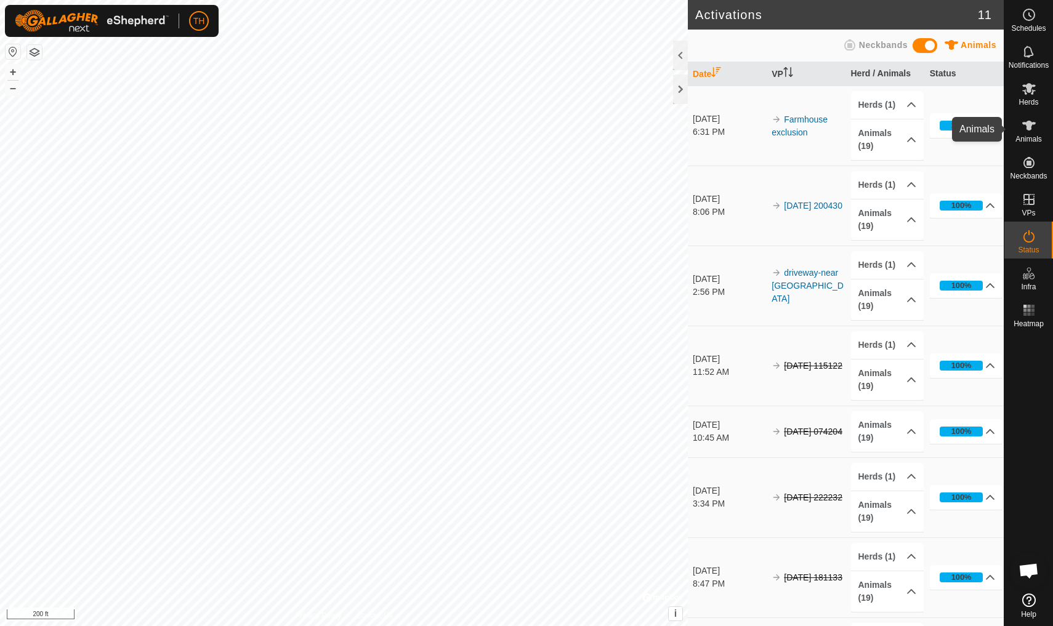
click at [815, 133] on es-animals-svg-icon at bounding box center [1029, 126] width 22 height 20
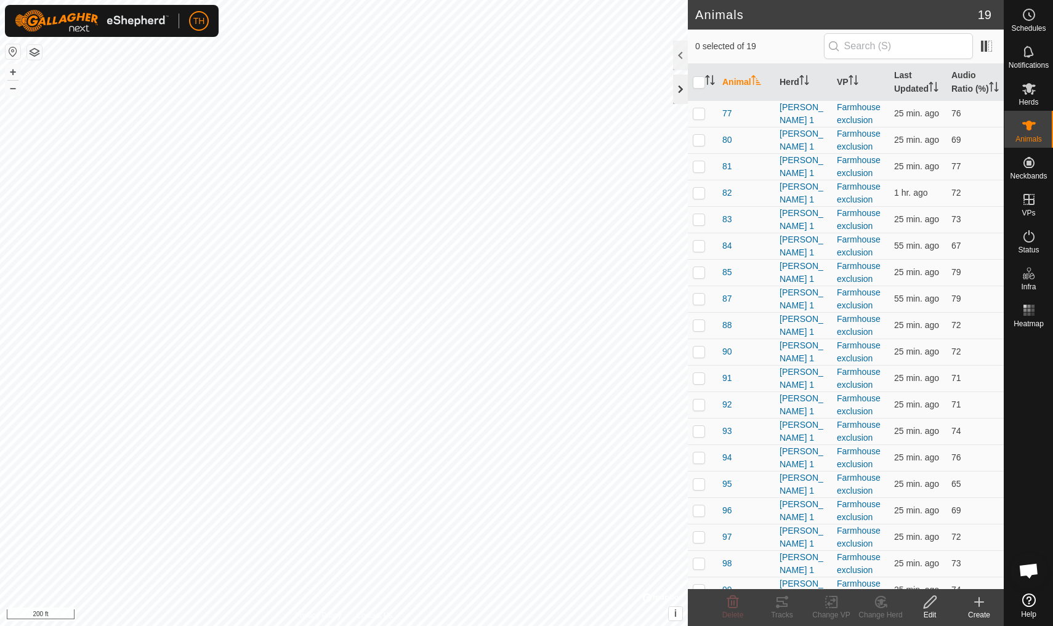
click at [681, 89] on div at bounding box center [680, 90] width 15 height 30
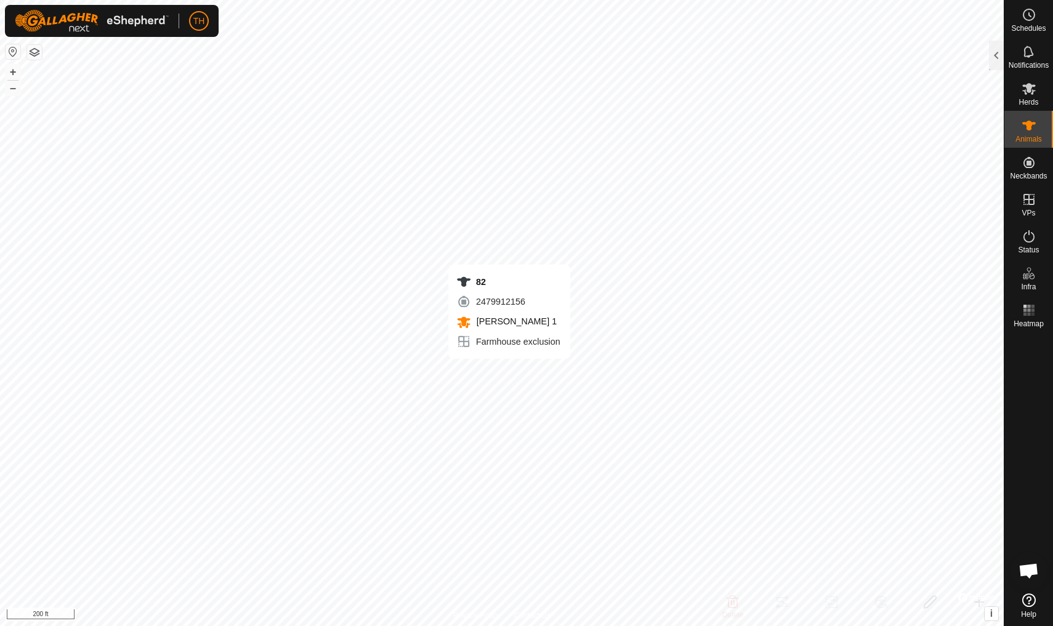
checkbox input "true"
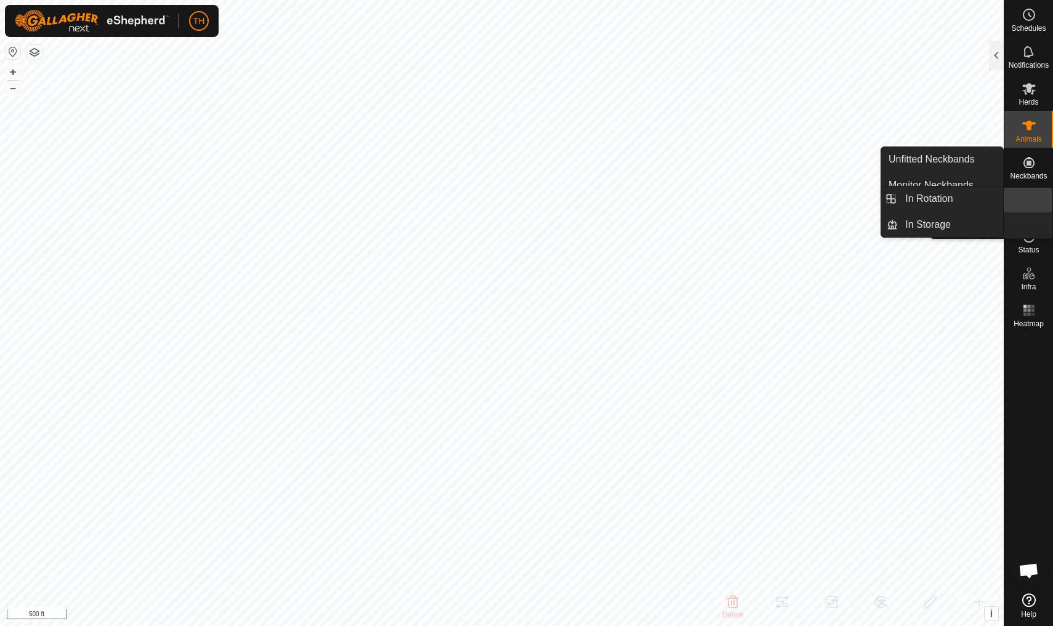
click at [1030, 198] on icon at bounding box center [1029, 199] width 15 height 15
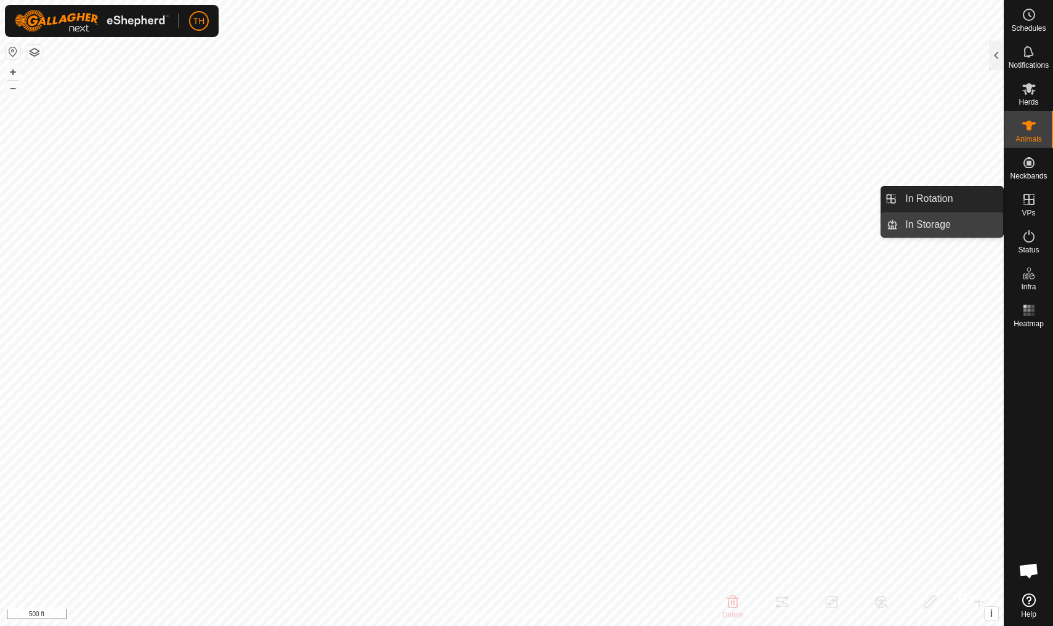
click at [947, 219] on link "In Storage" at bounding box center [950, 225] width 105 height 25
click at [1040, 193] on es-virtualpaddocks-svg-icon at bounding box center [1029, 200] width 22 height 20
click at [965, 192] on link "In Rotation" at bounding box center [950, 199] width 105 height 25
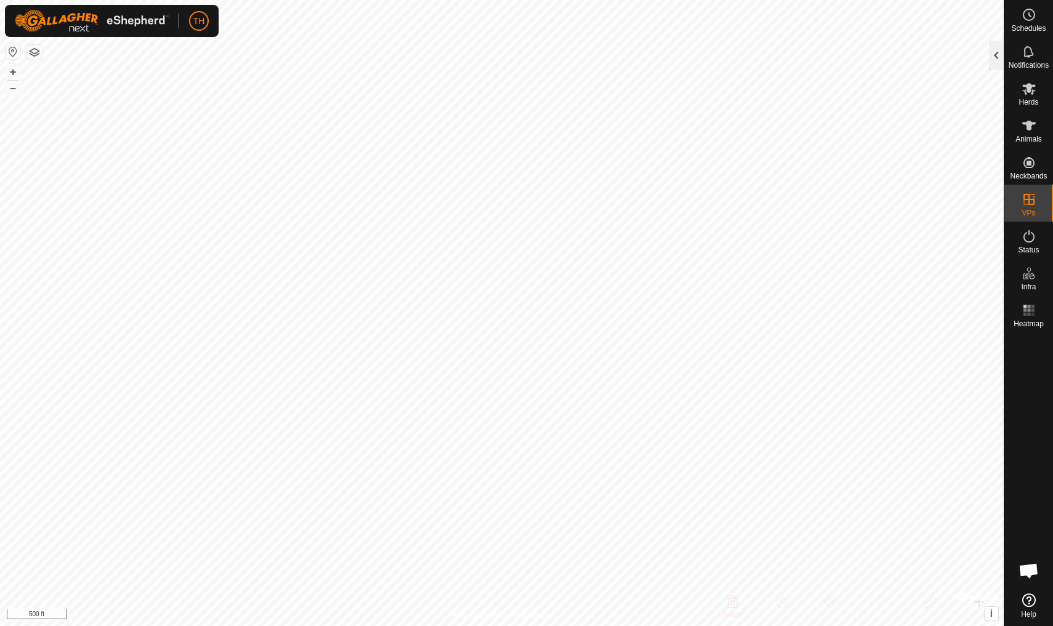
click at [998, 54] on div at bounding box center [996, 56] width 15 height 30
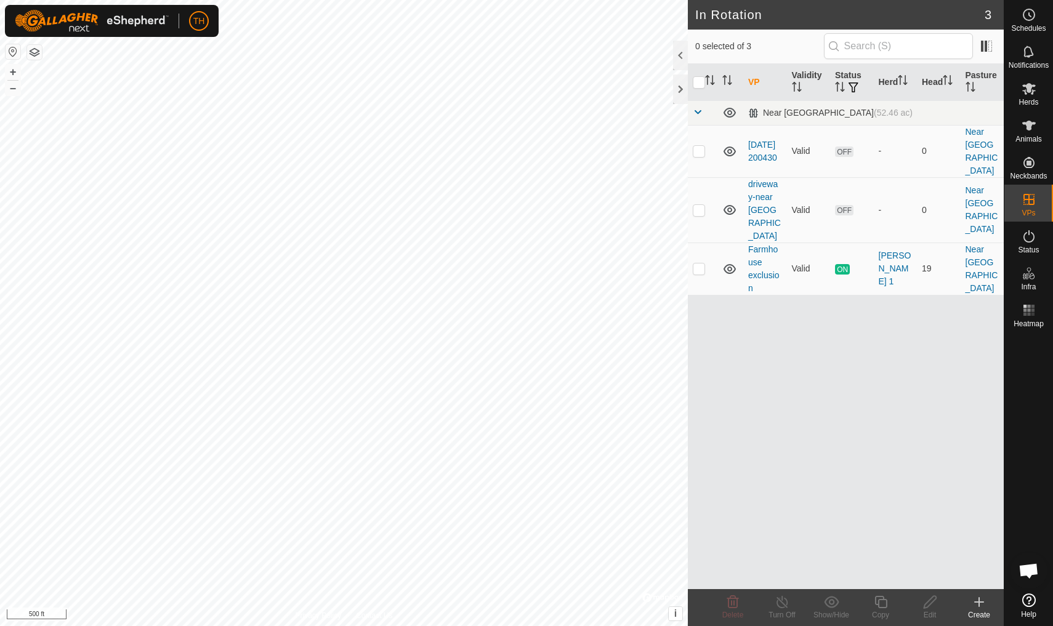
click at [982, 602] on icon at bounding box center [979, 602] width 9 height 0
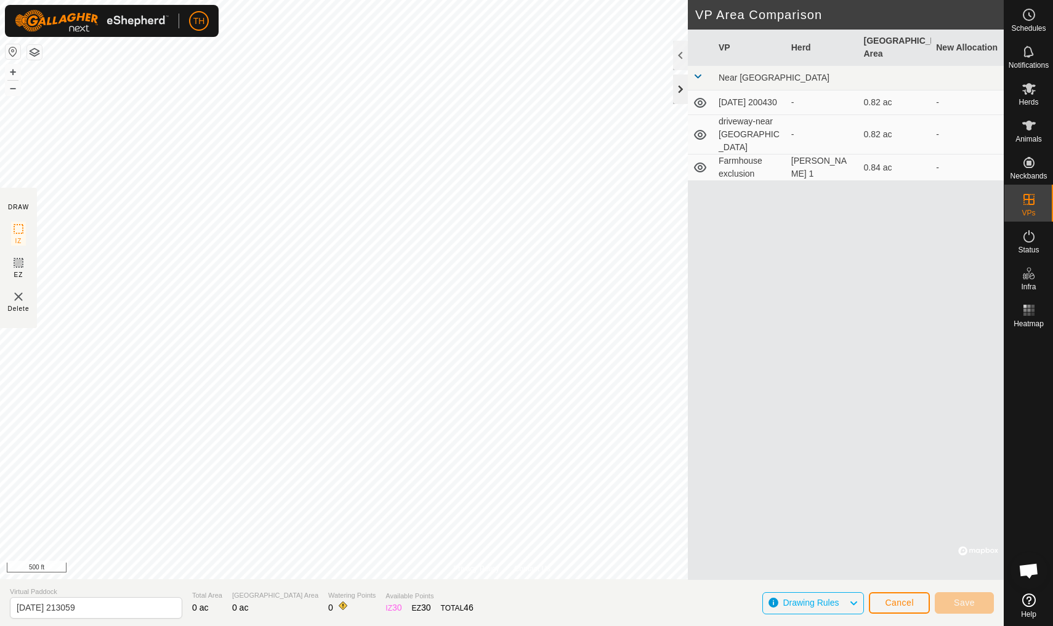
click at [680, 88] on div at bounding box center [680, 90] width 15 height 30
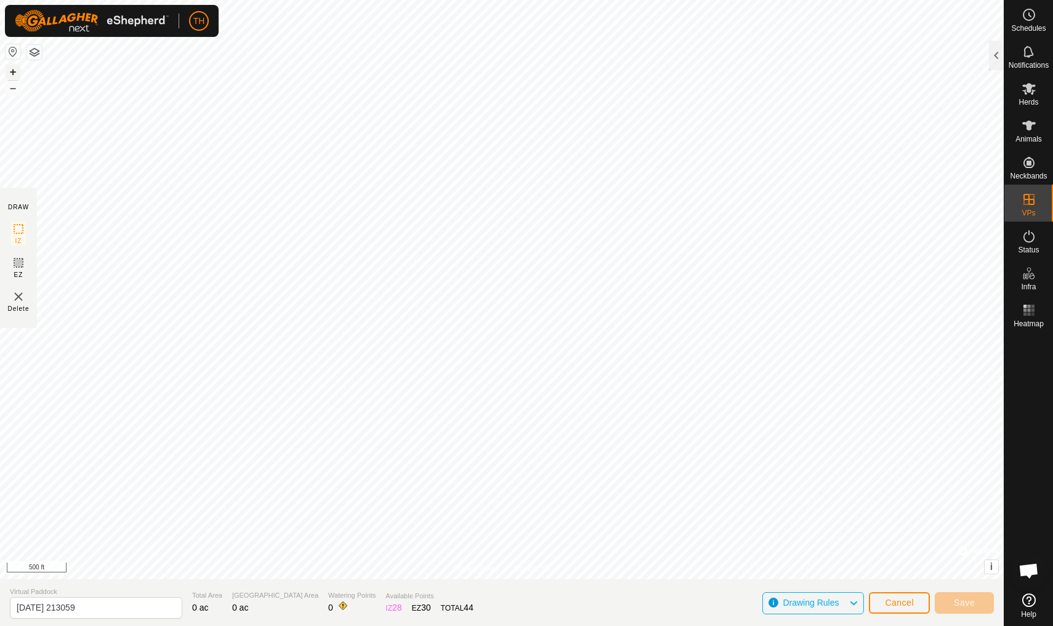
click at [13, 70] on button "+" at bounding box center [13, 72] width 15 height 15
click at [12, 87] on button "–" at bounding box center [13, 88] width 15 height 15
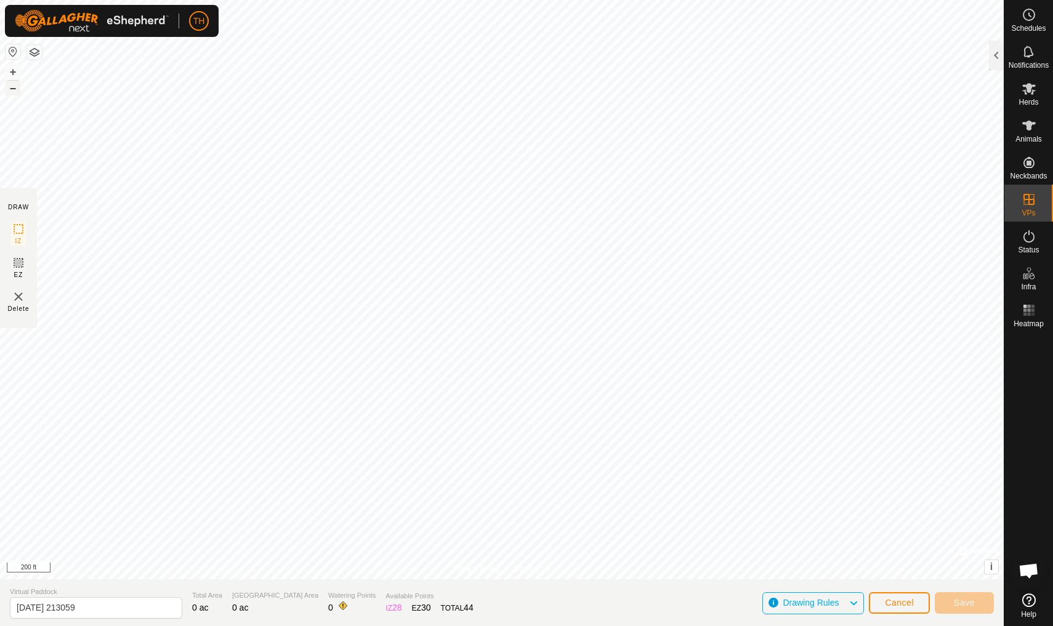
click at [12, 87] on button "–" at bounding box center [13, 88] width 15 height 15
click at [12, 74] on button "+" at bounding box center [13, 72] width 15 height 15
click at [447, 605] on div "Privacy Policy Contact Us QC 4 - water line 1 Type: other Capacity: 100L Water …" at bounding box center [502, 313] width 1004 height 626
click at [13, 89] on button "–" at bounding box center [13, 88] width 15 height 15
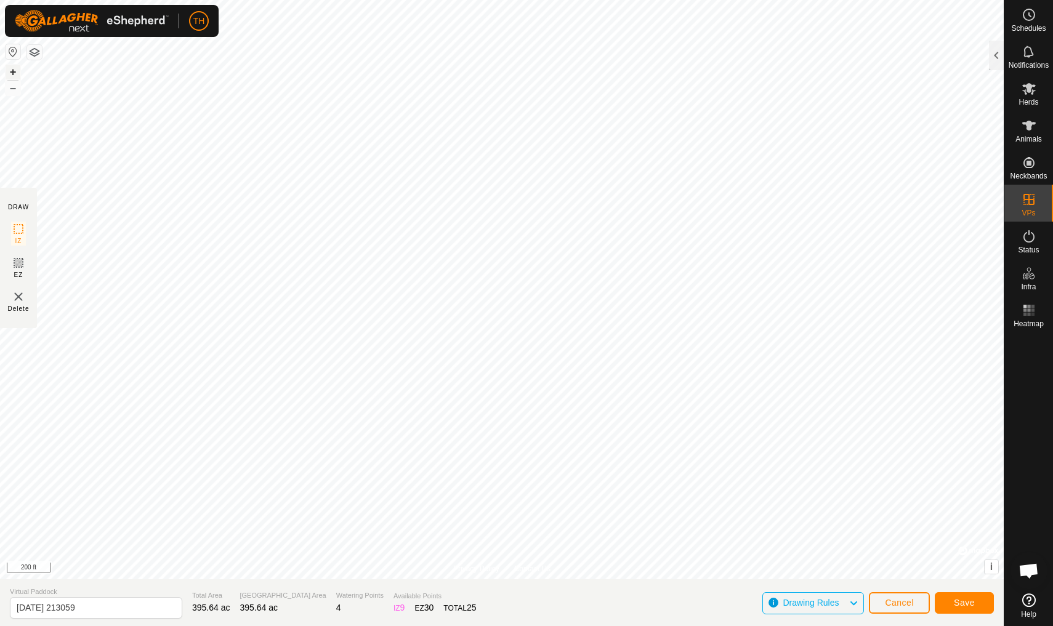
click at [12, 74] on button "+" at bounding box center [13, 72] width 15 height 15
click at [198, 26] on div "TH My Account Settings Logout Schedules Notifications Herds Animals Neckbands V…" at bounding box center [526, 313] width 1053 height 626
click at [9, 86] on button "–" at bounding box center [13, 88] width 15 height 15
click at [12, 92] on button "–" at bounding box center [13, 88] width 15 height 15
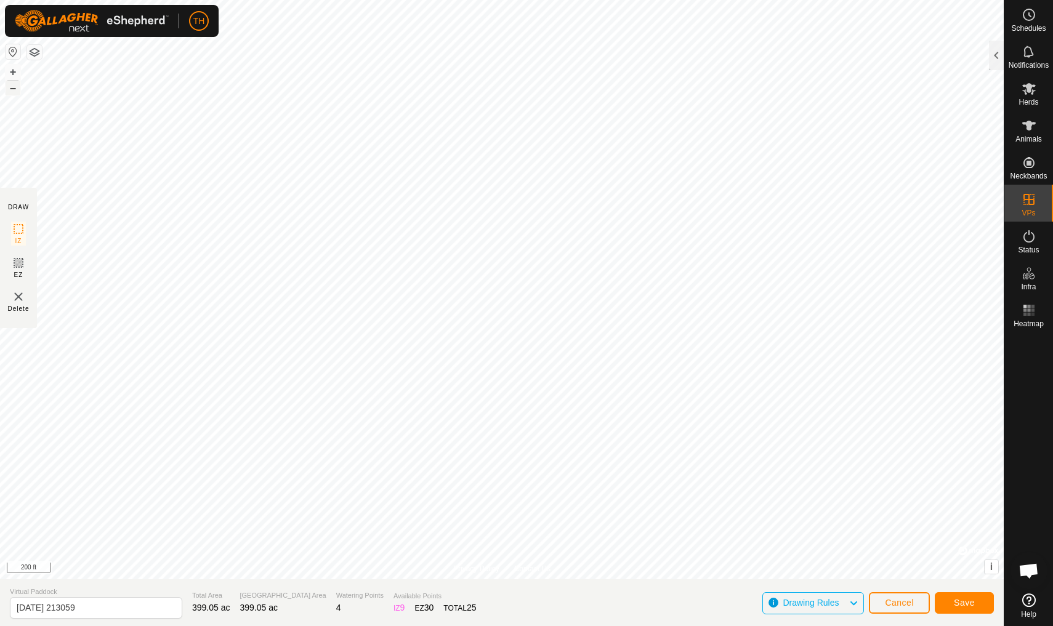
click at [12, 92] on button "–" at bounding box center [13, 88] width 15 height 15
click at [110, 608] on input "[DATE] 213059" at bounding box center [96, 608] width 172 height 22
type input "2"
type input "West pasture"
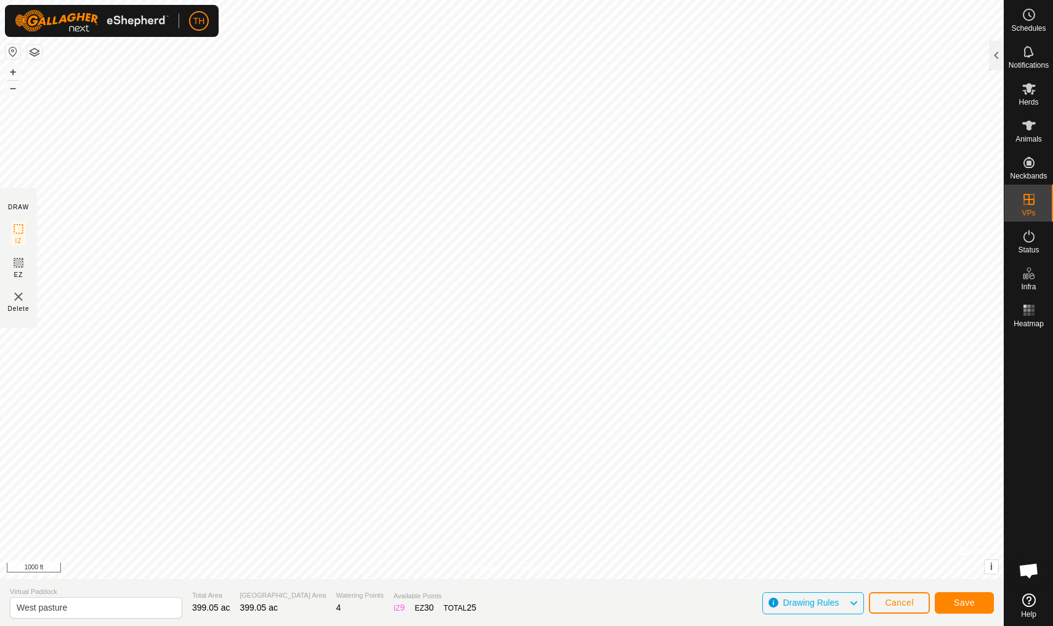
click at [962, 602] on span "Save" at bounding box center [964, 603] width 21 height 10
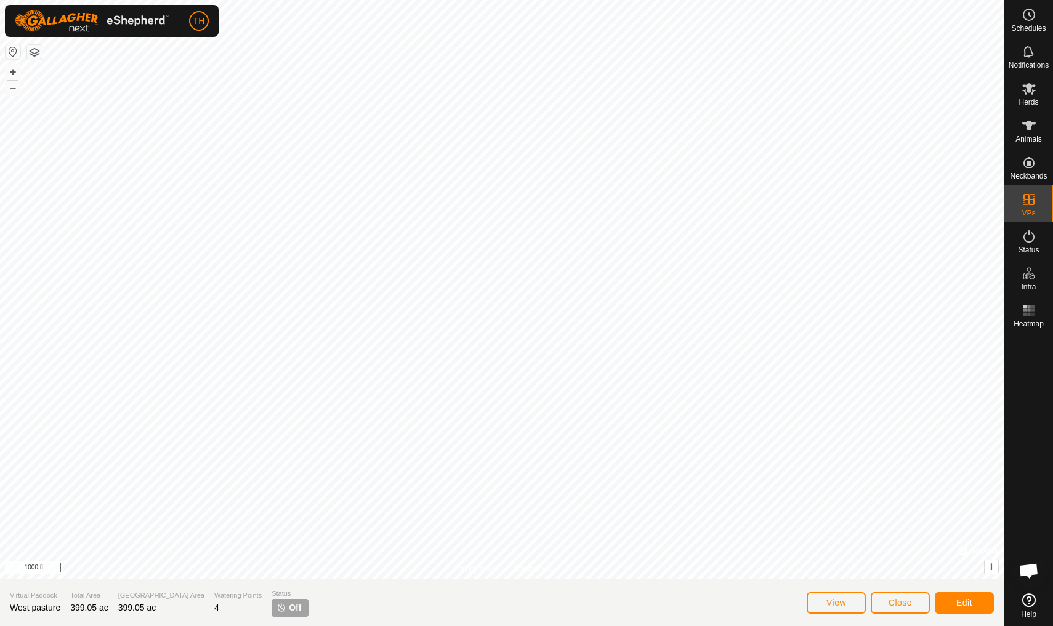
click at [830, 605] on span "View" at bounding box center [837, 603] width 20 height 10
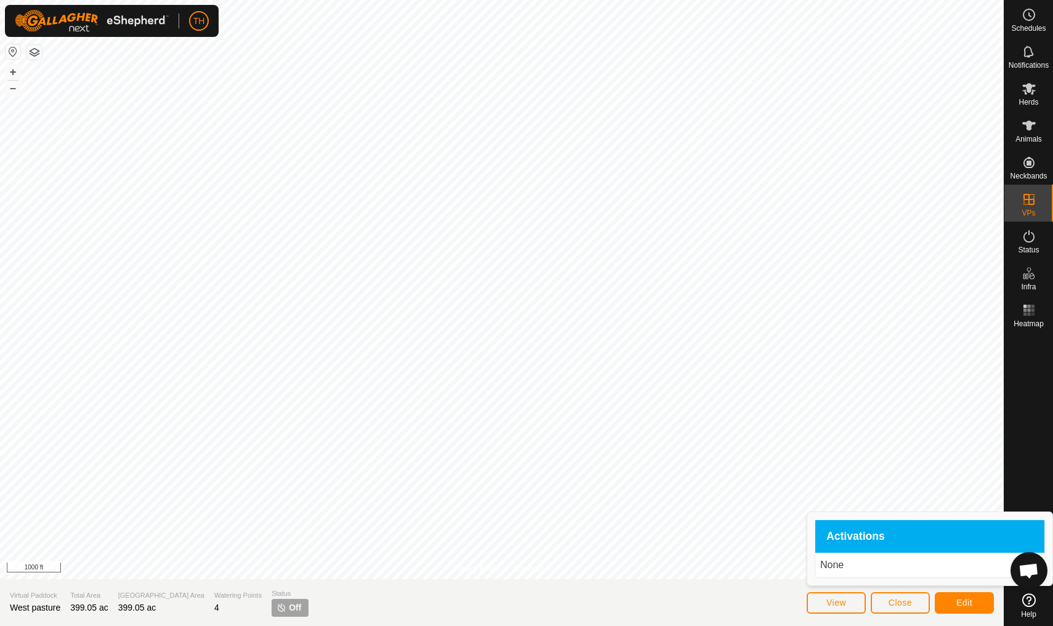
click at [907, 606] on span "Close" at bounding box center [900, 603] width 23 height 10
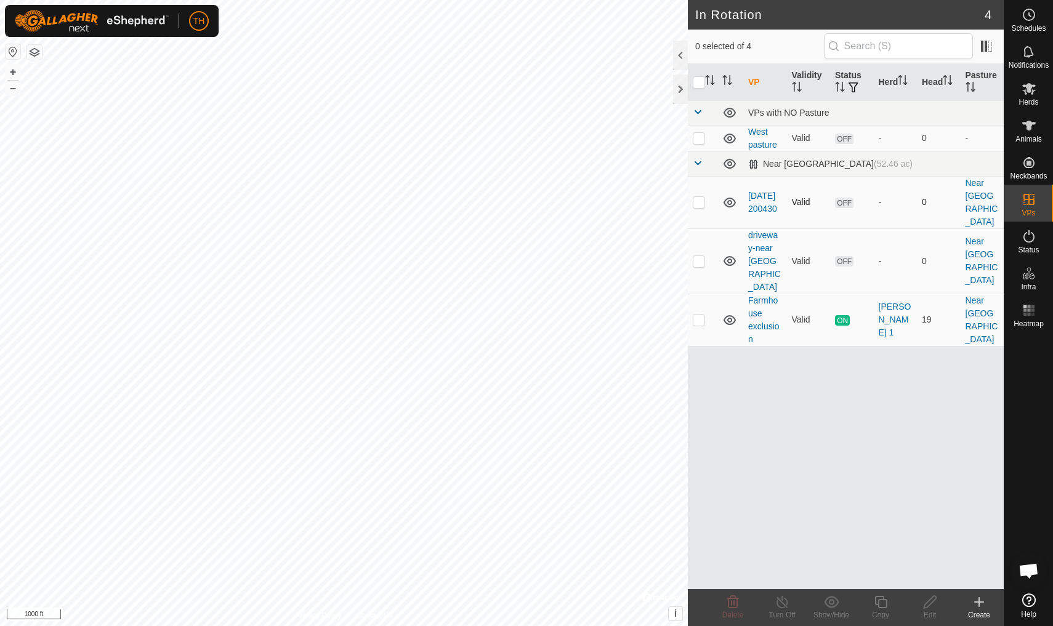
checkbox input "true"
click at [761, 132] on link "West pasture" at bounding box center [762, 138] width 29 height 23
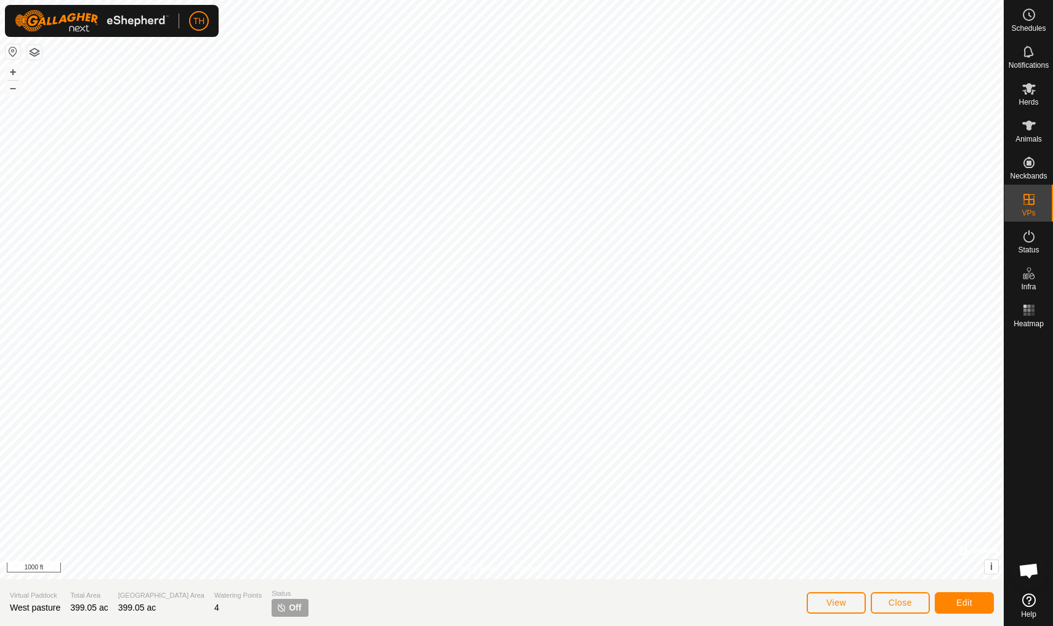
click at [906, 600] on span "Close" at bounding box center [900, 603] width 23 height 10
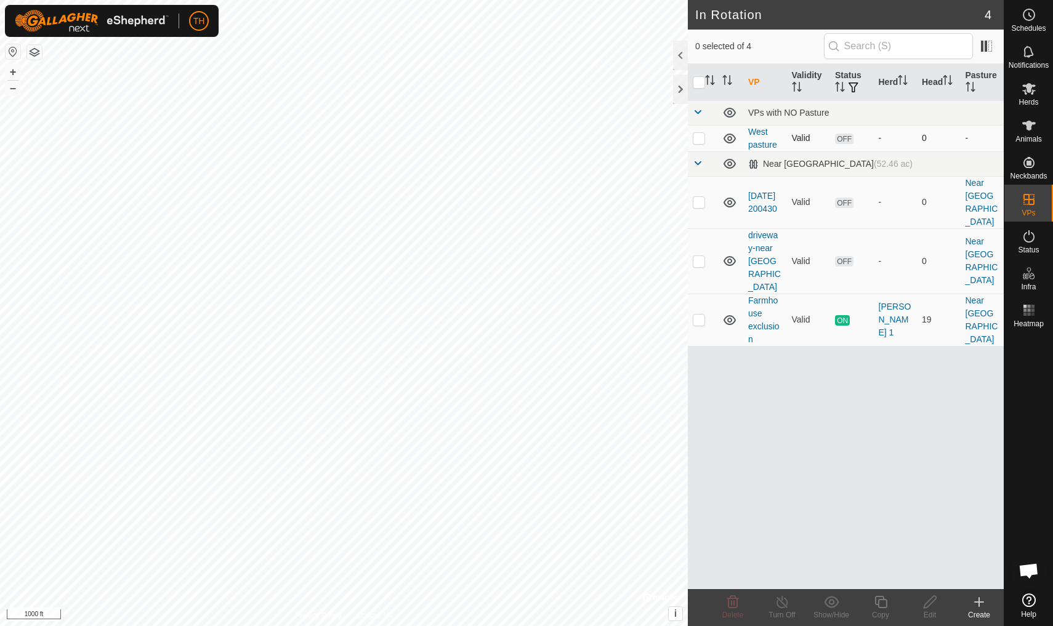
click at [700, 143] on p-checkbox at bounding box center [699, 138] width 12 height 10
click at [735, 603] on icon at bounding box center [733, 602] width 12 height 12
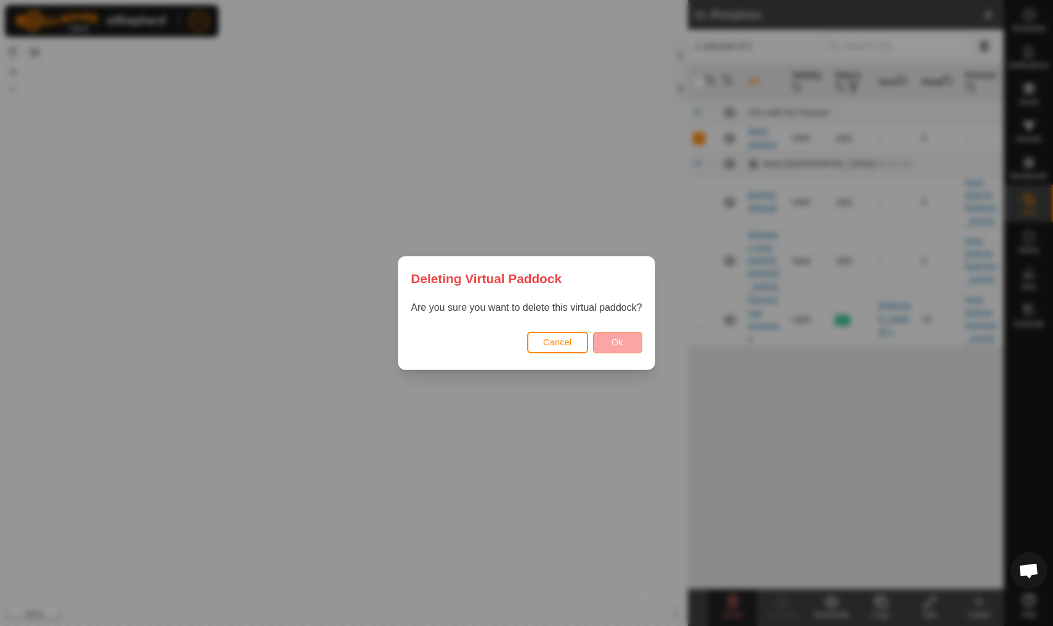
click at [610, 345] on button "Ok" at bounding box center [617, 343] width 49 height 22
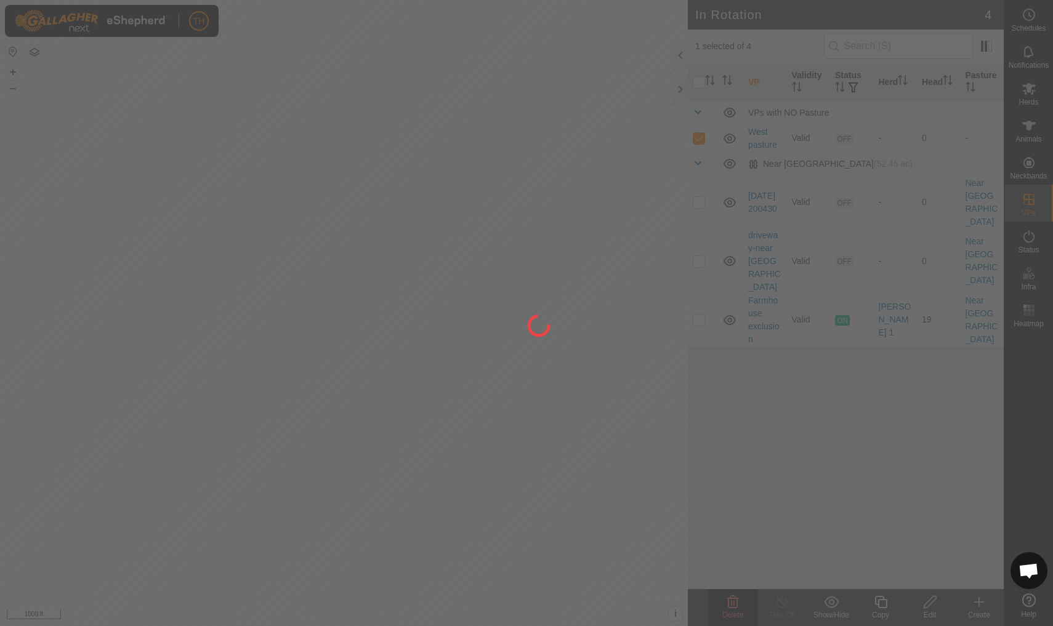
checkbox input "false"
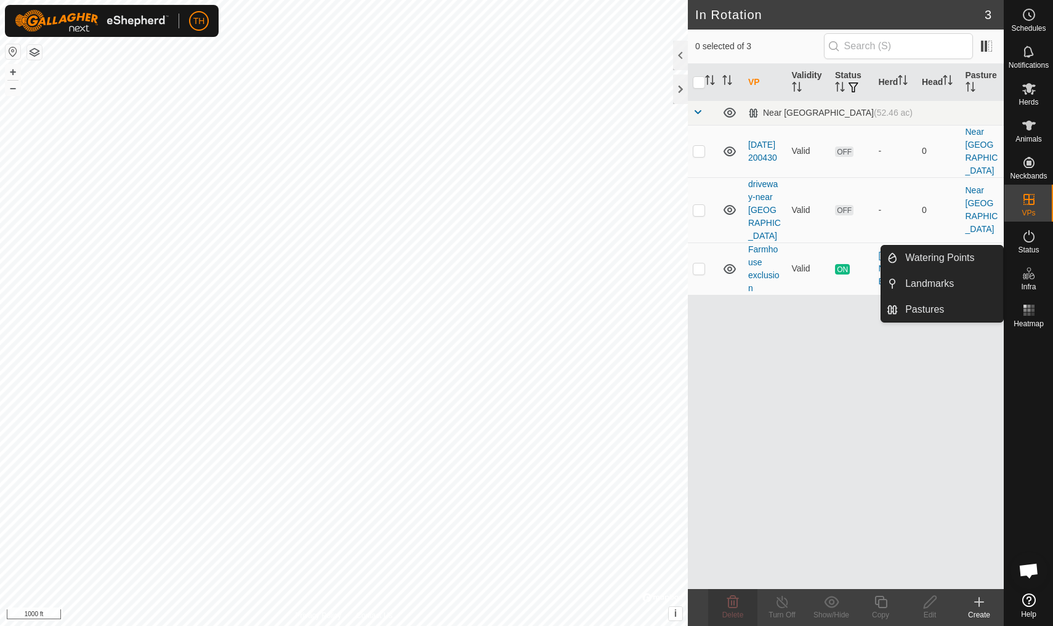
click at [1032, 270] on icon at bounding box center [1029, 273] width 15 height 15
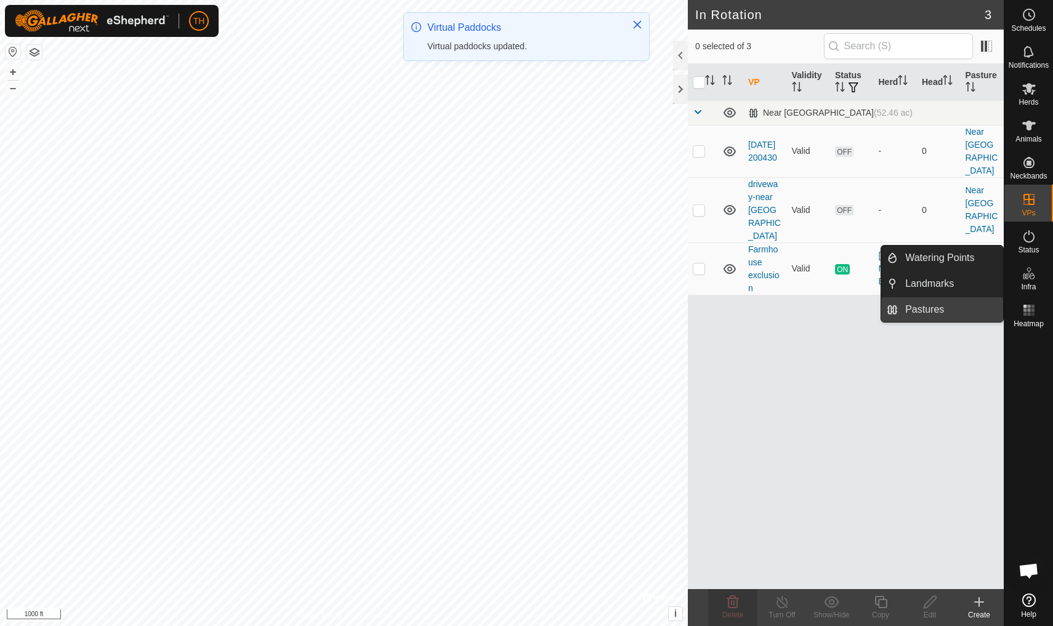
click at [934, 306] on span "Pastures" at bounding box center [924, 309] width 39 height 15
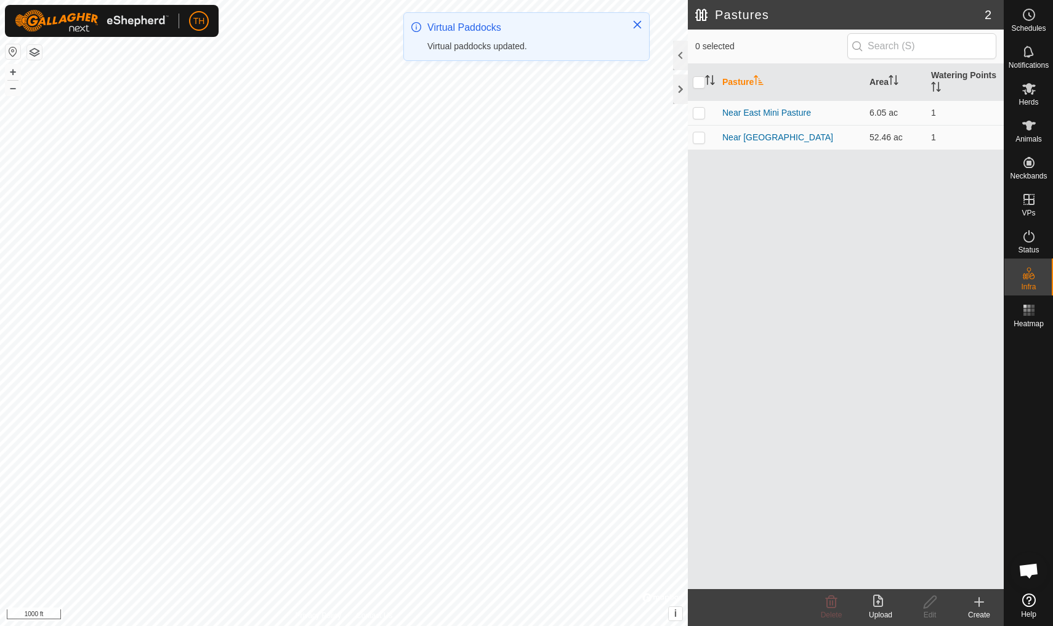
click at [981, 601] on icon at bounding box center [979, 602] width 15 height 15
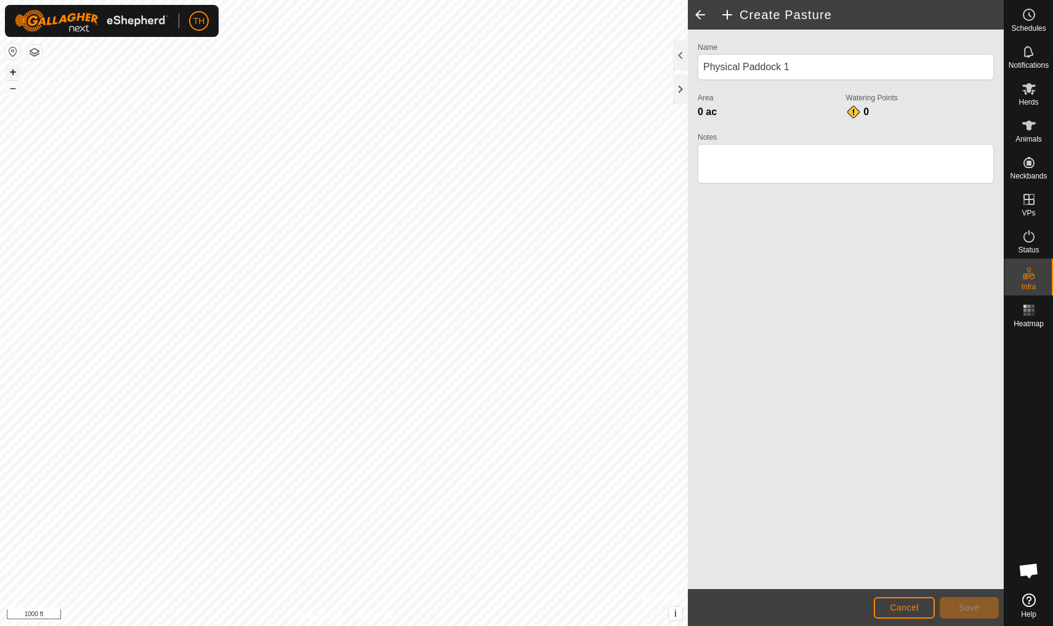
click at [12, 73] on button "+" at bounding box center [13, 72] width 15 height 15
click at [14, 76] on button "+" at bounding box center [13, 72] width 15 height 15
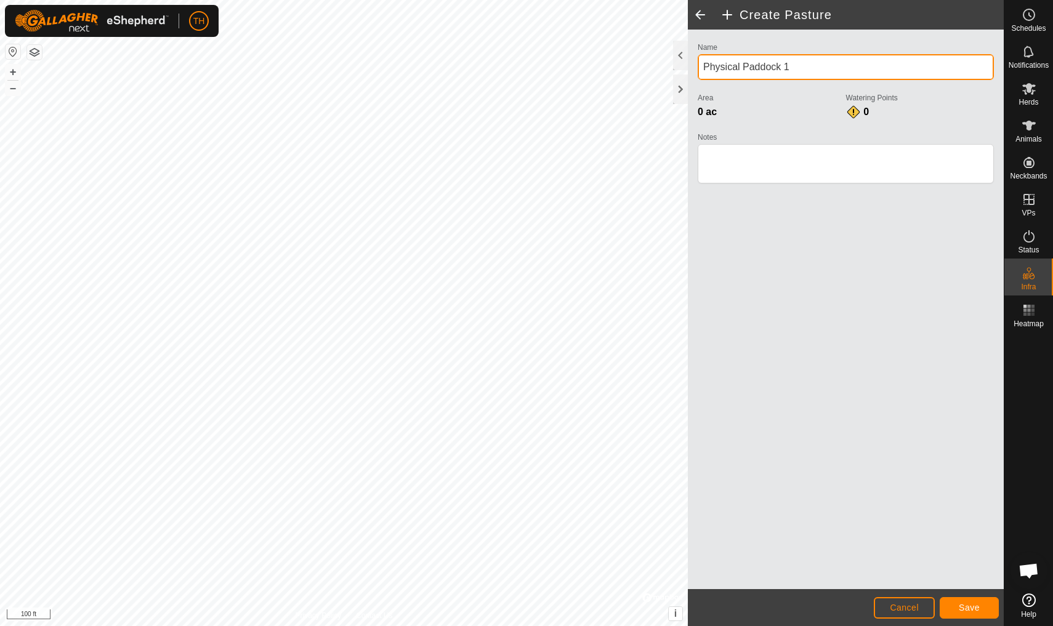
click at [806, 72] on input "Physical Paddock 1" at bounding box center [846, 67] width 296 height 26
type input "P"
type input "West pasture"
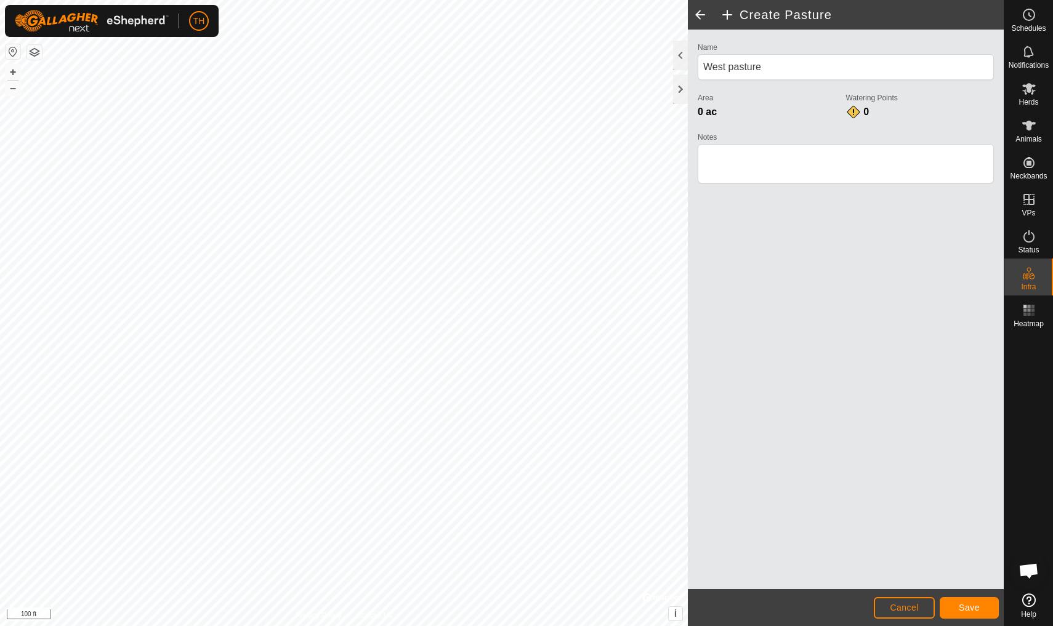
click at [972, 612] on span "Save" at bounding box center [969, 608] width 21 height 10
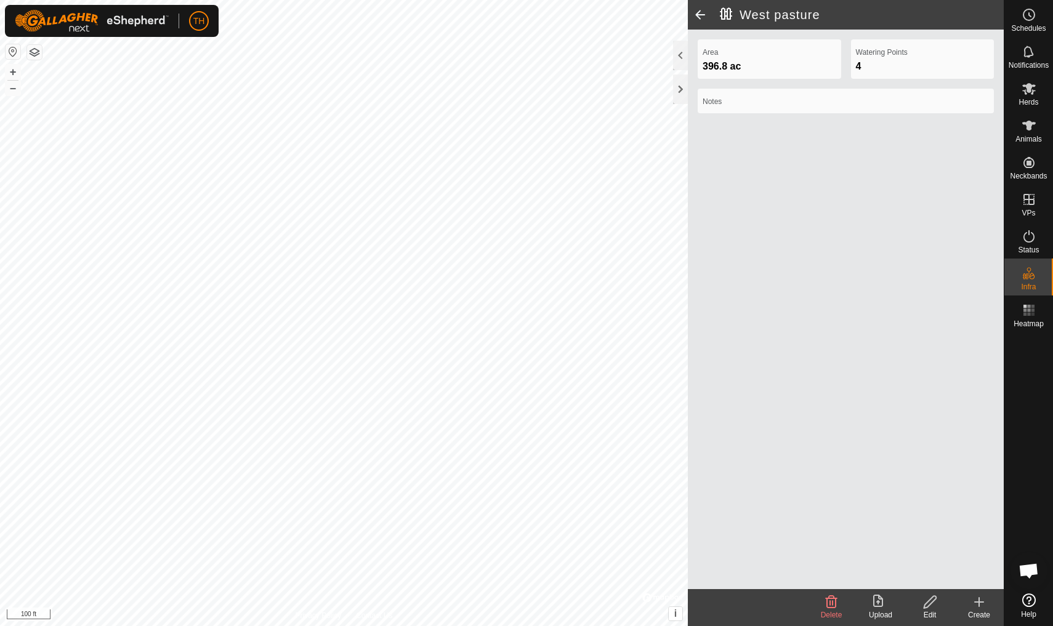
click at [931, 602] on icon at bounding box center [930, 602] width 15 height 15
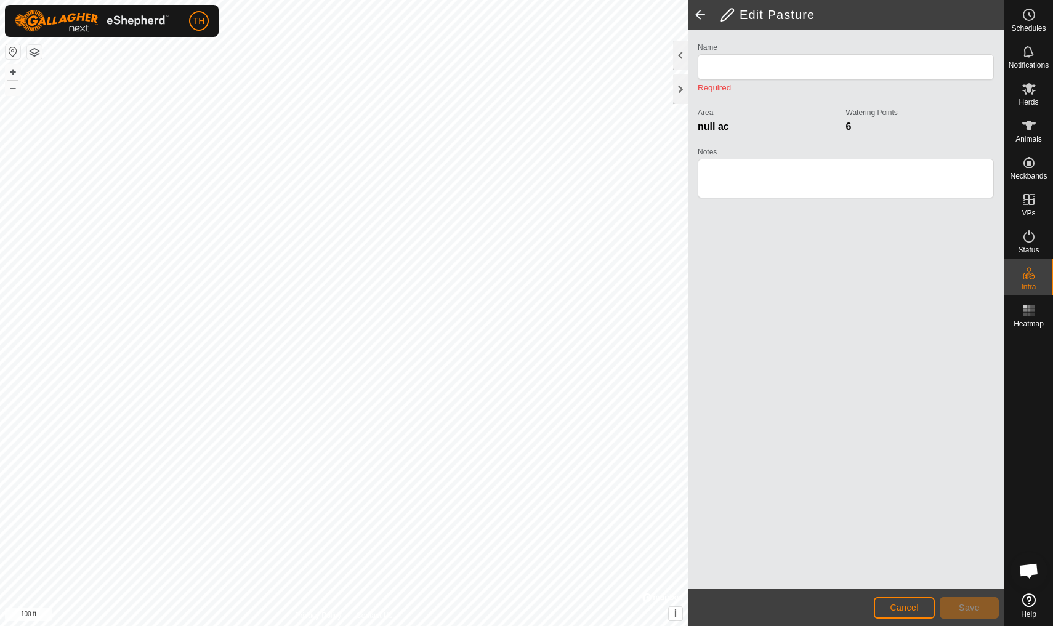
type input "West pasture"
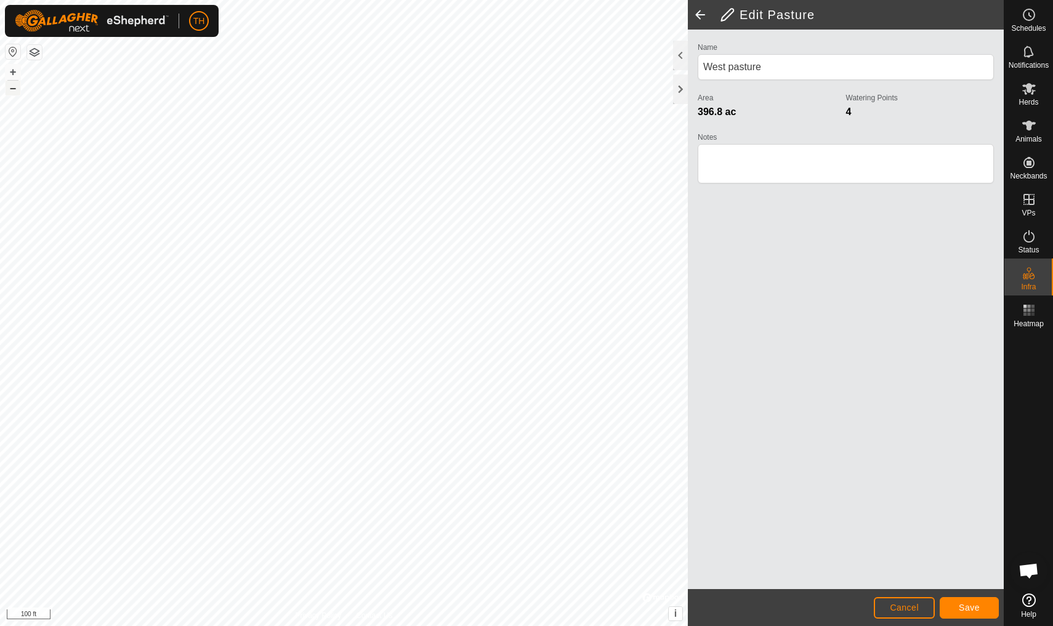
click at [14, 91] on button "–" at bounding box center [13, 88] width 15 height 15
click at [9, 86] on button "–" at bounding box center [13, 88] width 15 height 15
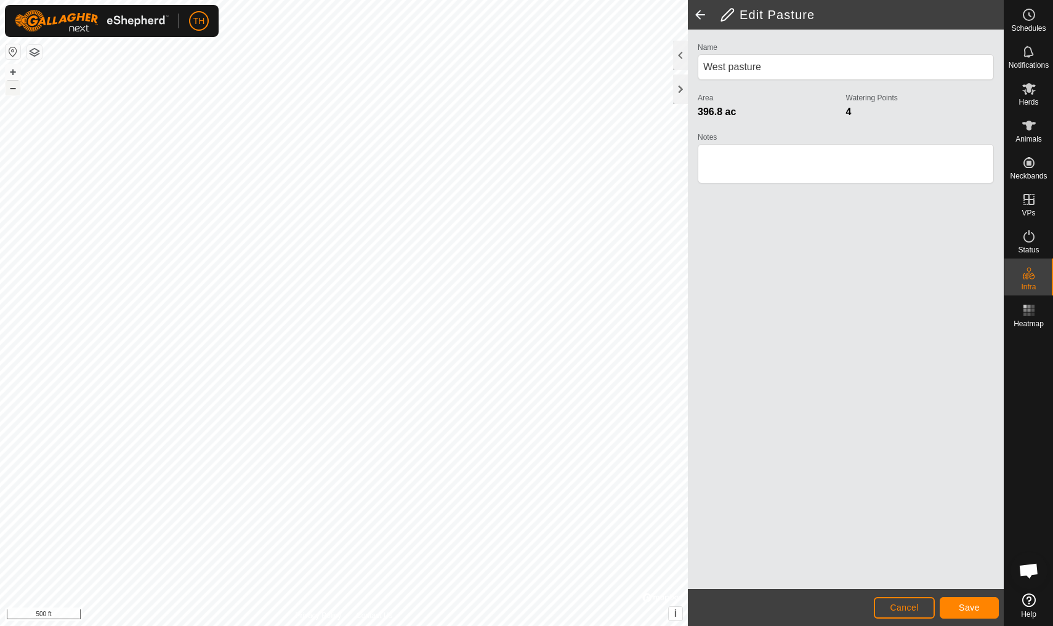
click at [9, 86] on button "–" at bounding box center [13, 88] width 15 height 15
click at [13, 73] on button "+" at bounding box center [13, 72] width 15 height 15
click at [974, 611] on span "Save" at bounding box center [969, 608] width 21 height 10
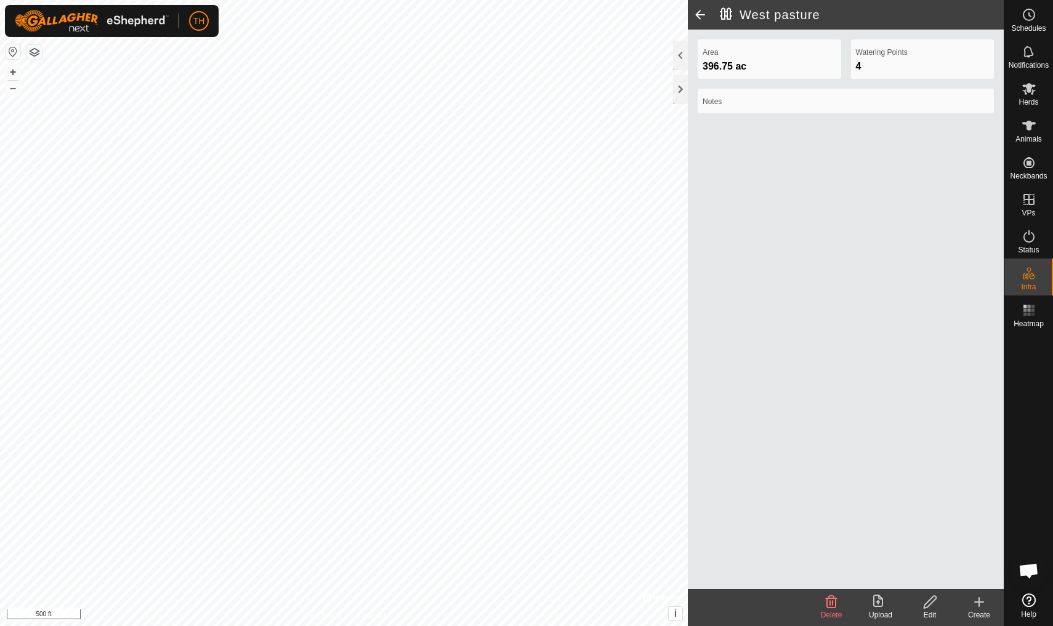
click at [979, 601] on icon at bounding box center [979, 602] width 0 height 9
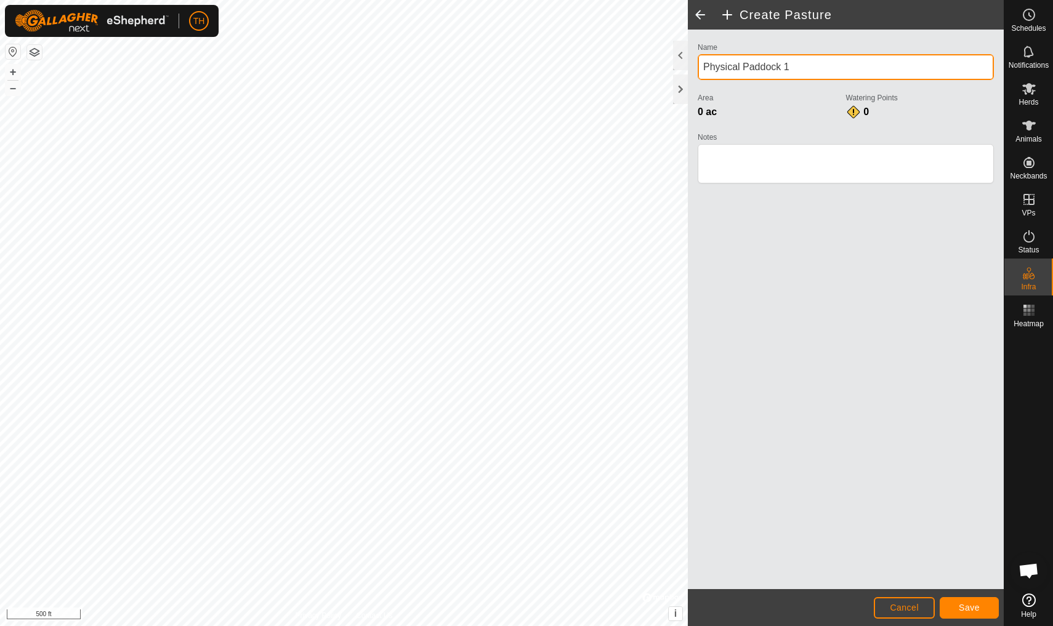
click at [820, 71] on input "Physical Paddock 1" at bounding box center [846, 67] width 296 height 26
type input "P"
type input "Far east pasture"
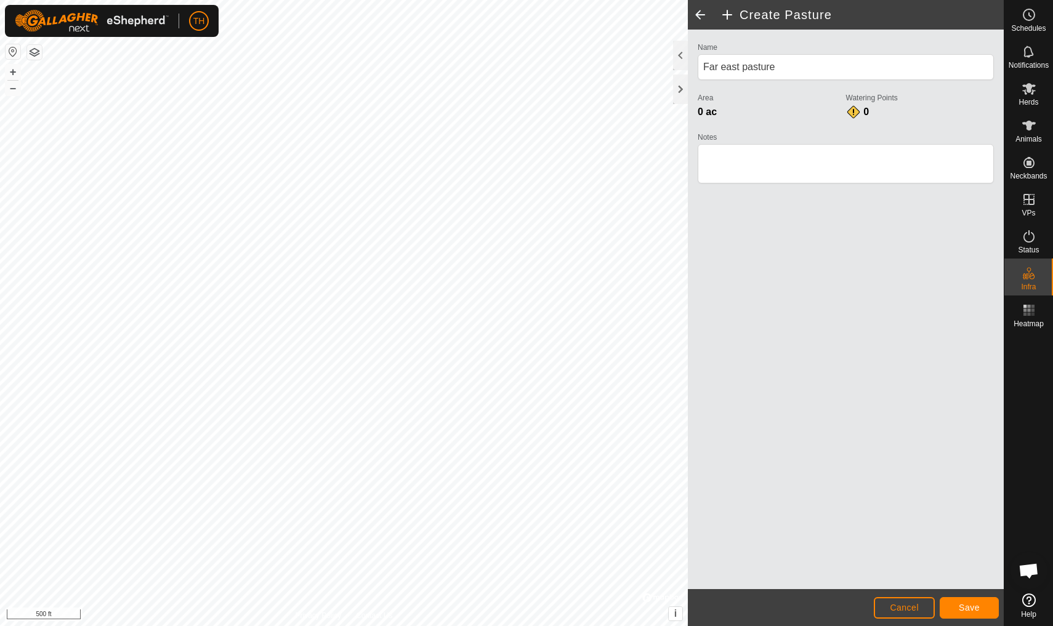
click at [968, 609] on span "Save" at bounding box center [969, 608] width 21 height 10
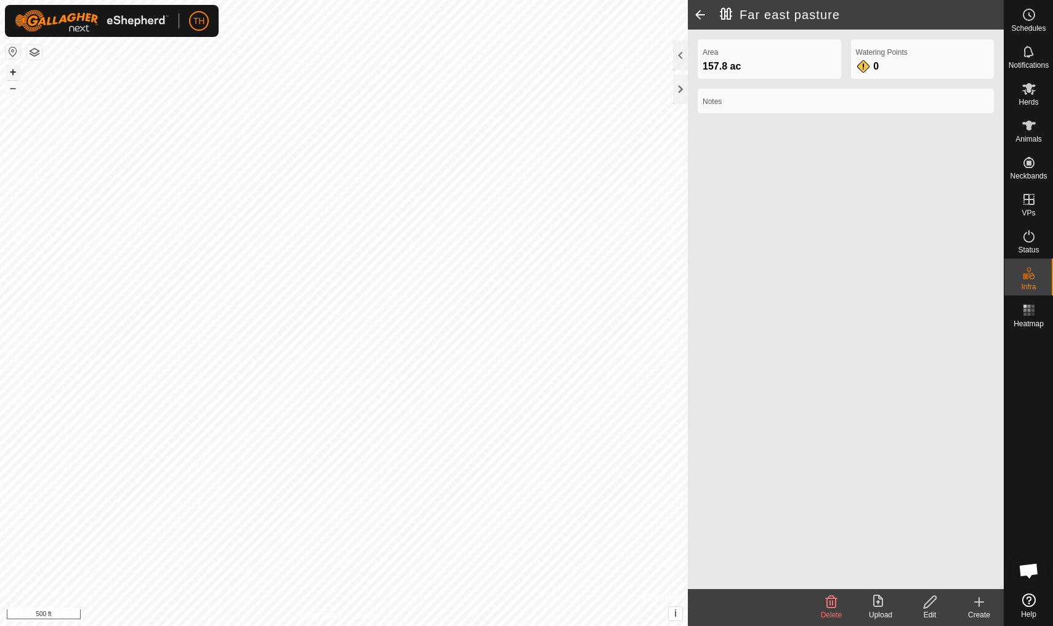
click at [17, 70] on button "+" at bounding box center [13, 72] width 15 height 15
click at [933, 604] on icon at bounding box center [930, 602] width 15 height 15
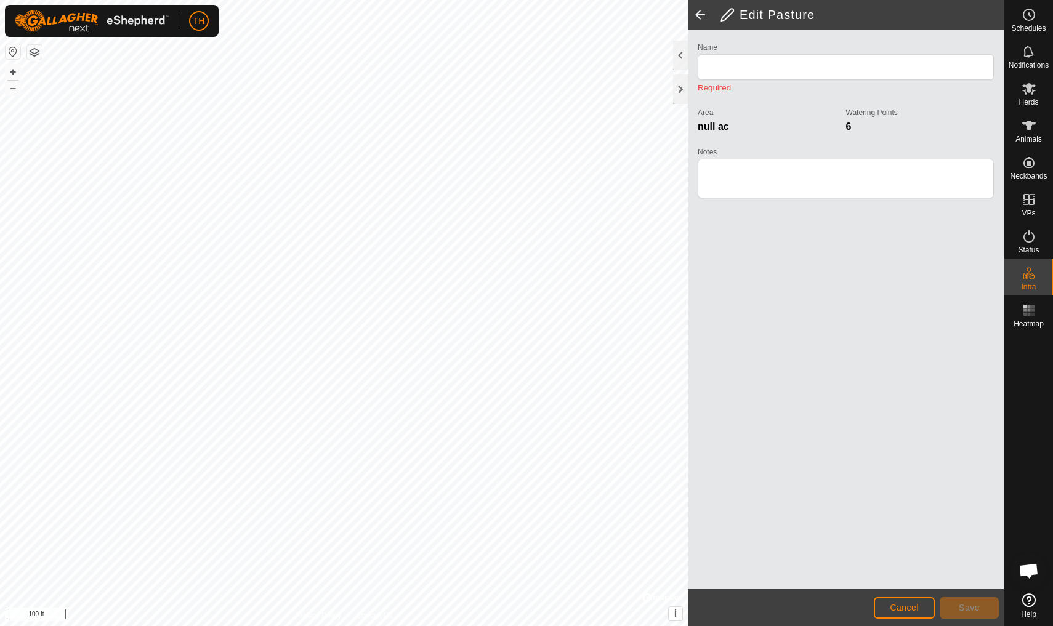
type input "Far east pasture"
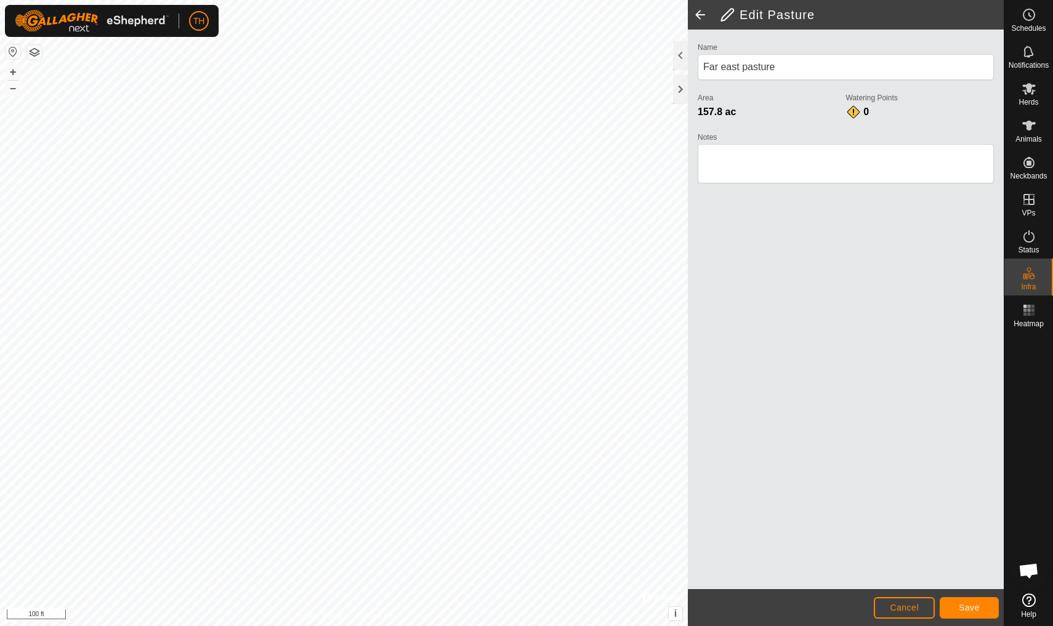
click at [963, 610] on span "Save" at bounding box center [969, 608] width 21 height 10
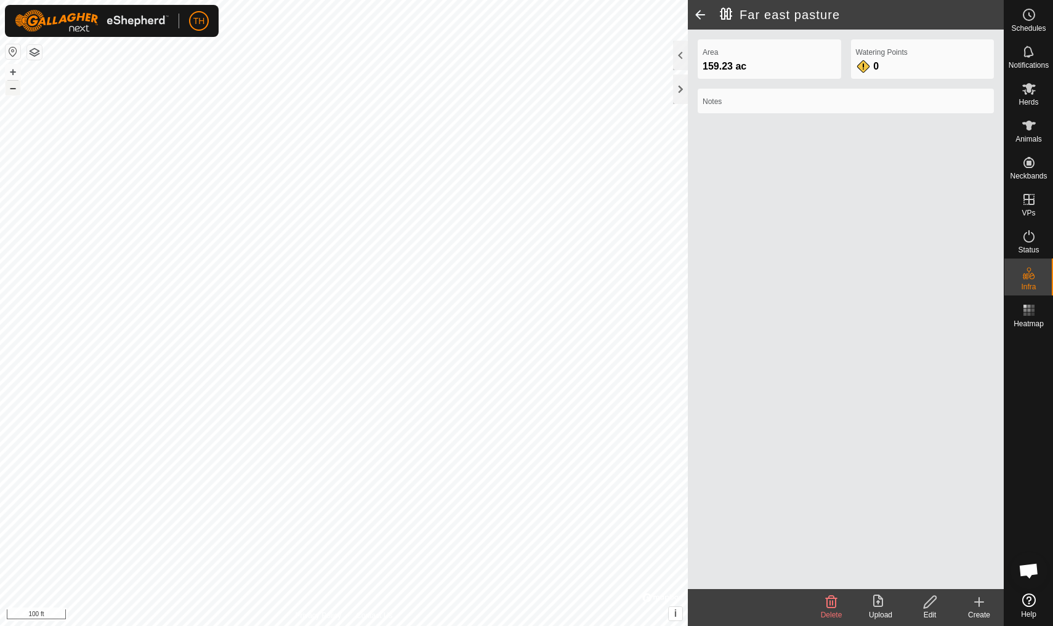
click at [7, 88] on button "–" at bounding box center [13, 88] width 15 height 15
click at [14, 71] on button "+" at bounding box center [13, 72] width 15 height 15
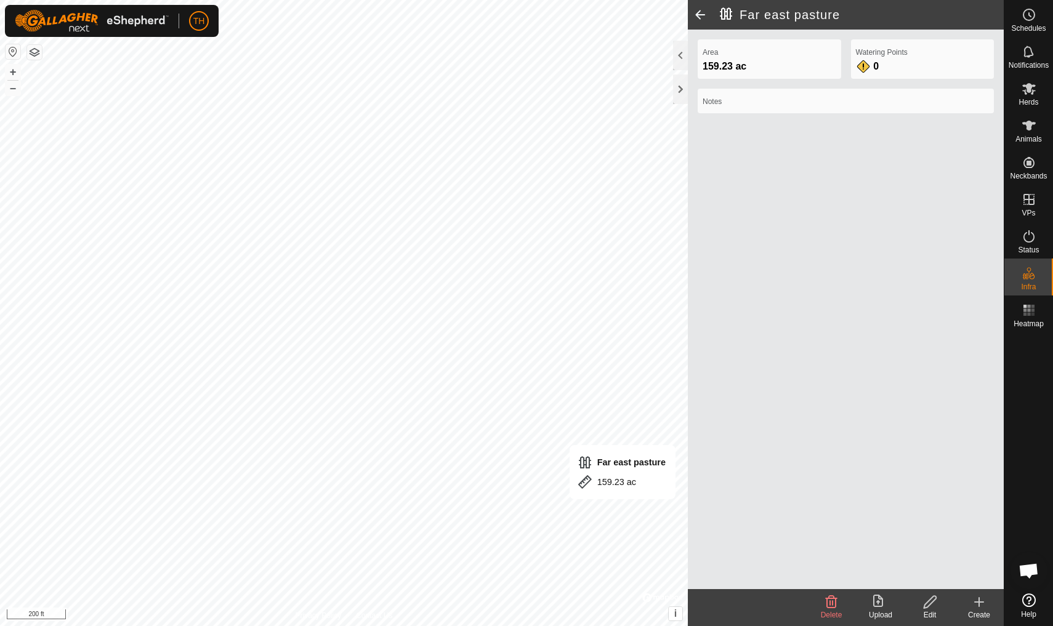
click at [979, 602] on icon at bounding box center [979, 602] width 9 height 0
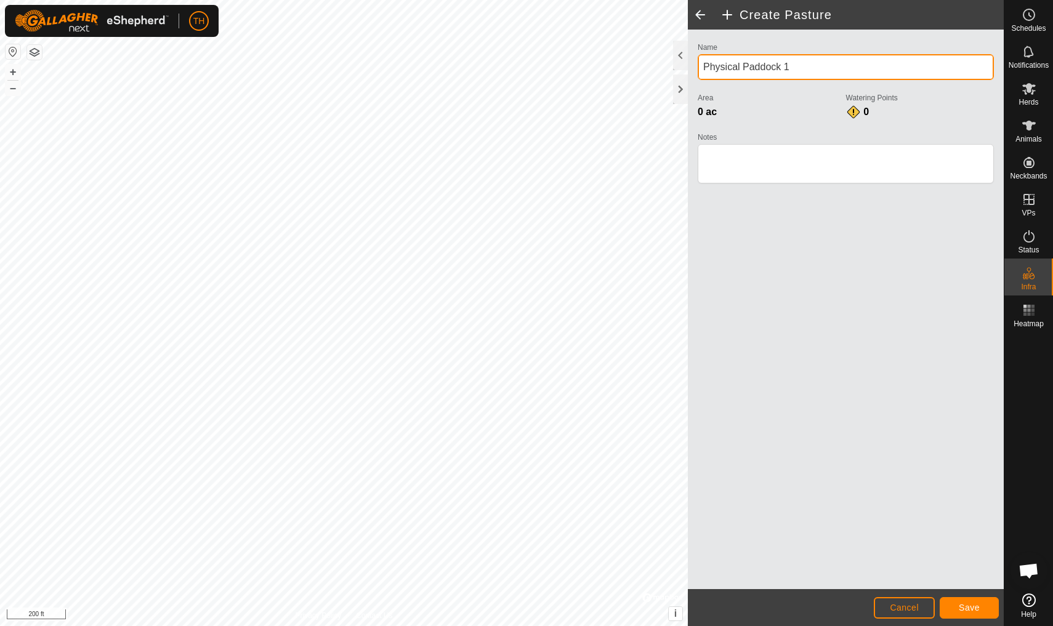
click at [809, 65] on input "Physical Paddock 1" at bounding box center [846, 67] width 296 height 26
type input "P"
type input "Mid east pasture"
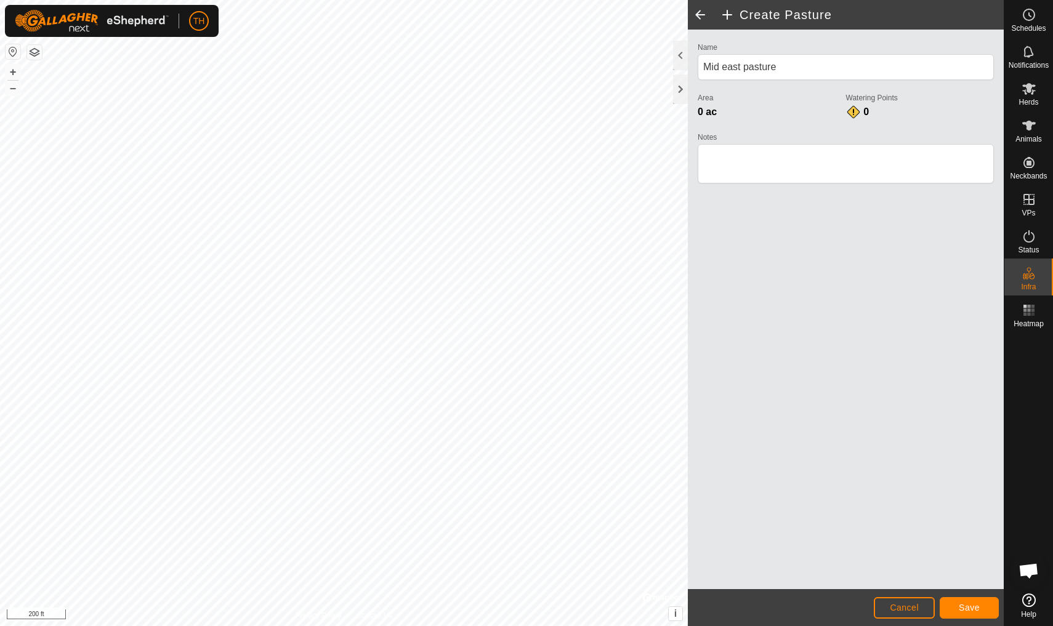
click at [971, 605] on span "Save" at bounding box center [969, 608] width 21 height 10
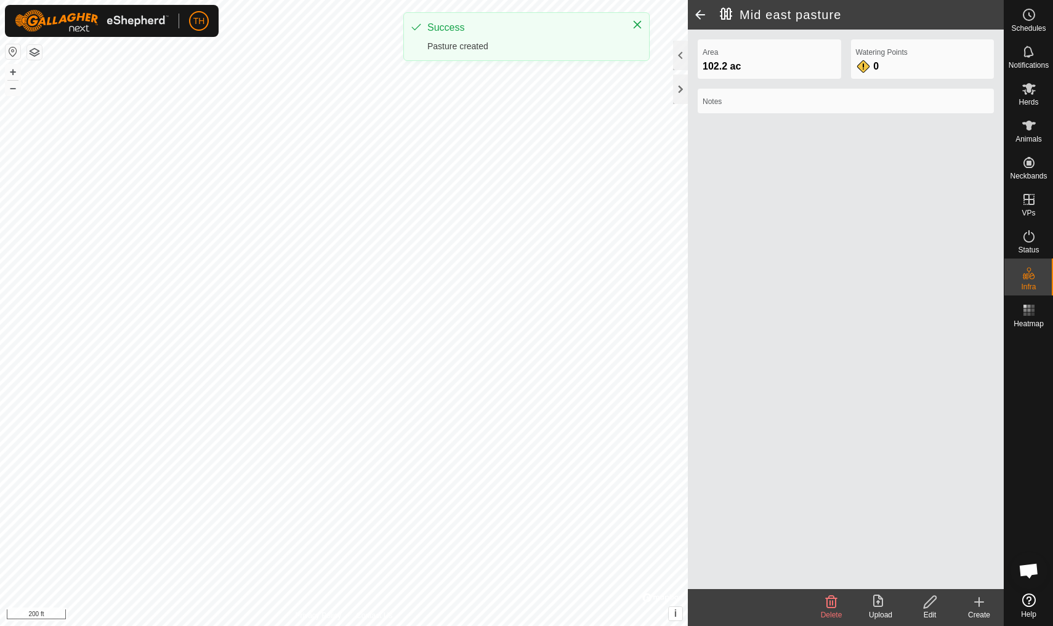
click at [697, 14] on span at bounding box center [700, 15] width 25 height 30
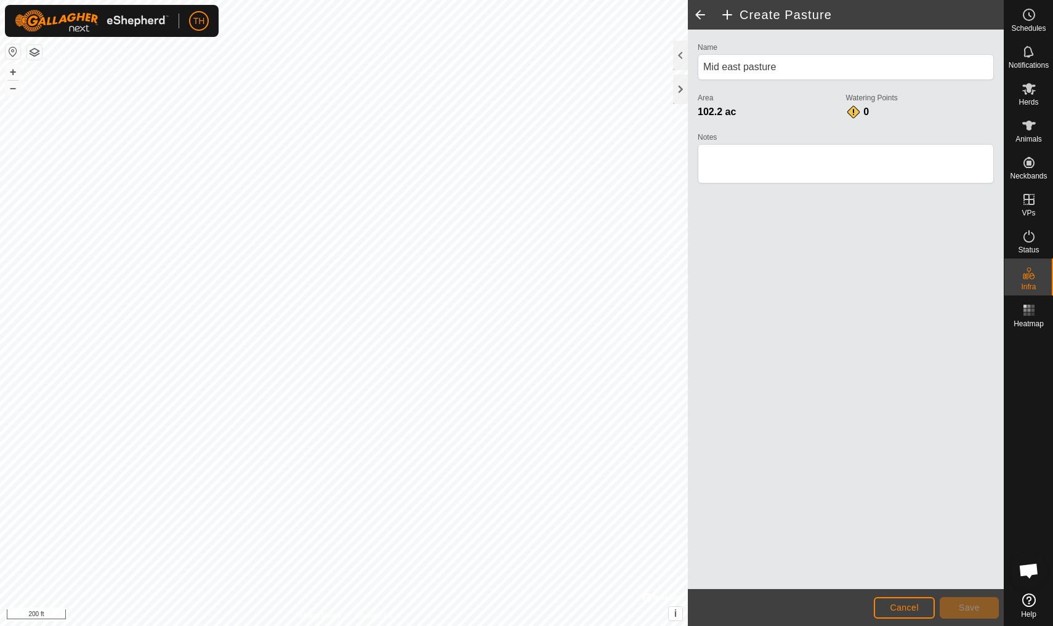
click at [697, 14] on span at bounding box center [700, 15] width 25 height 30
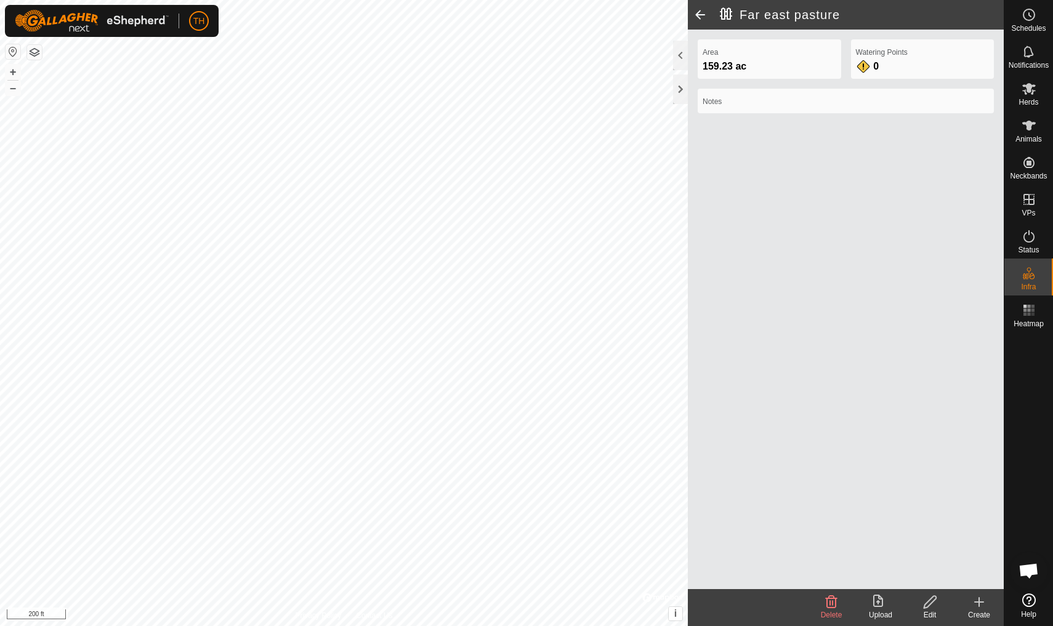
click at [697, 14] on span at bounding box center [700, 15] width 25 height 30
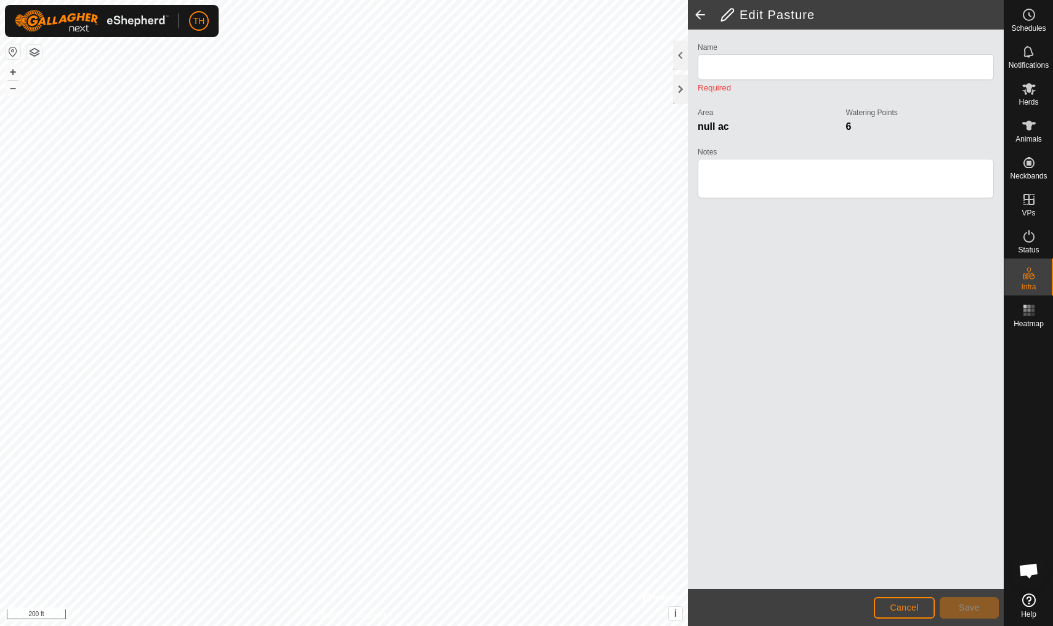
type input "Far east pasture"
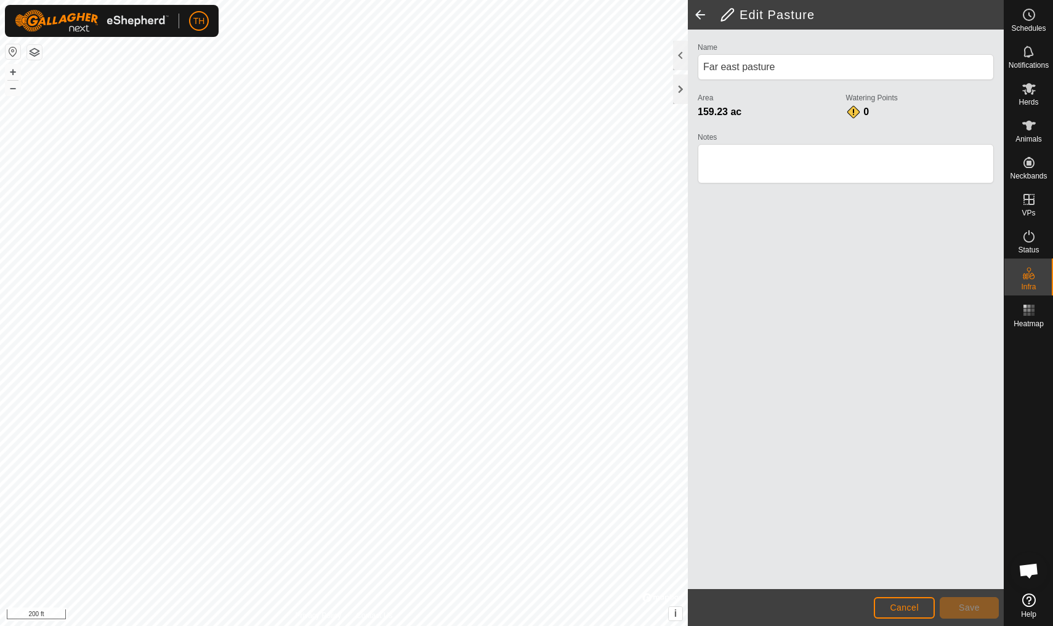
click at [697, 14] on span at bounding box center [700, 15] width 25 height 30
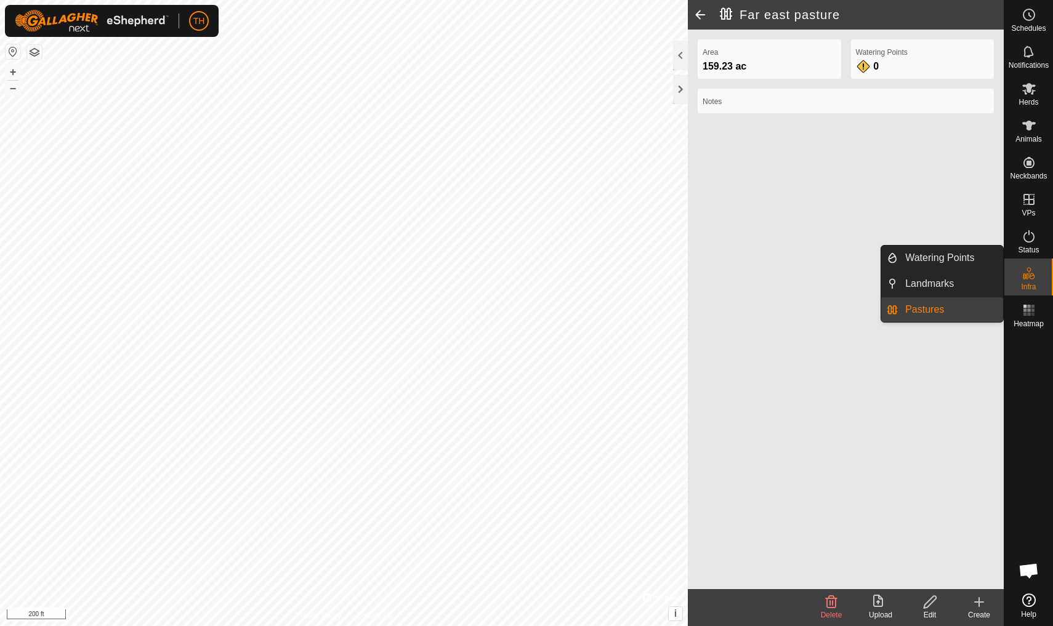
click at [936, 312] on span "Pastures" at bounding box center [924, 309] width 39 height 15
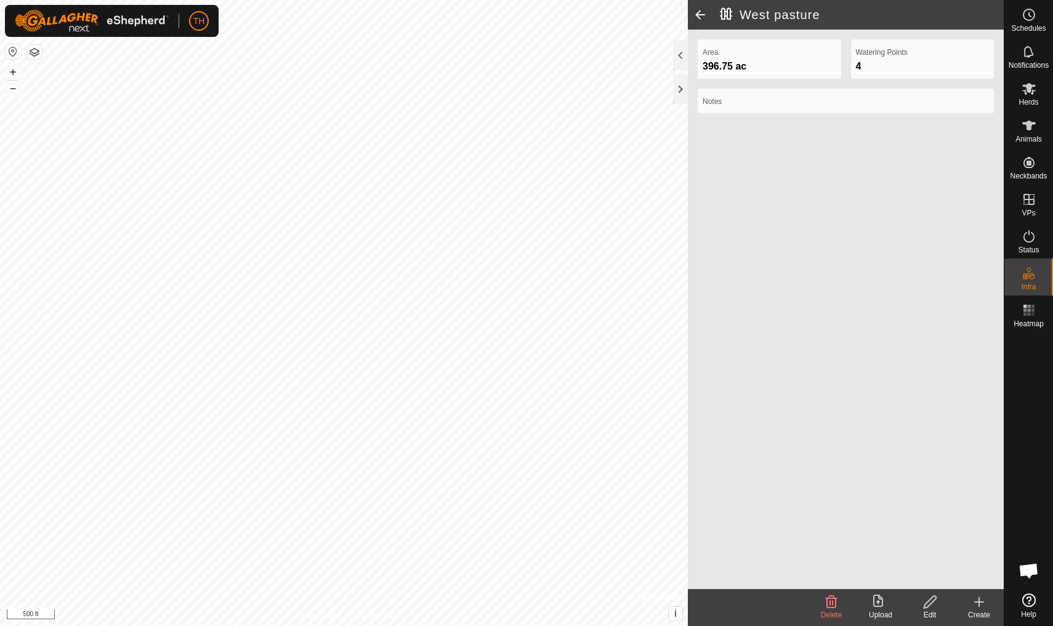
click at [704, 17] on span at bounding box center [700, 15] width 25 height 30
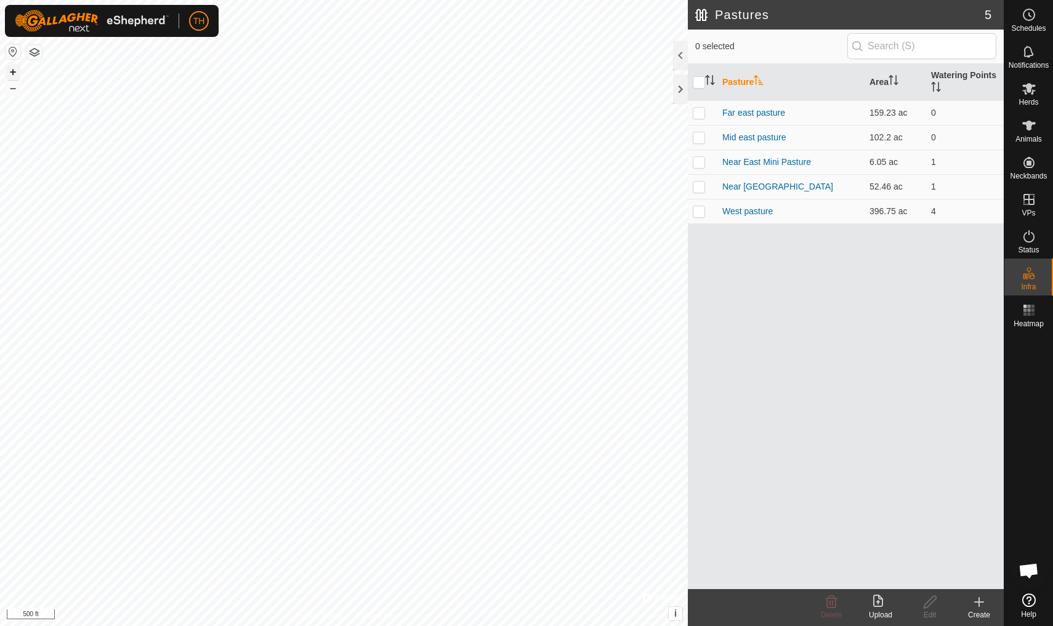
click at [13, 74] on button "+" at bounding box center [13, 72] width 15 height 15
click at [12, 93] on button "–" at bounding box center [13, 88] width 15 height 15
click at [14, 75] on button "+" at bounding box center [13, 72] width 15 height 15
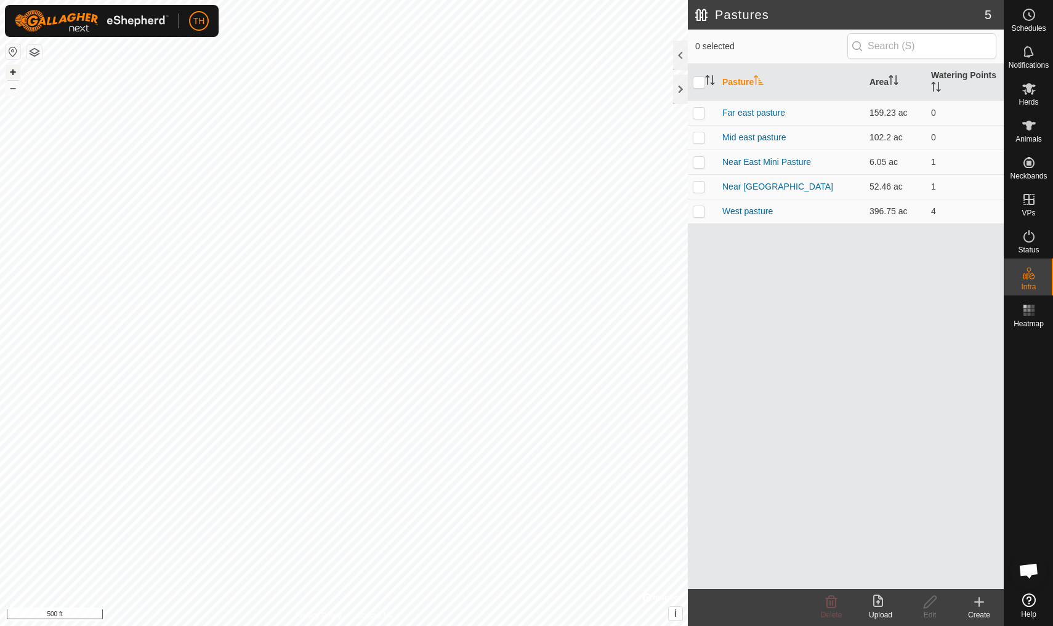
click at [14, 75] on button "+" at bounding box center [13, 72] width 15 height 15
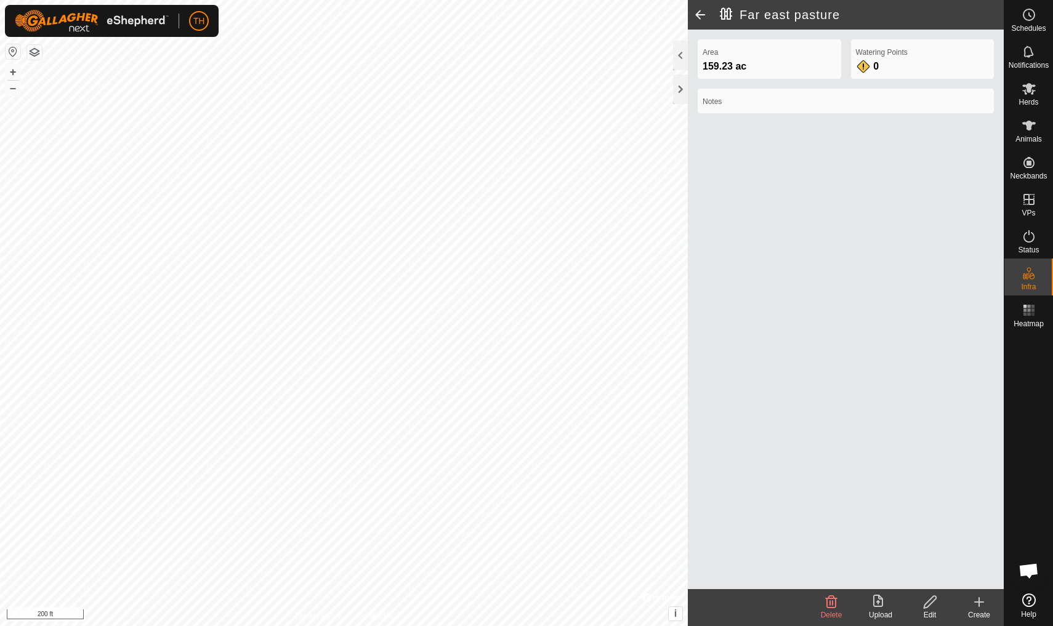
click at [929, 601] on icon at bounding box center [930, 602] width 12 height 12
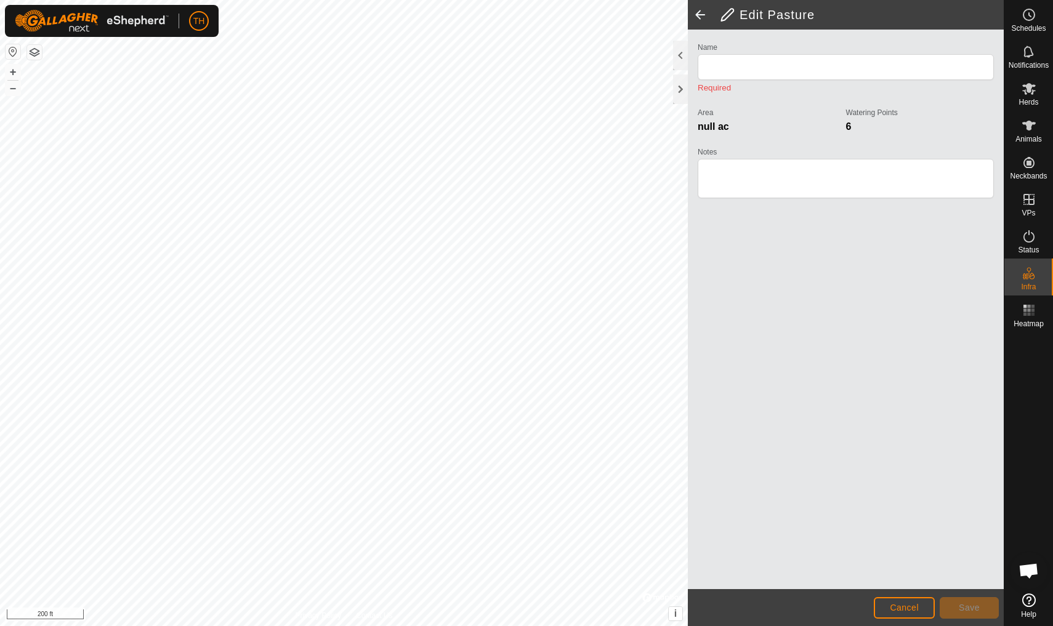
type input "Far east pasture"
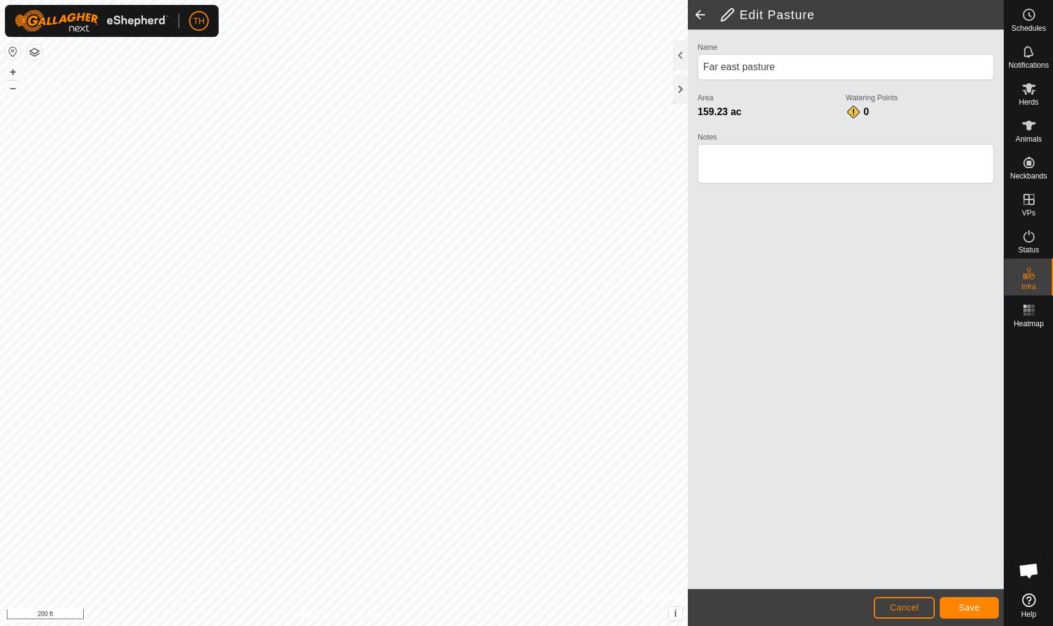
click at [963, 609] on span "Save" at bounding box center [969, 608] width 21 height 10
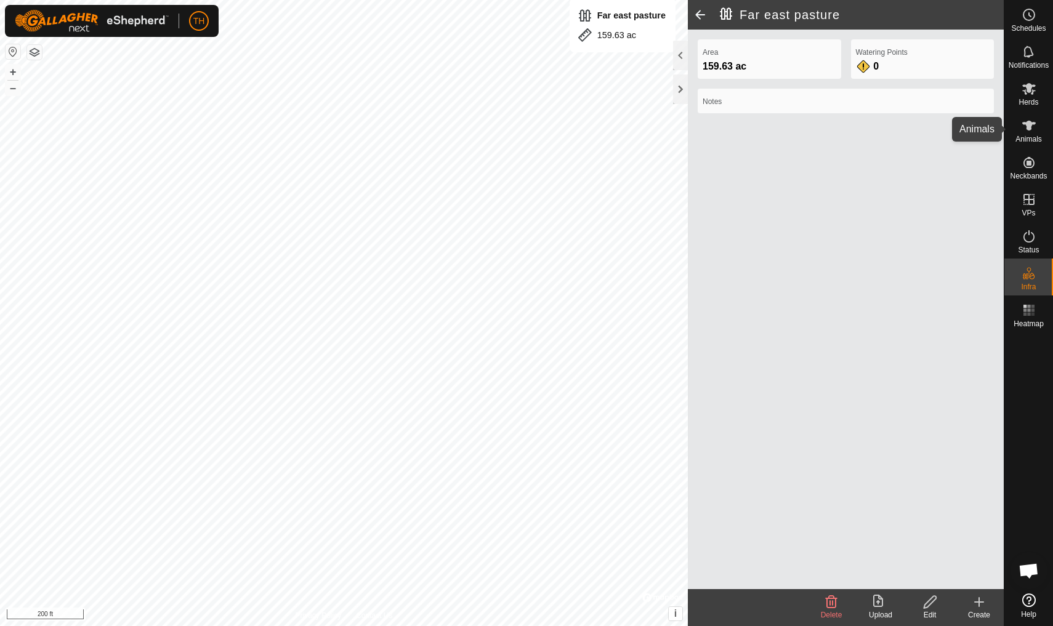
click at [1030, 124] on icon at bounding box center [1029, 126] width 14 height 10
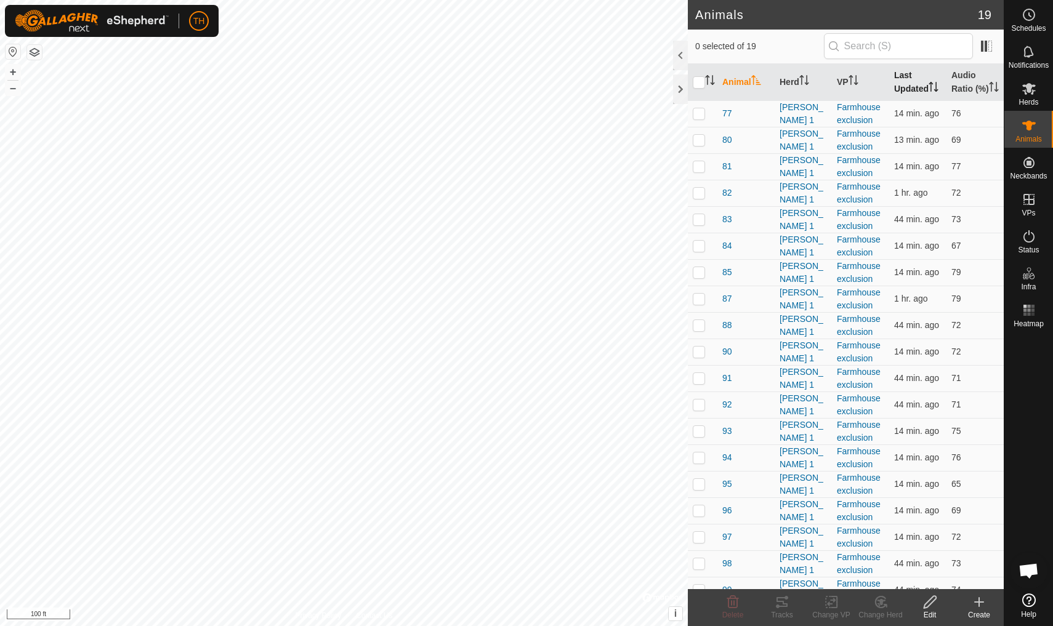
click at [909, 85] on th "Last Updated" at bounding box center [917, 82] width 57 height 37
click at [702, 118] on p-checkbox at bounding box center [699, 113] width 12 height 10
checkbox input "true"
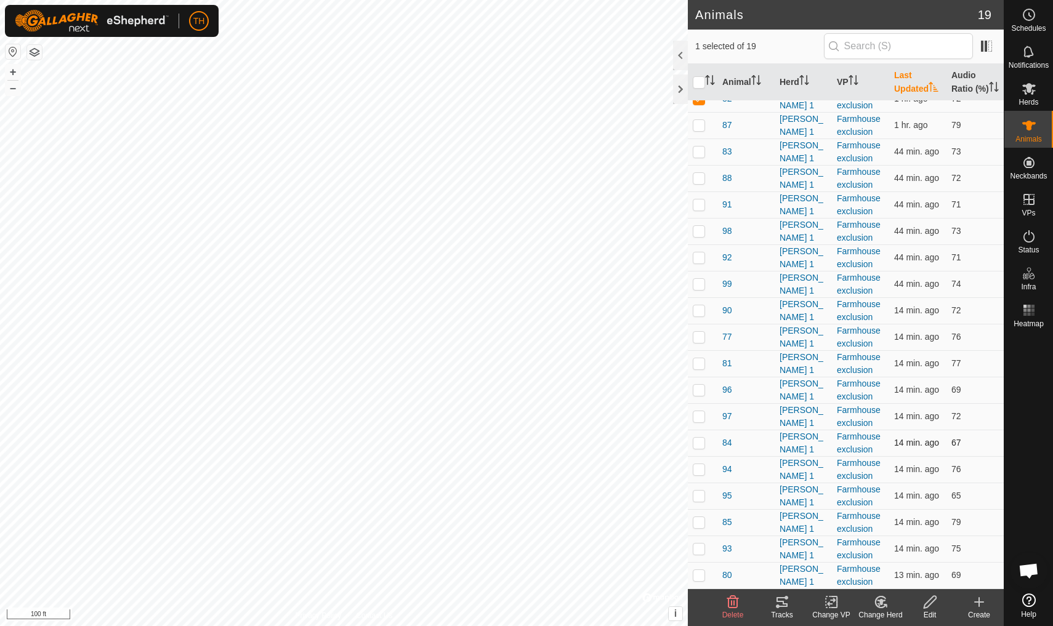
scroll to position [28, 0]
click at [701, 577] on p-checkbox at bounding box center [699, 575] width 12 height 10
checkbox input "false"
click at [703, 577] on p-checkbox at bounding box center [699, 575] width 12 height 10
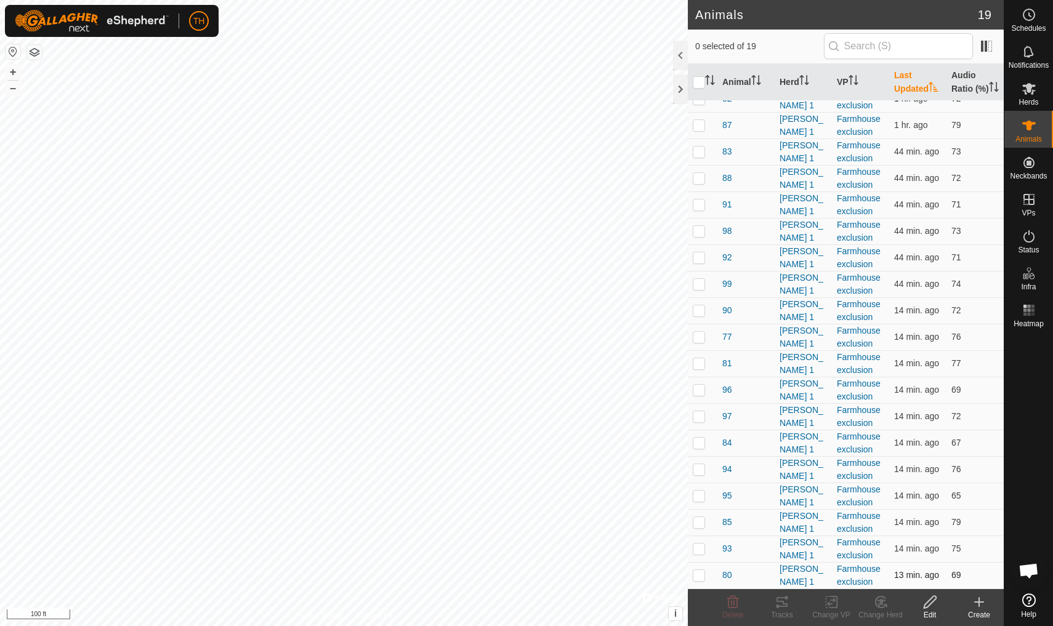
checkbox input "true"
click at [777, 602] on icon at bounding box center [782, 602] width 15 height 15
